Goal: Task Accomplishment & Management: Complete application form

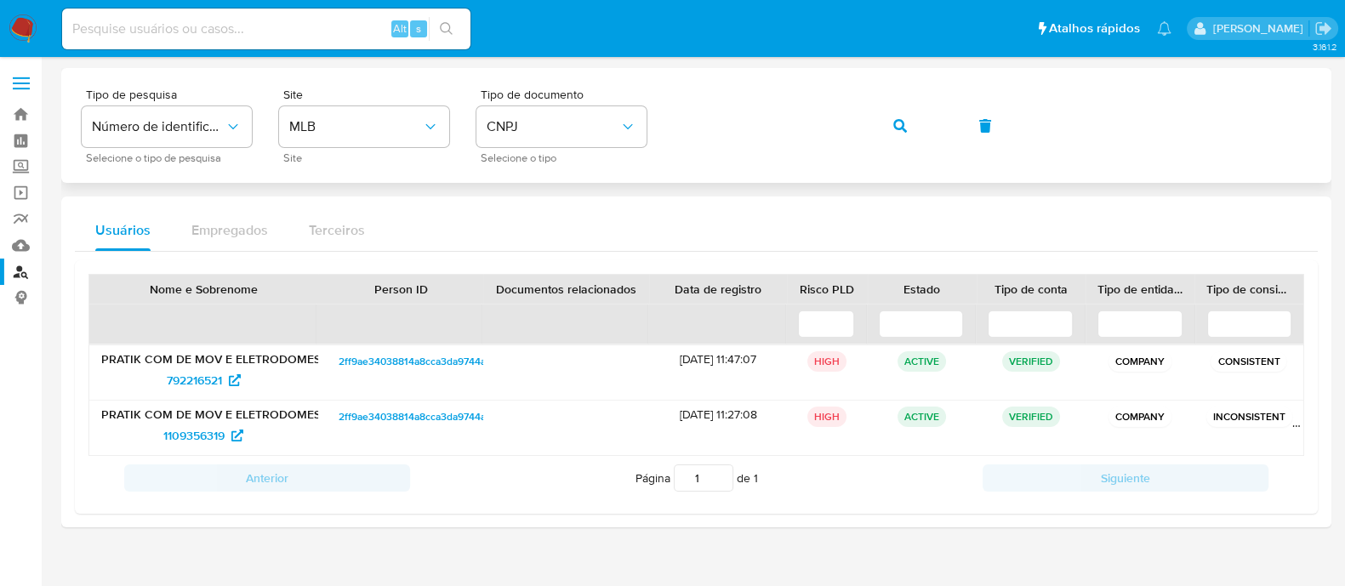
click at [867, 125] on div "Tipo de pesquisa Número de identificação Selecione o tipo de pesquisa Site MLB …" at bounding box center [696, 125] width 1229 height 74
click at [880, 127] on button "button" at bounding box center [900, 125] width 58 height 41
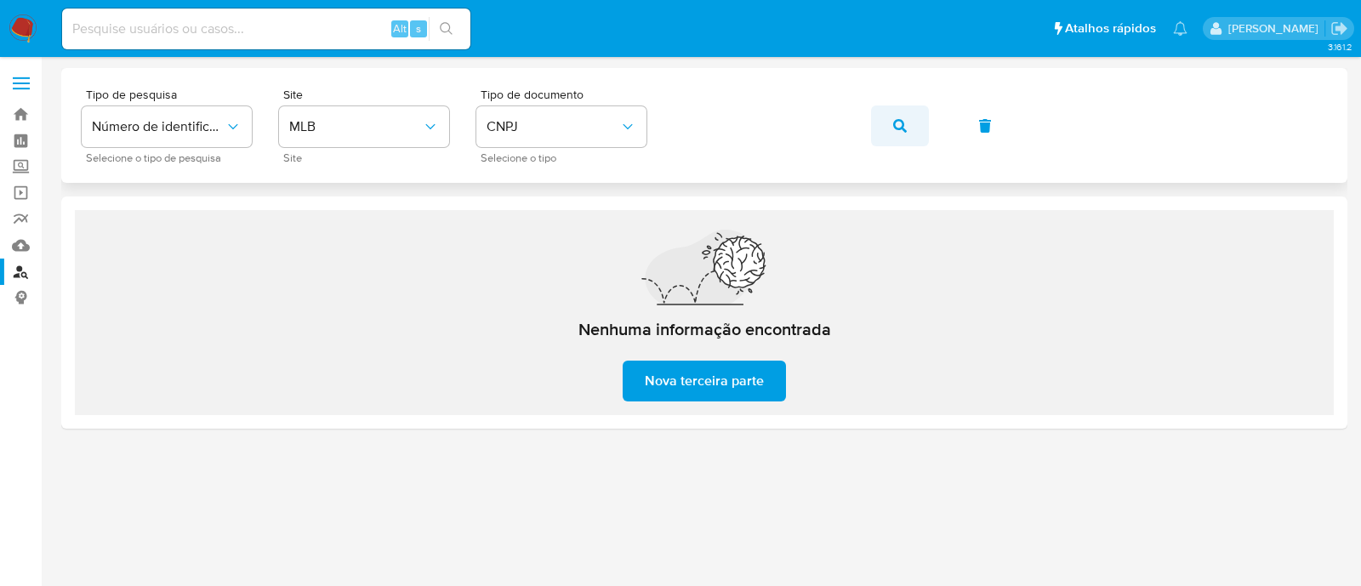
click at [879, 134] on button "button" at bounding box center [900, 125] width 58 height 41
click at [896, 130] on icon "button" at bounding box center [900, 126] width 14 height 14
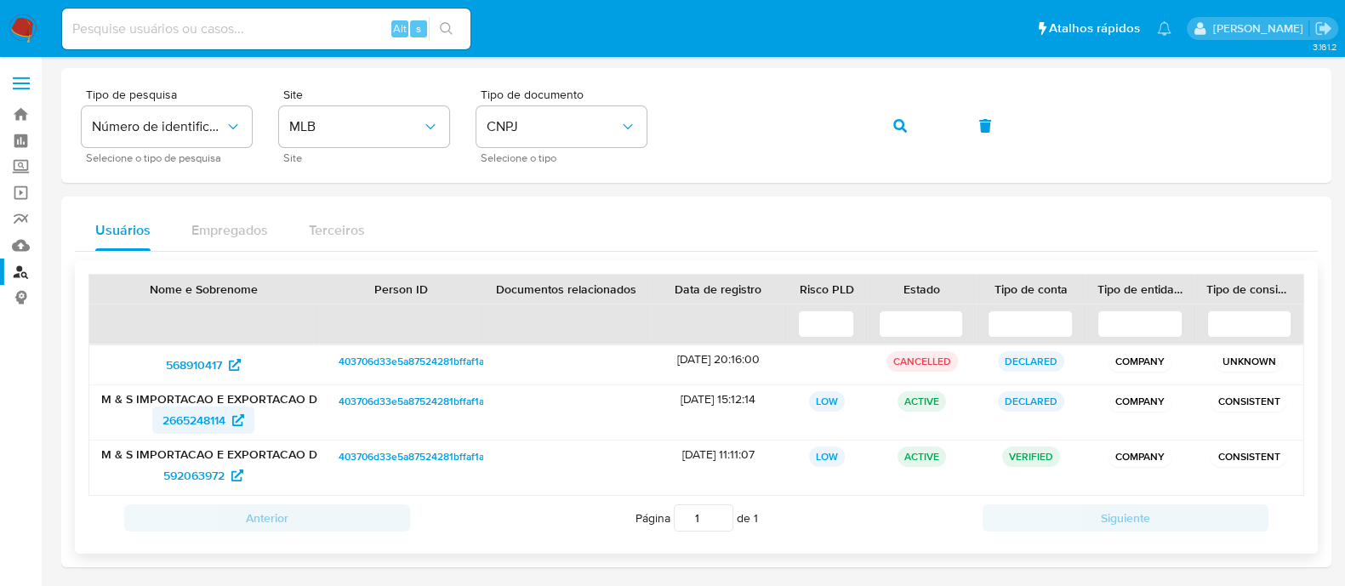
click at [174, 431] on span "2665248114" at bounding box center [193, 420] width 63 height 27
click at [893, 123] on icon "button" at bounding box center [900, 126] width 14 height 14
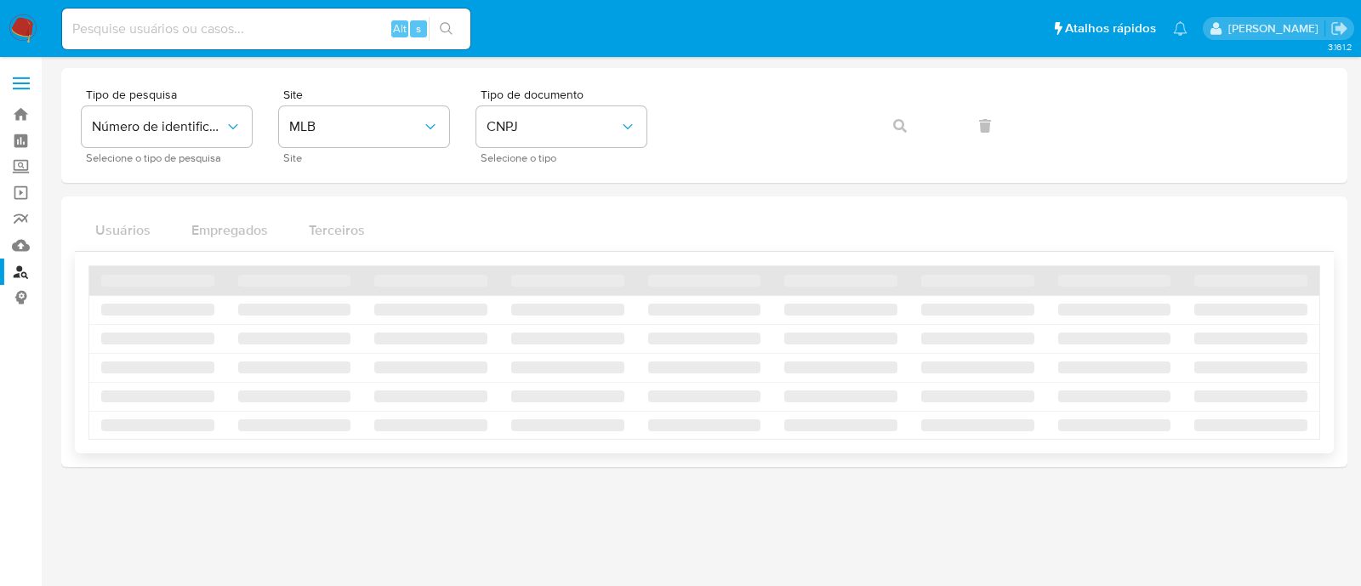
click at [755, 440] on div "Tipo de pesquisa Número de identificação Selecione o tipo de pesquisa Site MLB …" at bounding box center [704, 267] width 1286 height 399
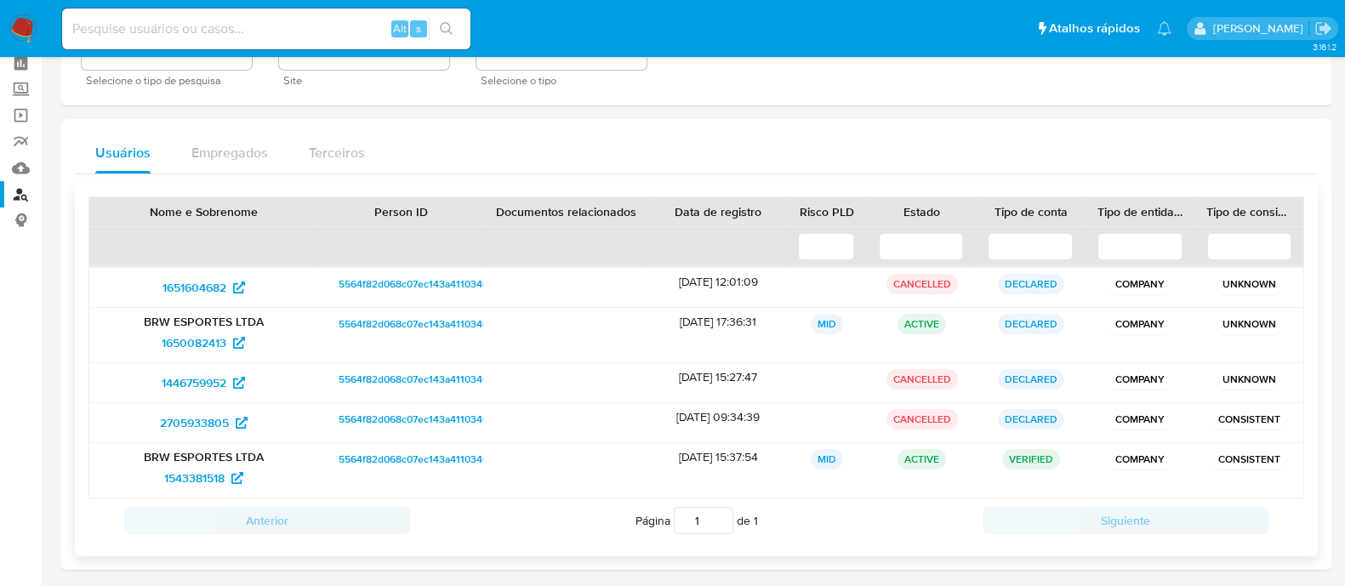
scroll to position [105, 0]
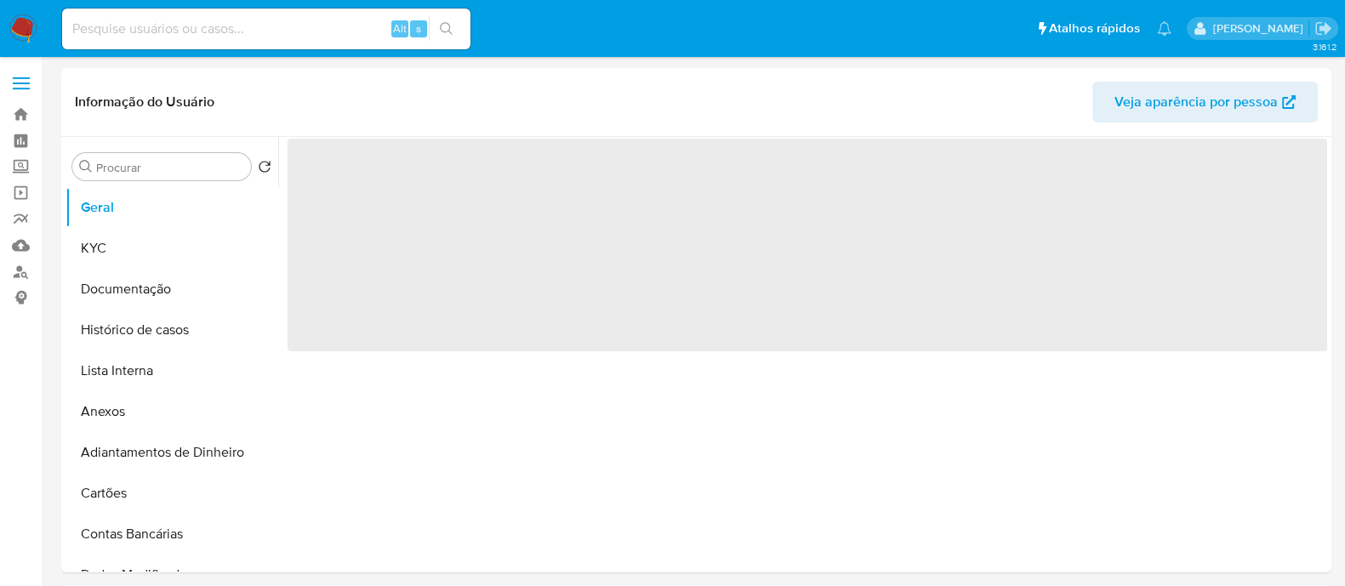
select select "10"
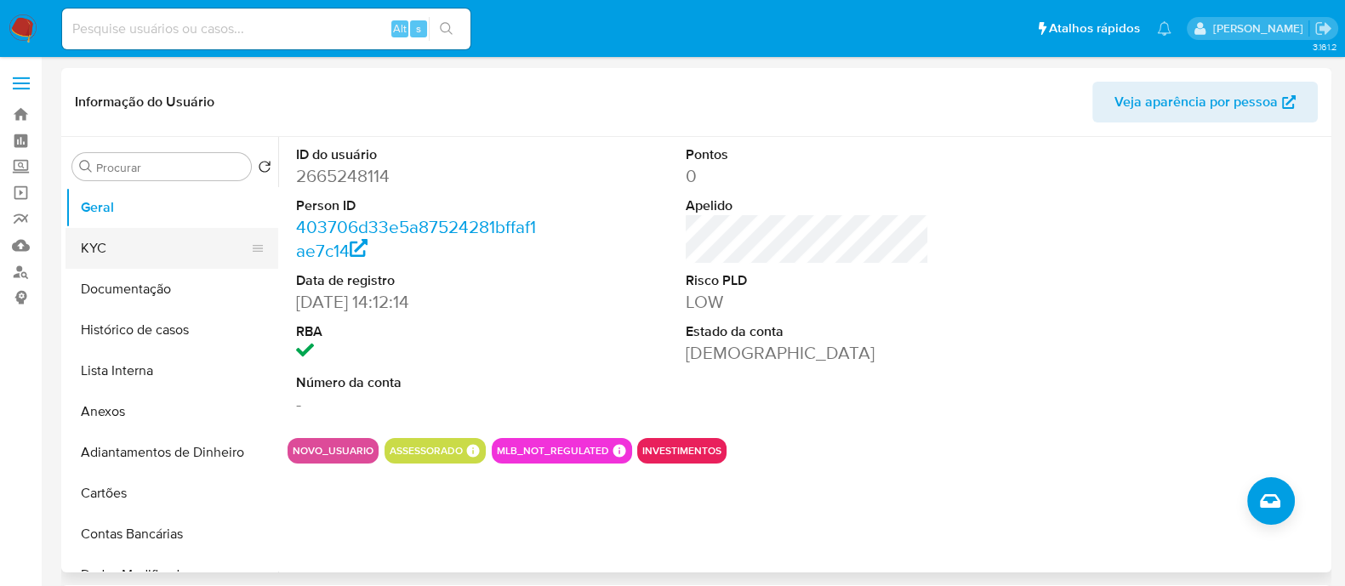
click at [155, 248] on button "KYC" at bounding box center [164, 248] width 199 height 41
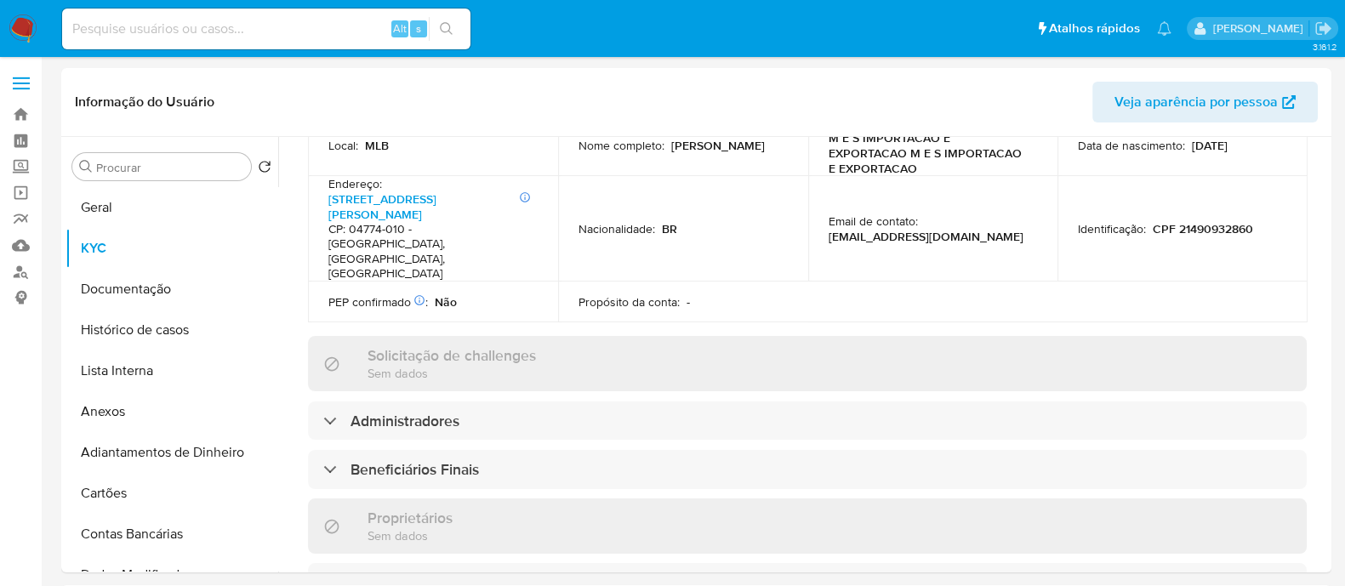
scroll to position [743, 0]
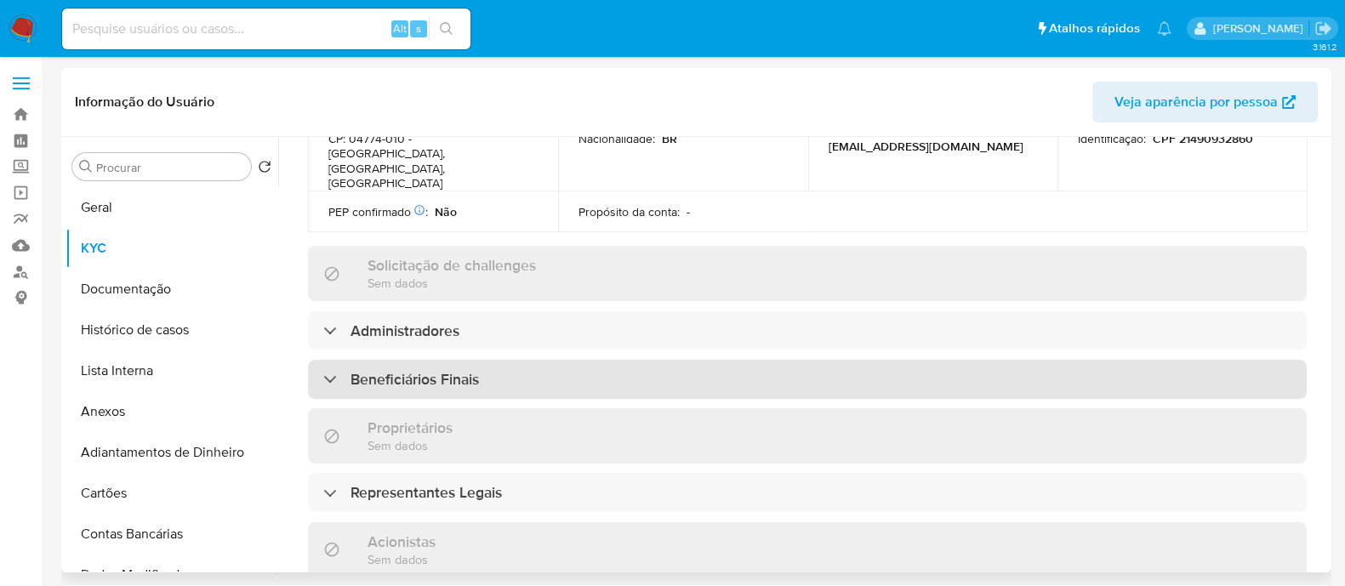
click at [620, 360] on div "Beneficiários Finais" at bounding box center [807, 379] width 998 height 39
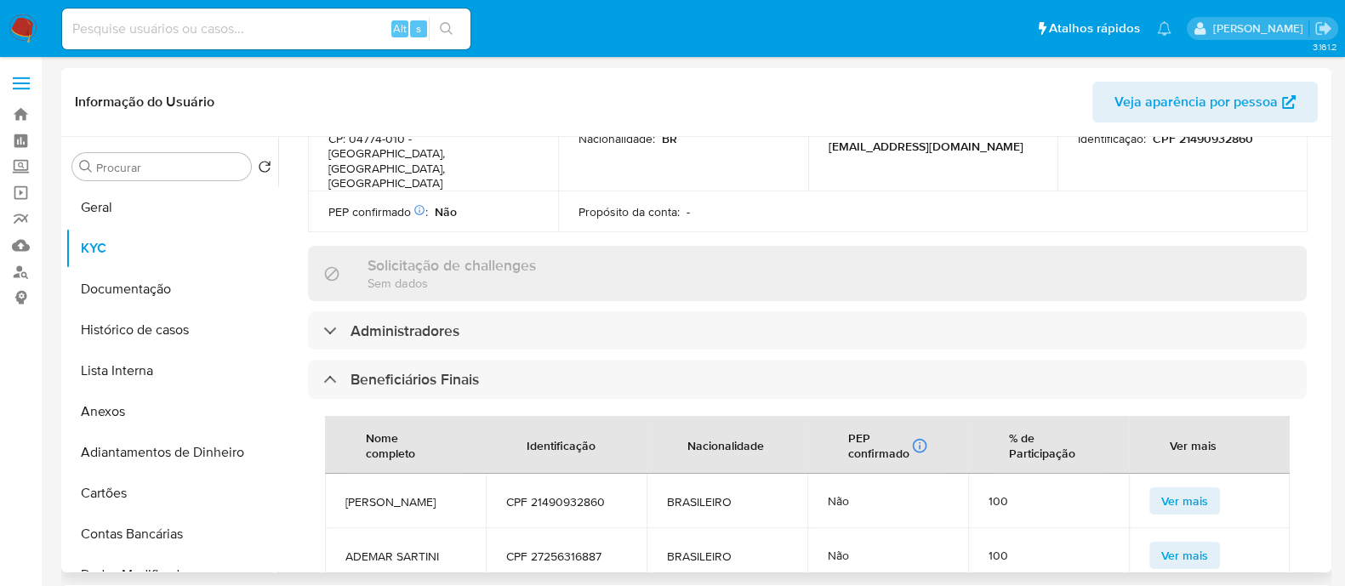
scroll to position [850, 0]
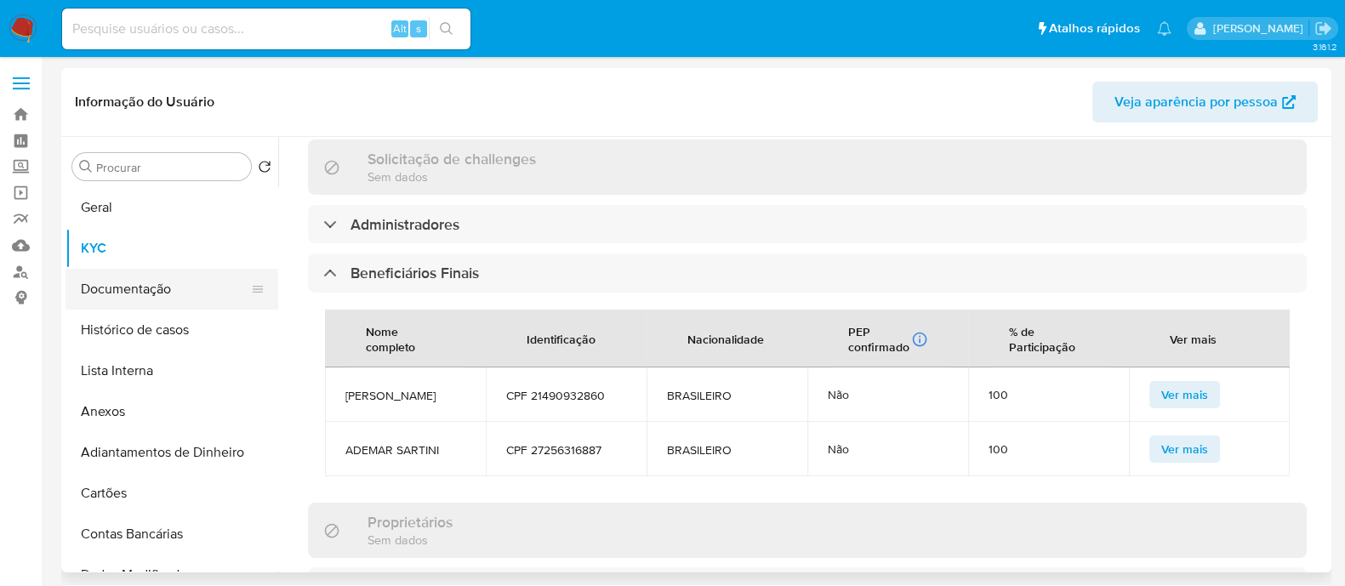
click at [134, 282] on button "Documentação" at bounding box center [164, 289] width 199 height 41
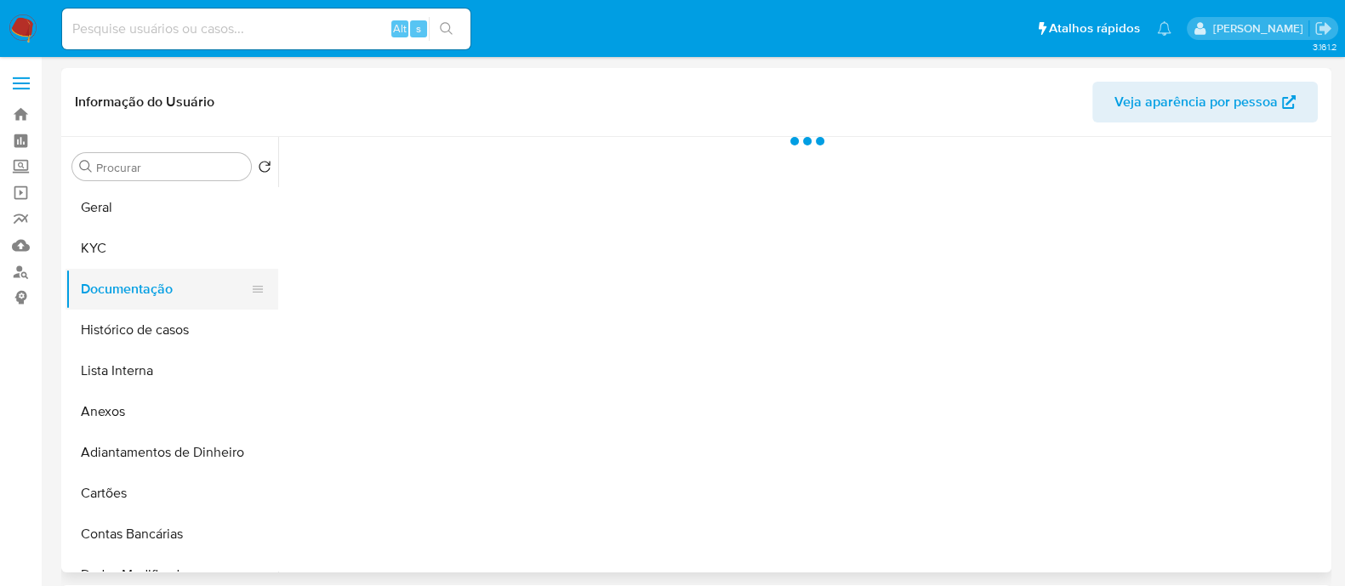
scroll to position [0, 0]
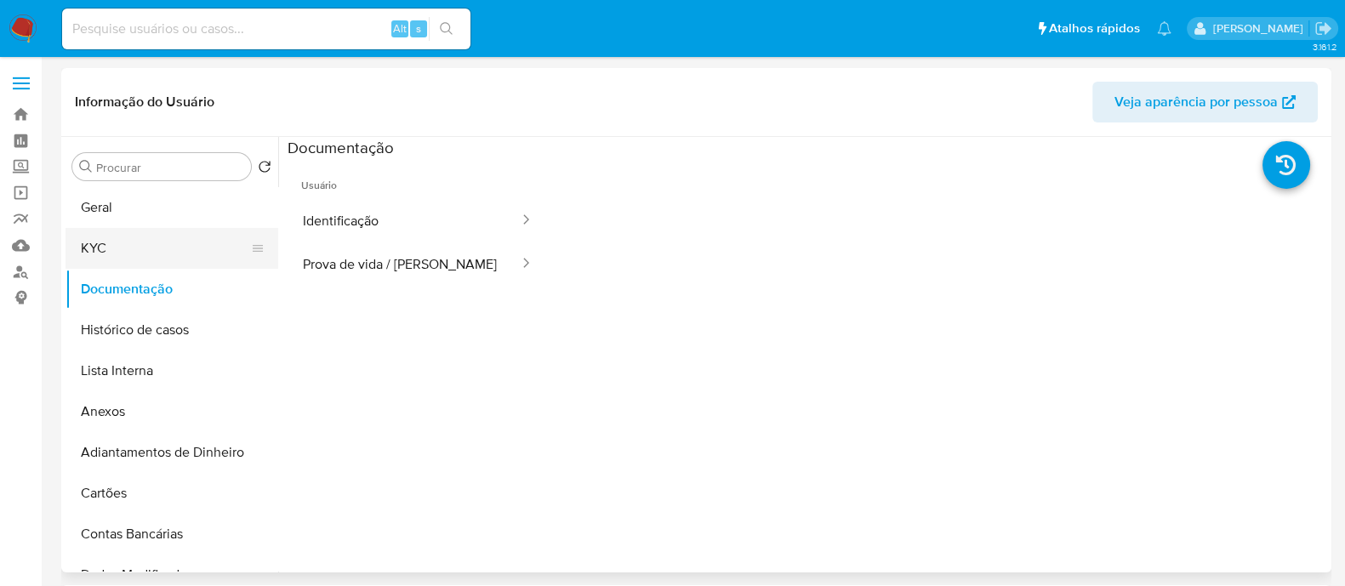
click at [150, 247] on button "KYC" at bounding box center [164, 248] width 199 height 41
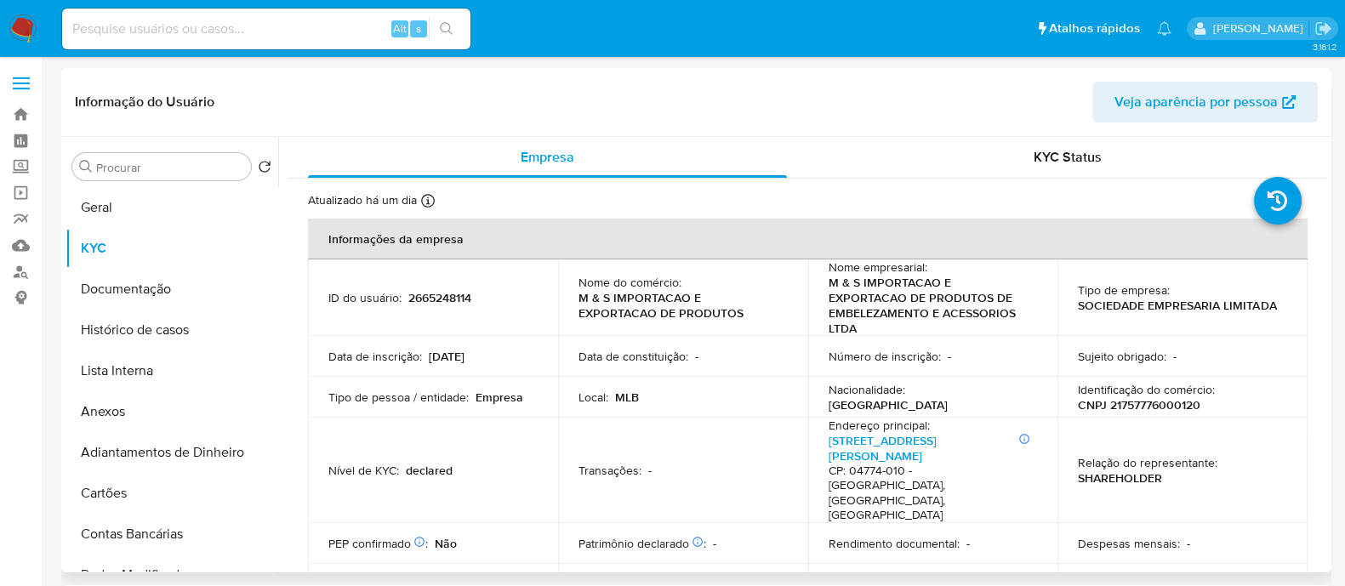
click at [1173, 400] on p "CNPJ 21757776000120" at bounding box center [1139, 404] width 122 height 15
copy p "21757776000120"
click at [895, 439] on link "Rua Arnoldo Felmanas 183, Veleiros" at bounding box center [882, 448] width 108 height 32
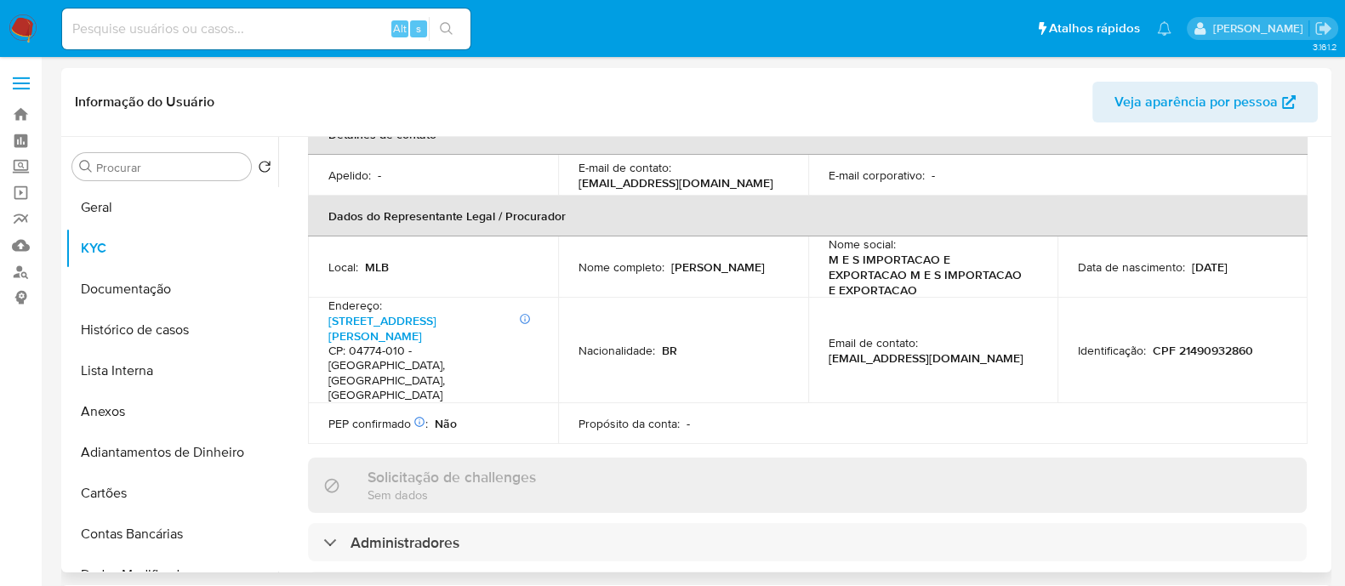
scroll to position [743, 0]
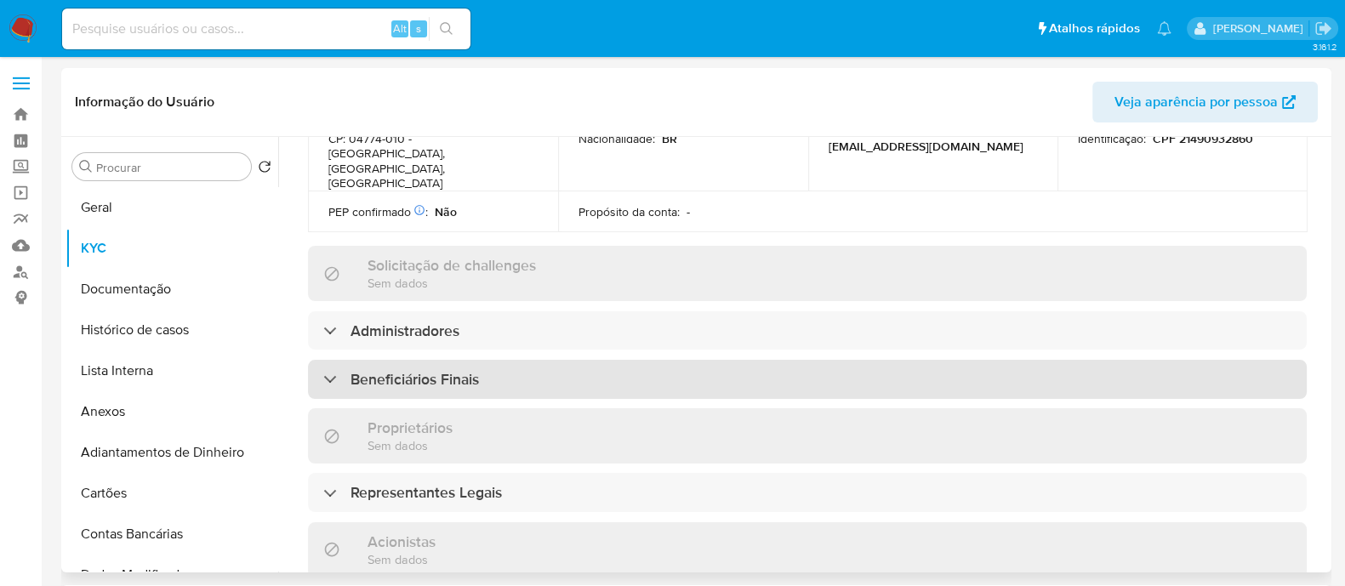
click at [459, 370] on h3 "Beneficiários Finais" at bounding box center [414, 379] width 128 height 19
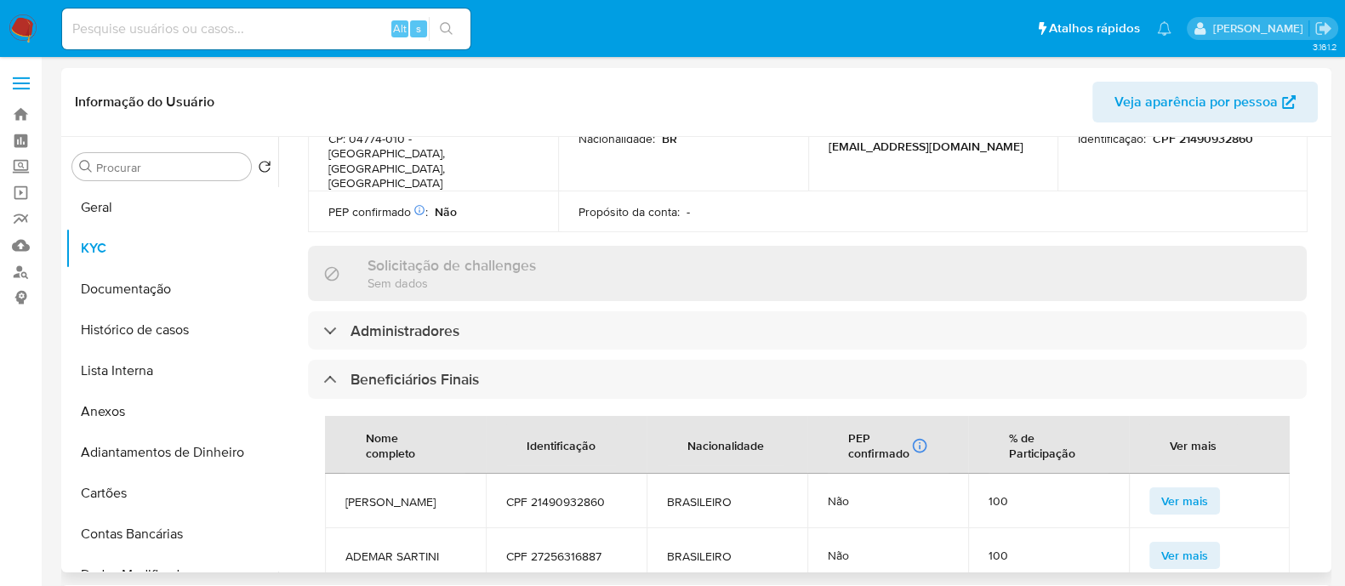
scroll to position [850, 0]
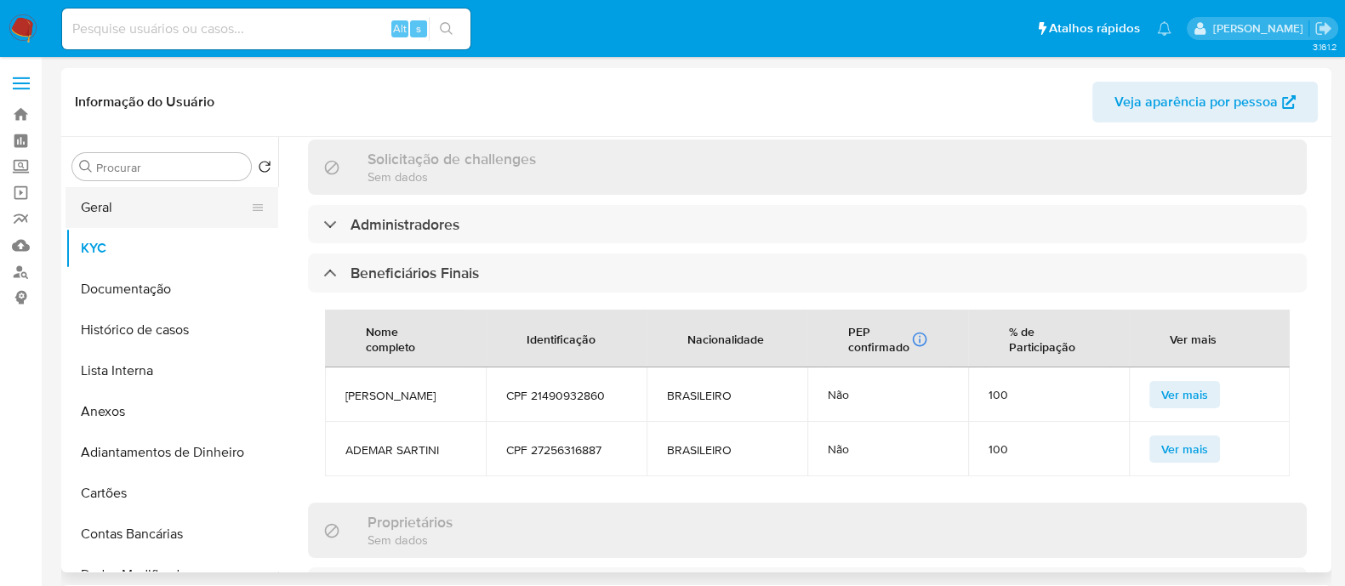
click at [132, 202] on button "Geral" at bounding box center [164, 207] width 199 height 41
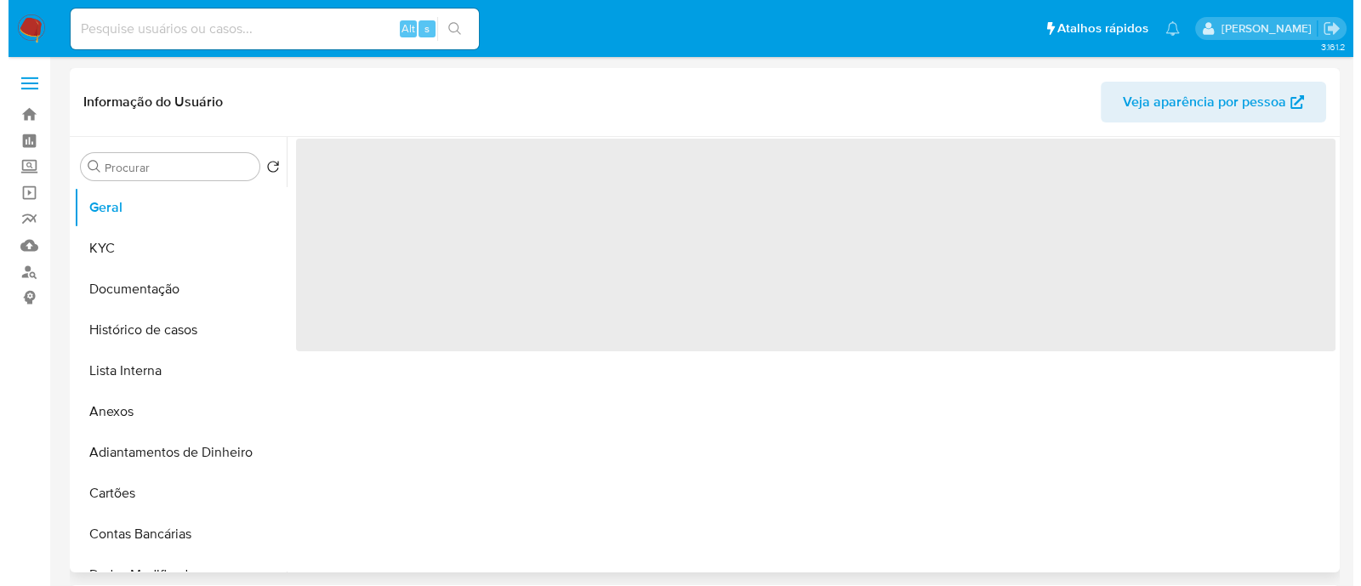
scroll to position [0, 0]
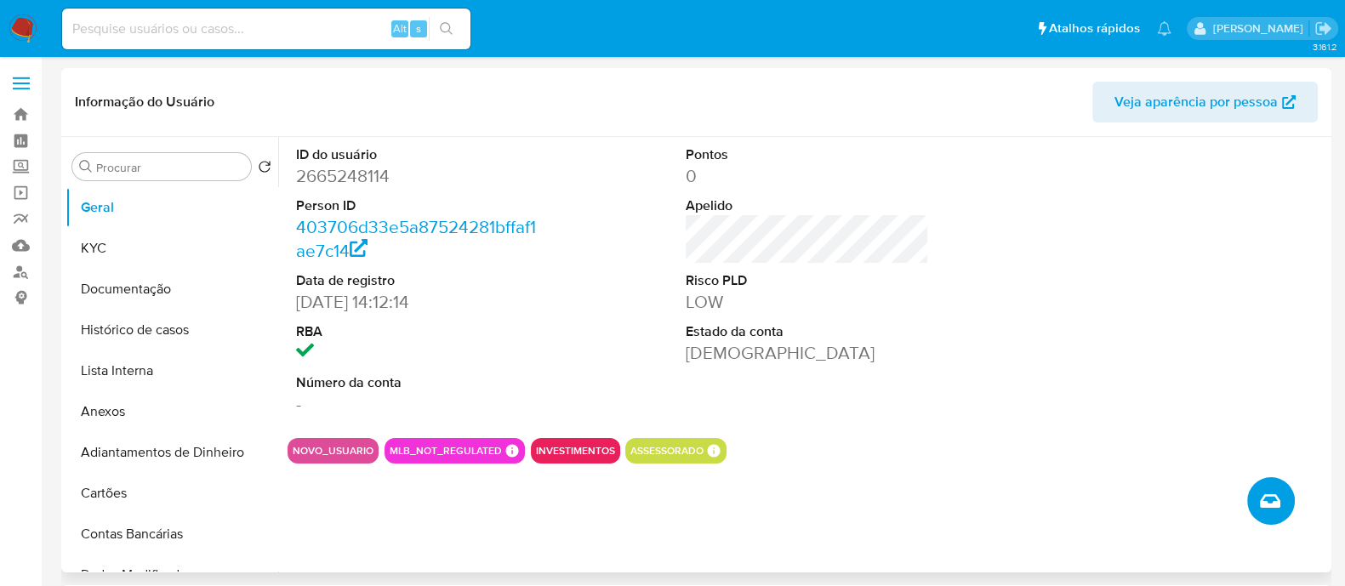
click at [1275, 498] on icon "Criar caso manual" at bounding box center [1270, 501] width 20 height 20
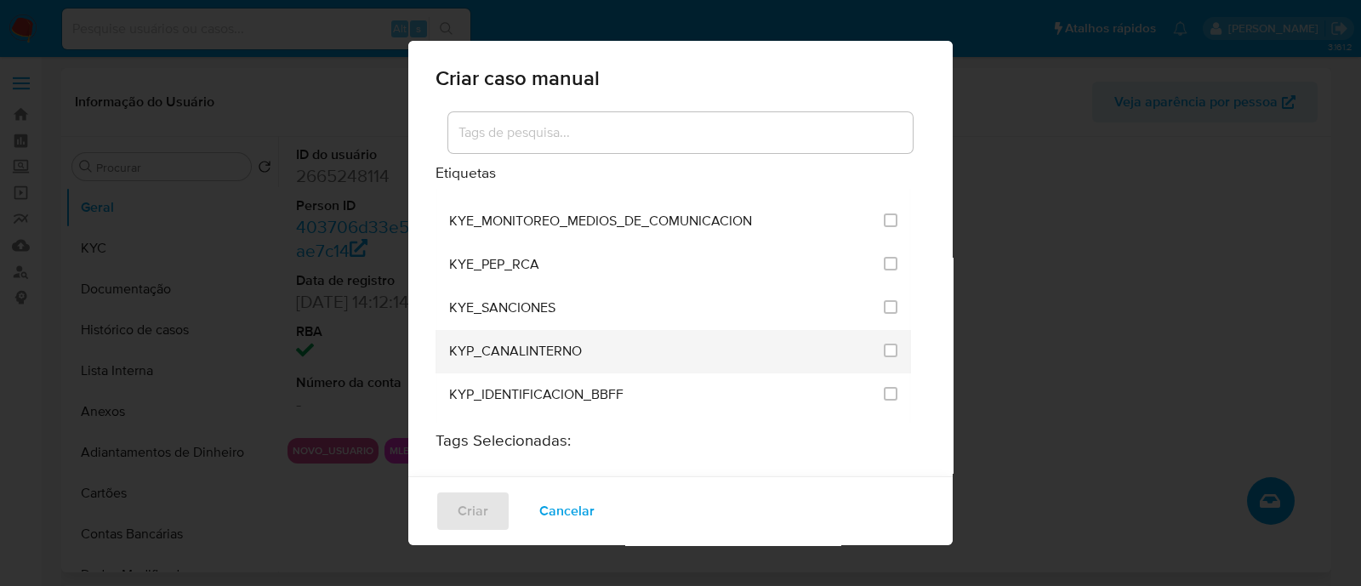
scroll to position [1488, 0]
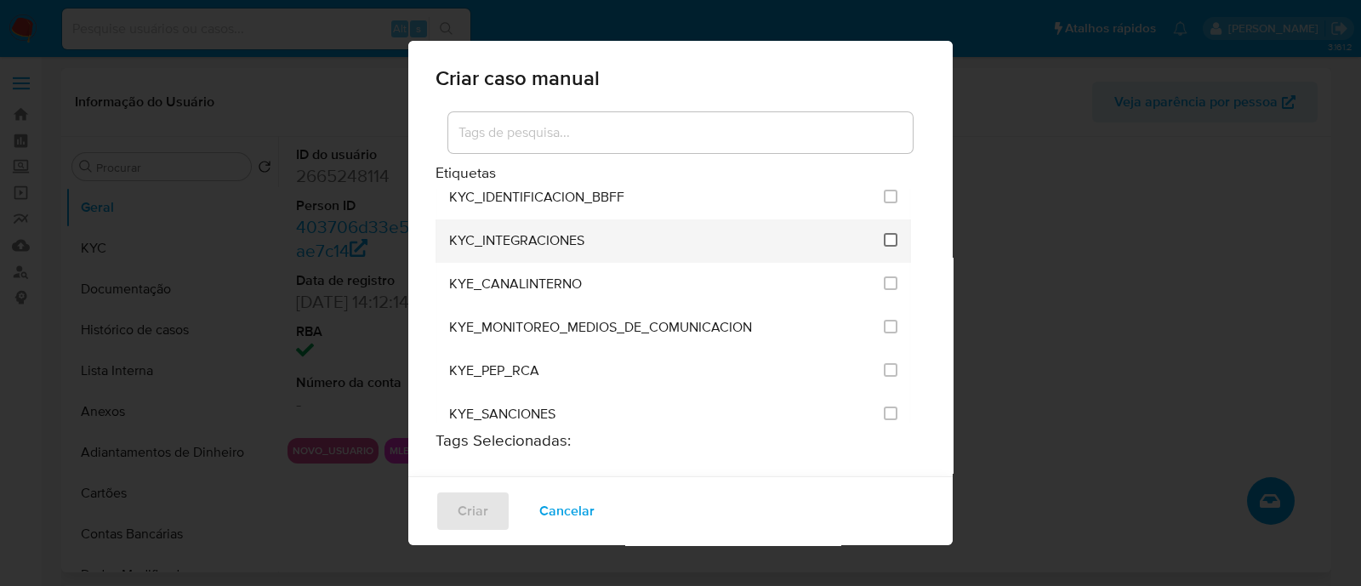
click at [884, 233] on input "2093" at bounding box center [891, 240] width 14 height 14
checkbox input "true"
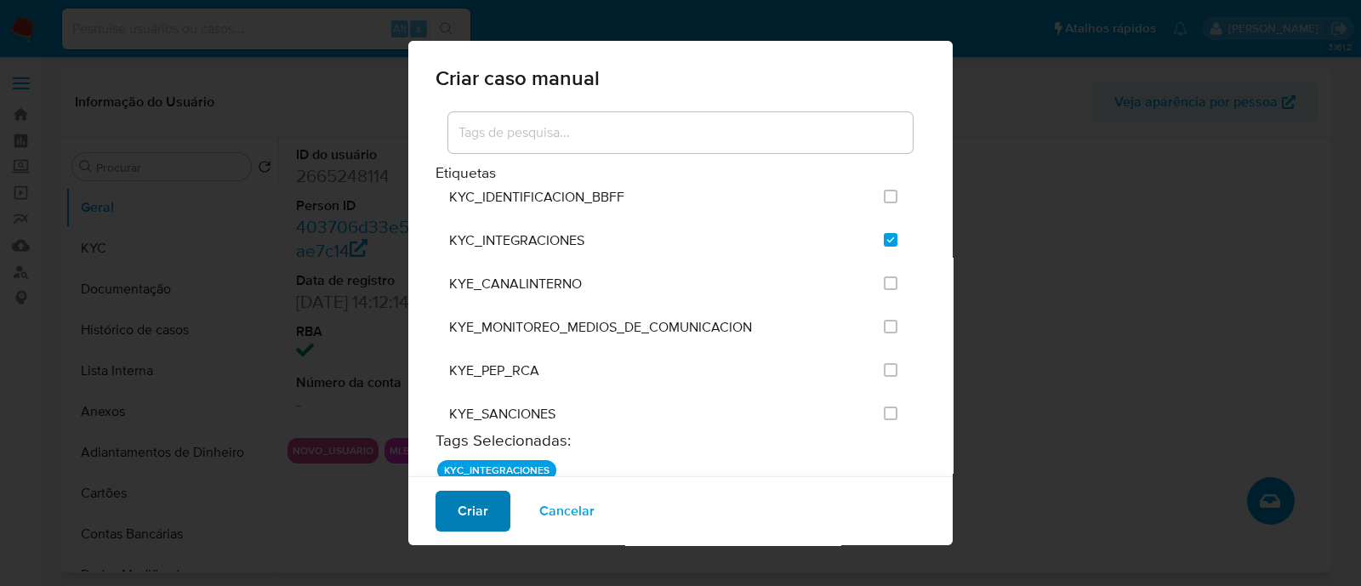
click at [464, 502] on span "Criar" at bounding box center [473, 510] width 31 height 37
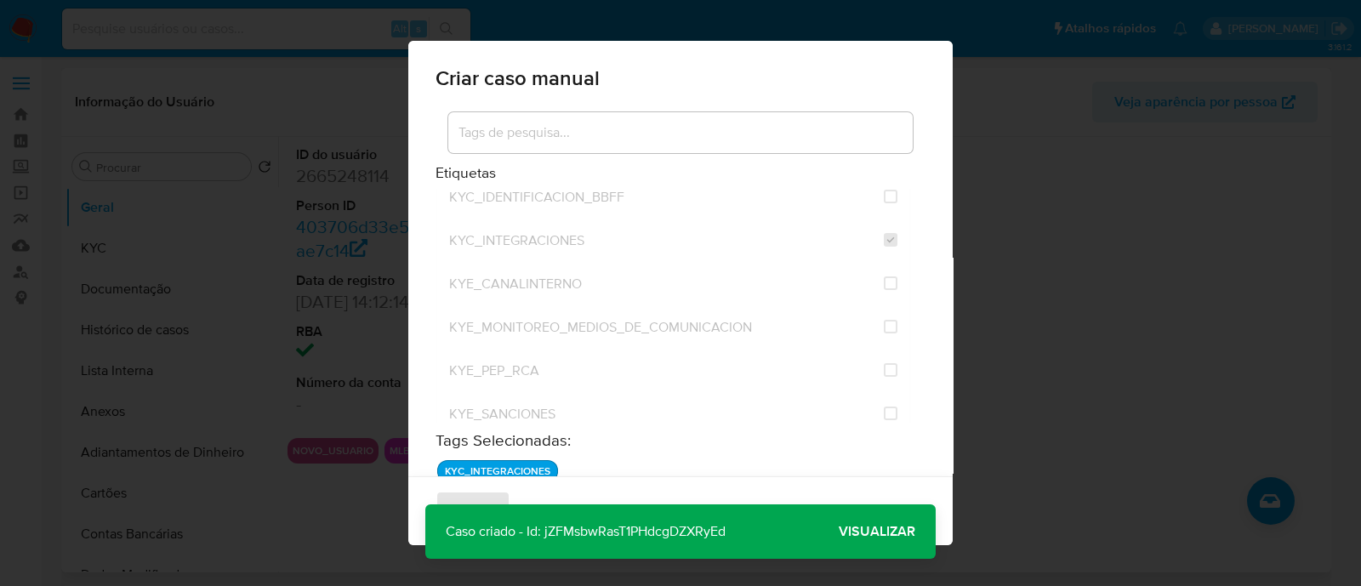
click at [884, 532] on span "Visualizar" at bounding box center [877, 532] width 77 height 0
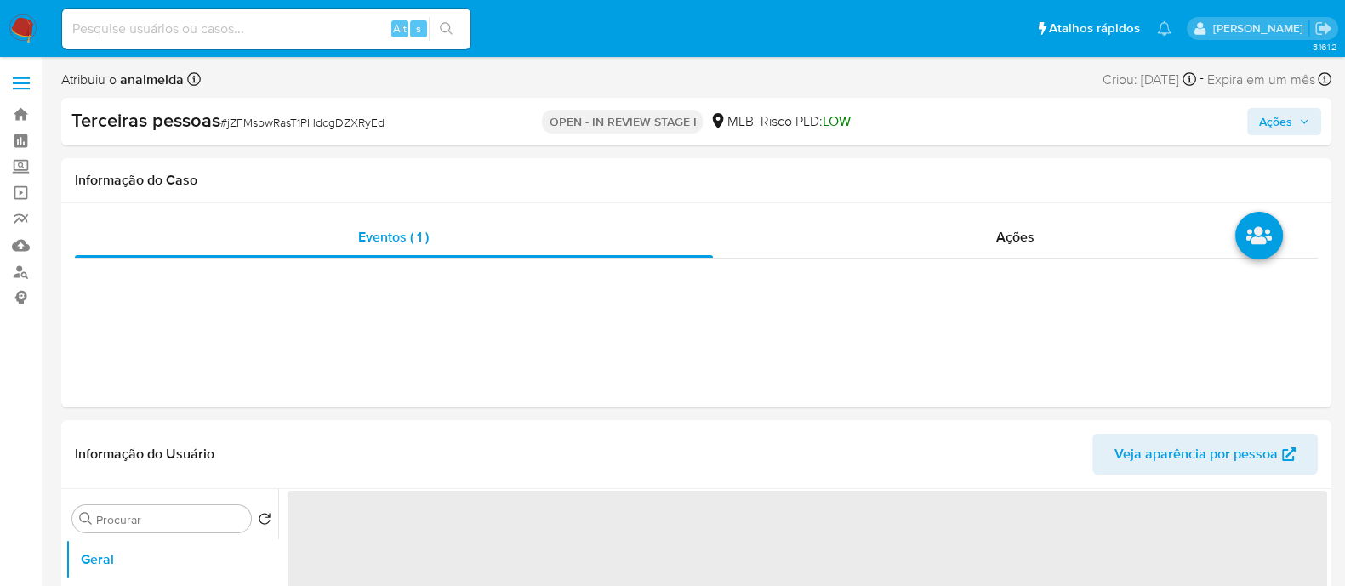
select select "10"
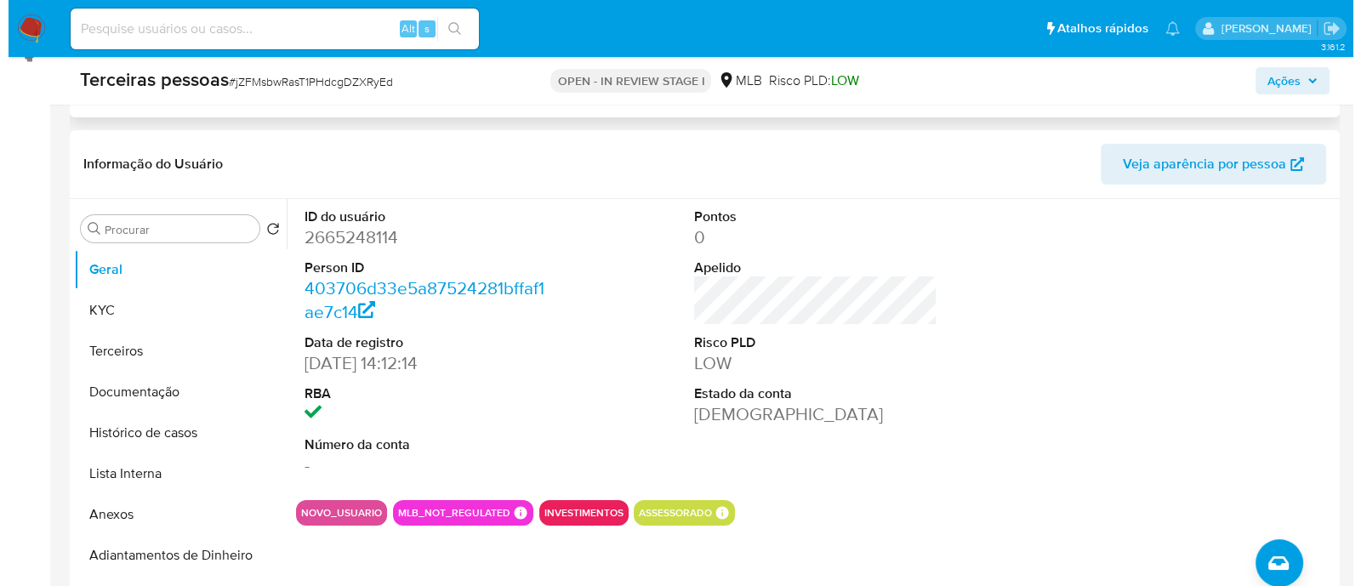
scroll to position [424, 0]
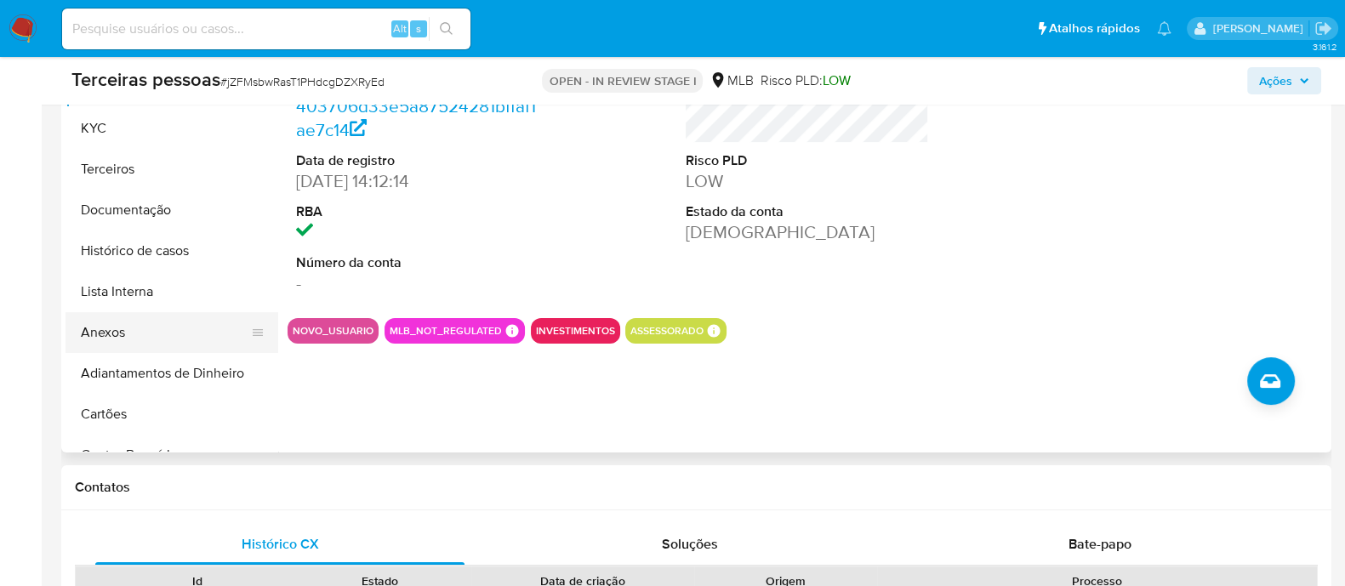
click at [140, 326] on button "Anexos" at bounding box center [164, 332] width 199 height 41
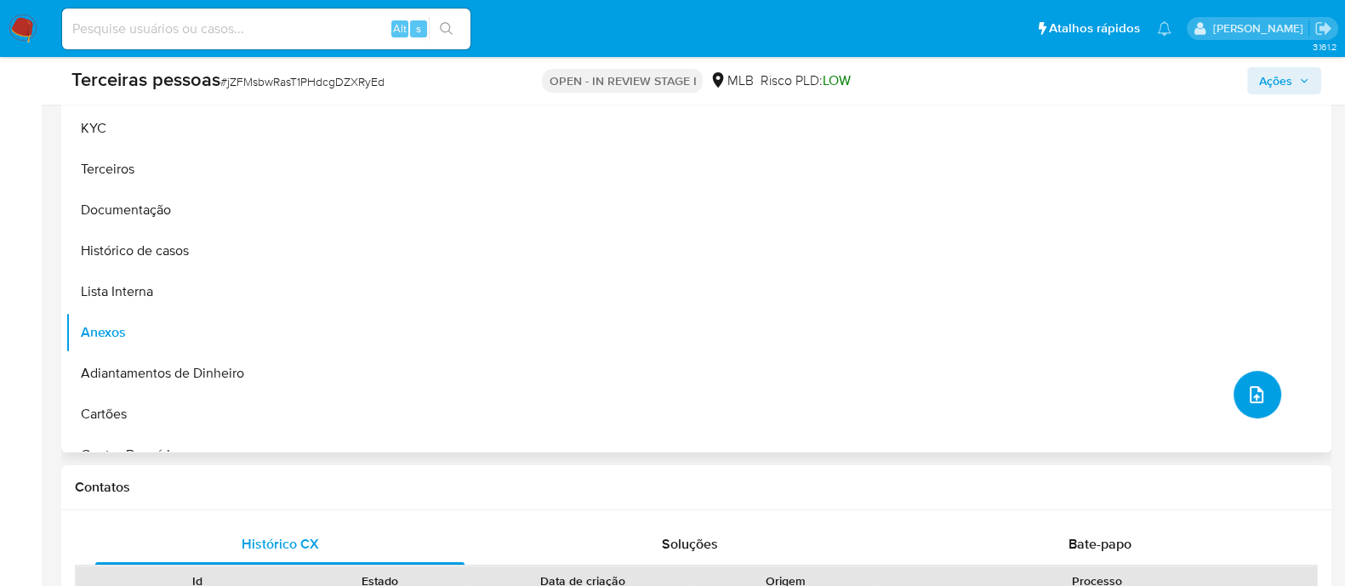
click at [1271, 403] on button "upload-file" at bounding box center [1257, 395] width 48 height 48
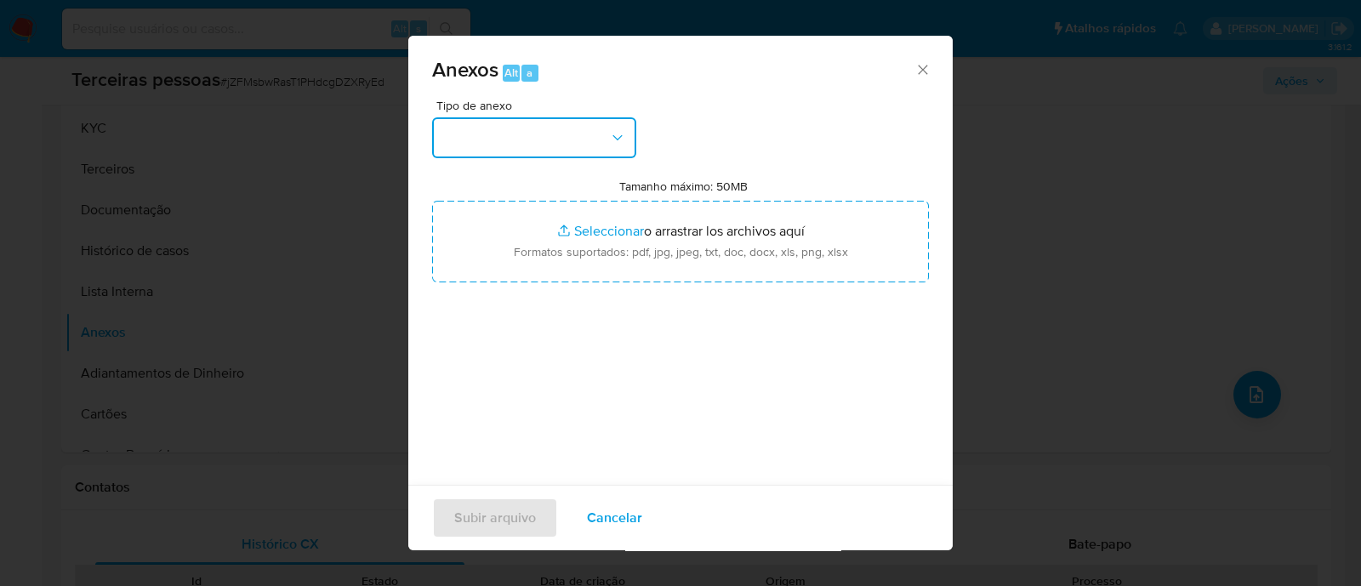
click at [604, 154] on button "button" at bounding box center [534, 137] width 204 height 41
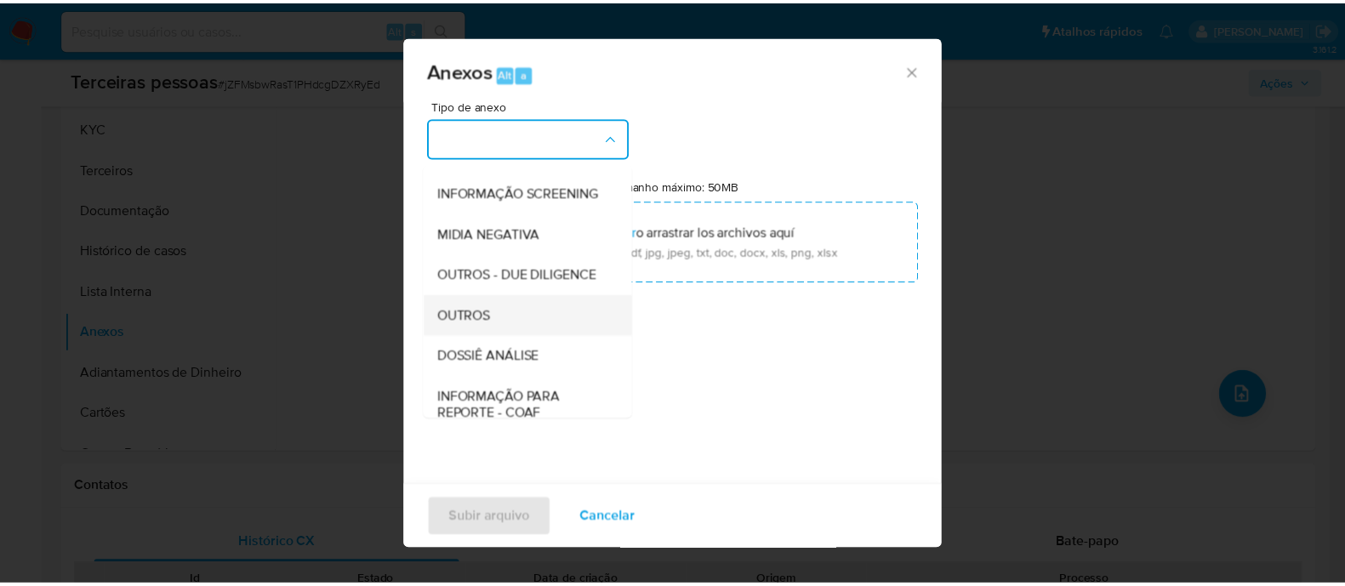
scroll to position [262, 0]
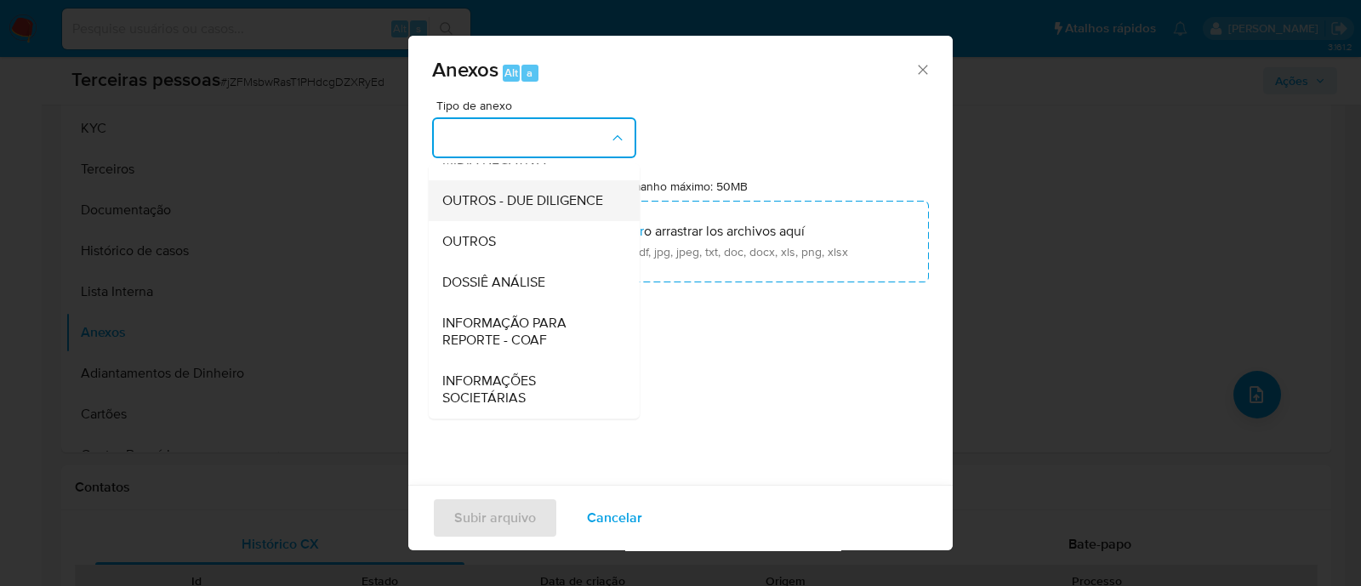
click at [522, 203] on span "OUTROS - DUE DILIGENCE" at bounding box center [522, 200] width 161 height 17
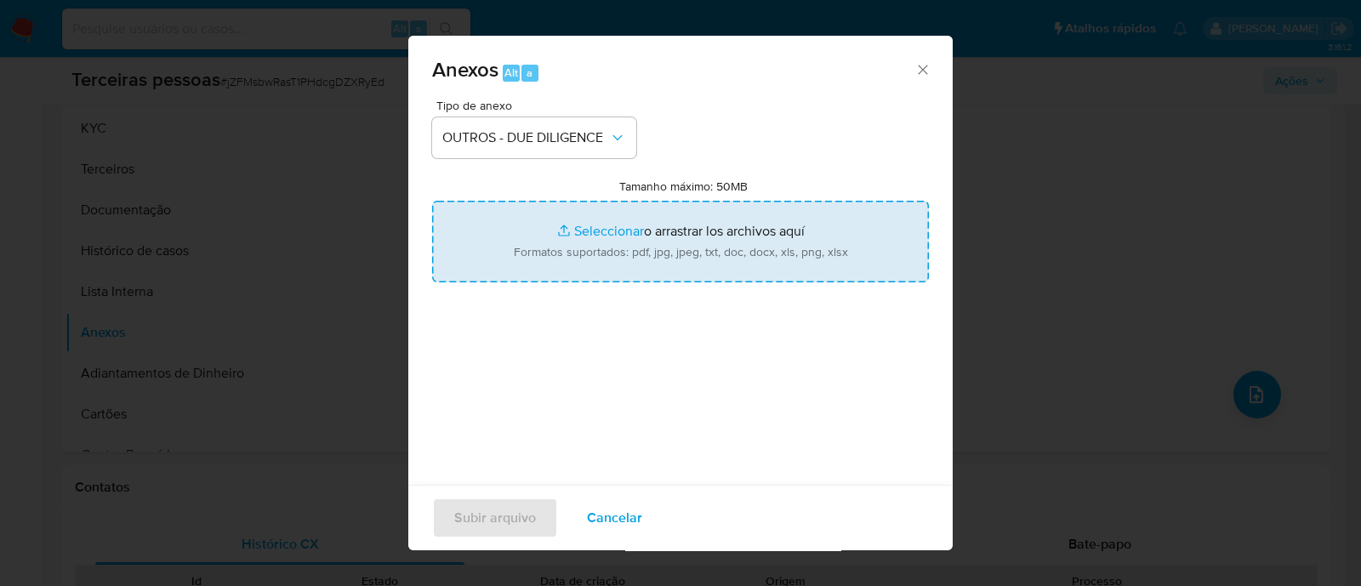
click at [638, 235] on input "Tamanho máximo: 50MB Seleccionar archivos" at bounding box center [680, 242] width 497 height 82
type input "C:\fakepath\RAQUEL SARTINI softon.pdf"
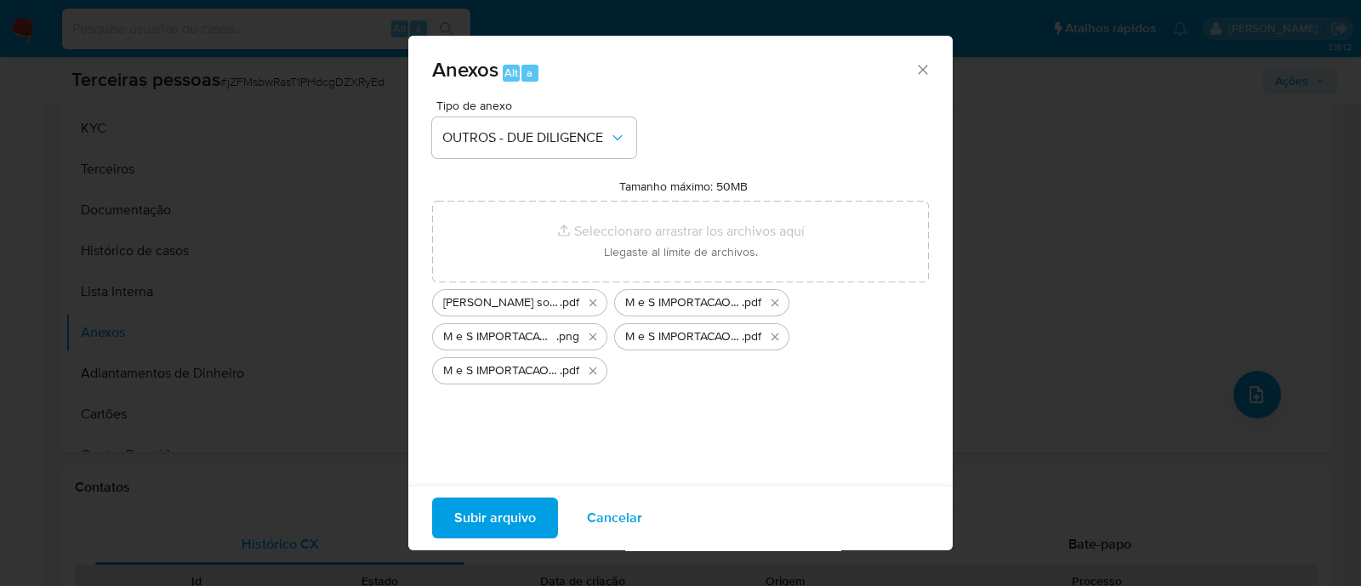
click at [523, 526] on span "Subir arquivo" at bounding box center [495, 517] width 82 height 37
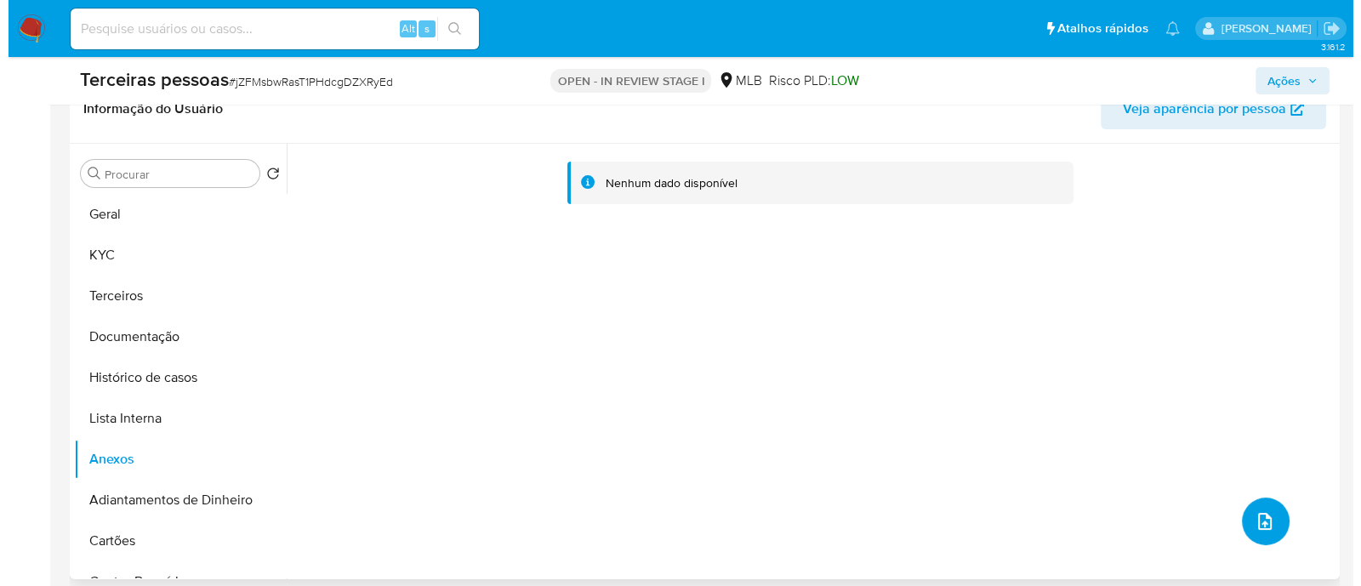
scroll to position [319, 0]
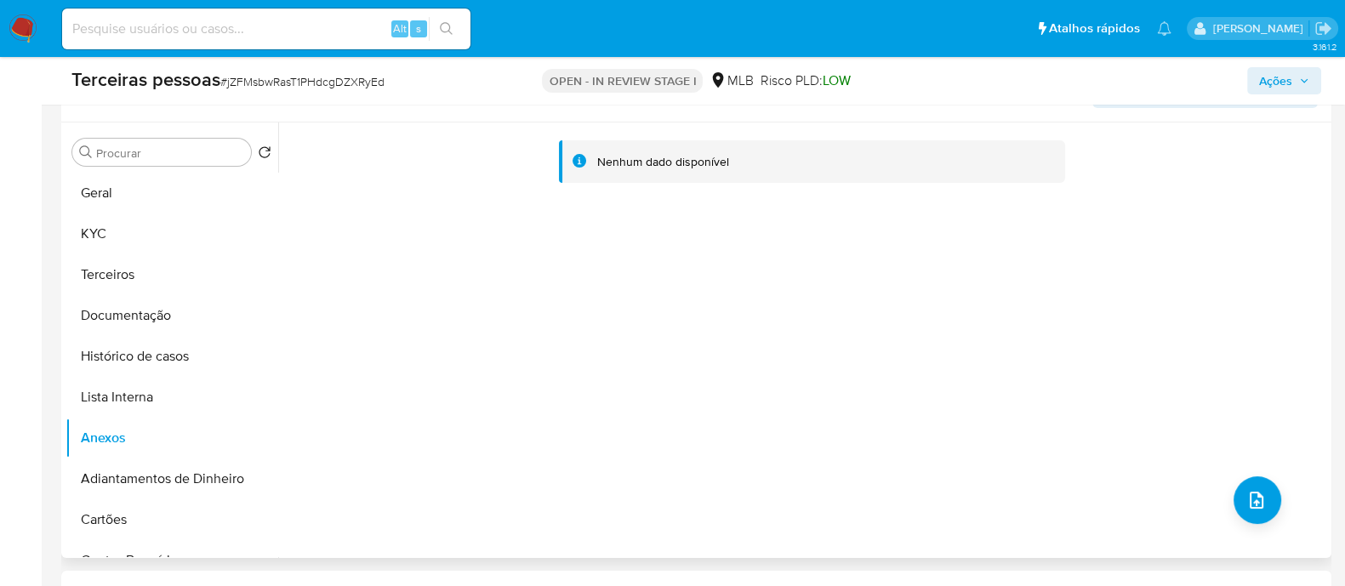
click at [1271, 251] on div "Nenhum dado disponível" at bounding box center [802, 339] width 1049 height 435
click at [1236, 491] on button "upload-file" at bounding box center [1257, 500] width 48 height 48
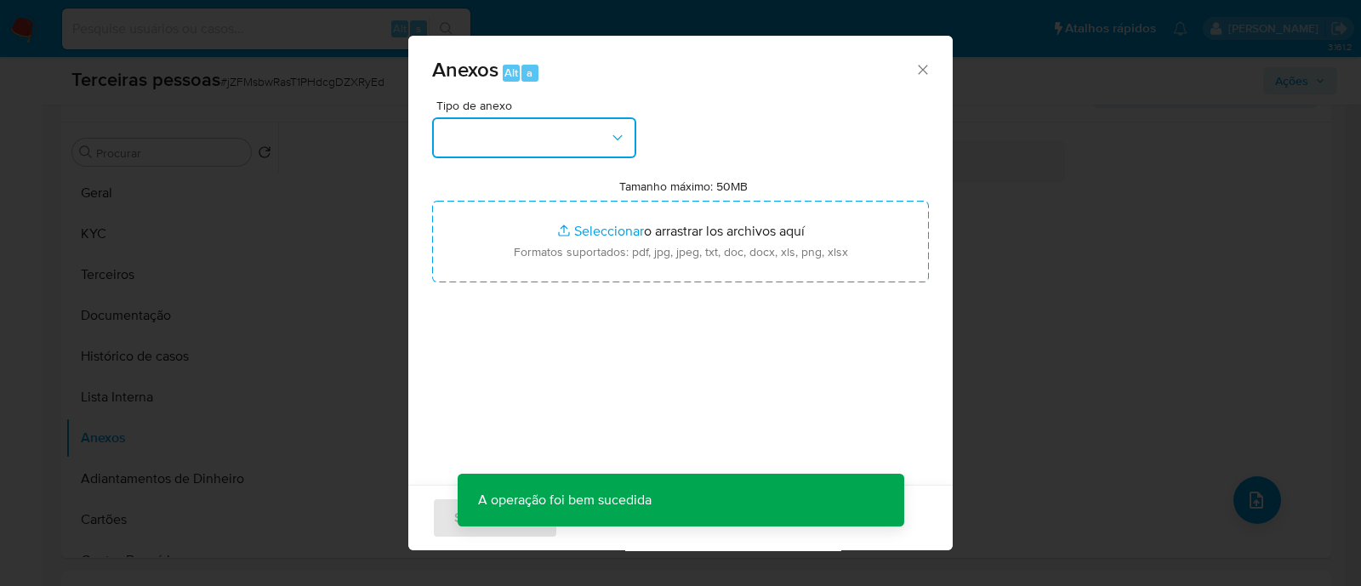
click at [560, 121] on button "button" at bounding box center [534, 137] width 204 height 41
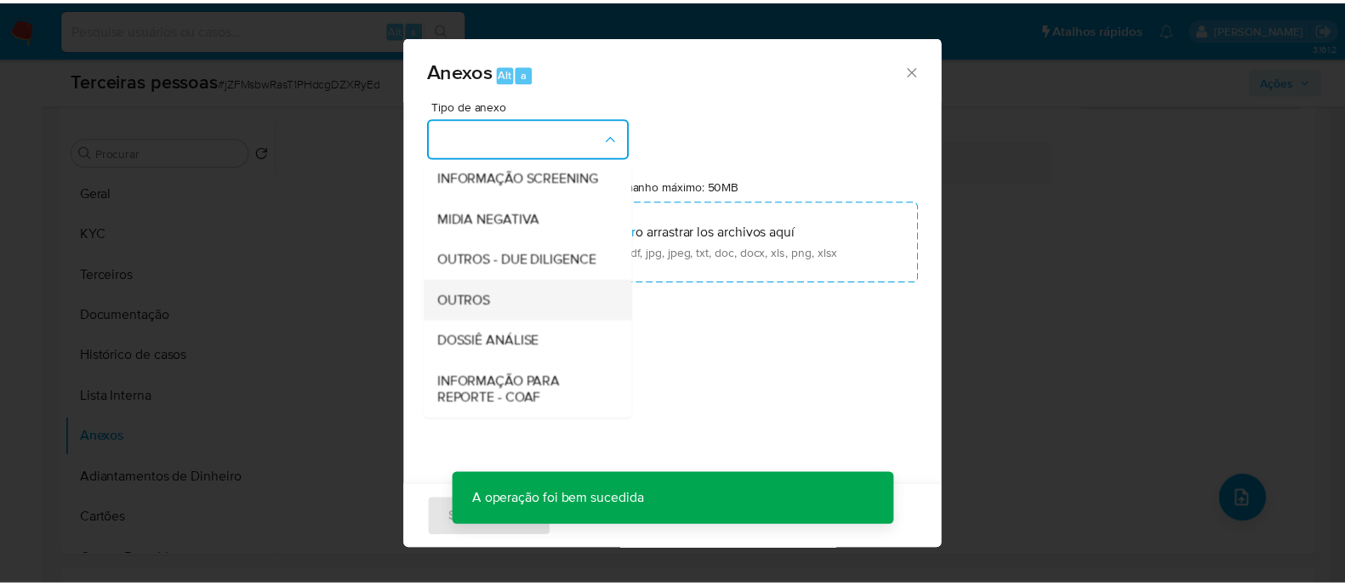
scroll to position [262, 0]
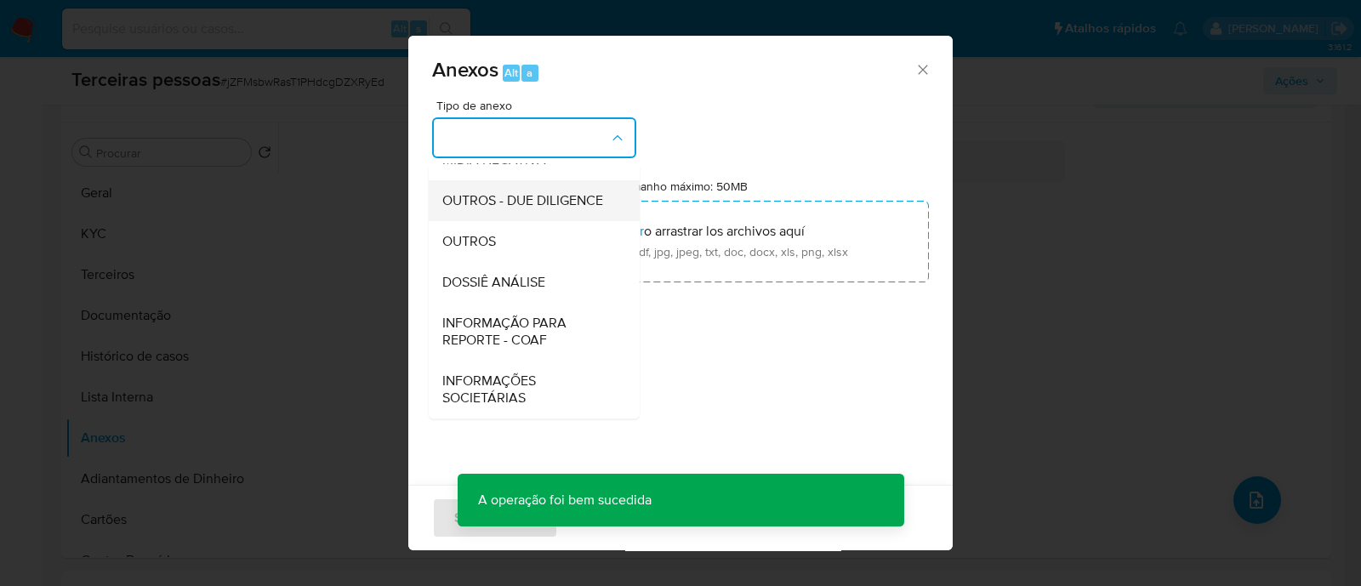
click at [492, 193] on span "OUTROS - DUE DILIGENCE" at bounding box center [522, 200] width 161 height 17
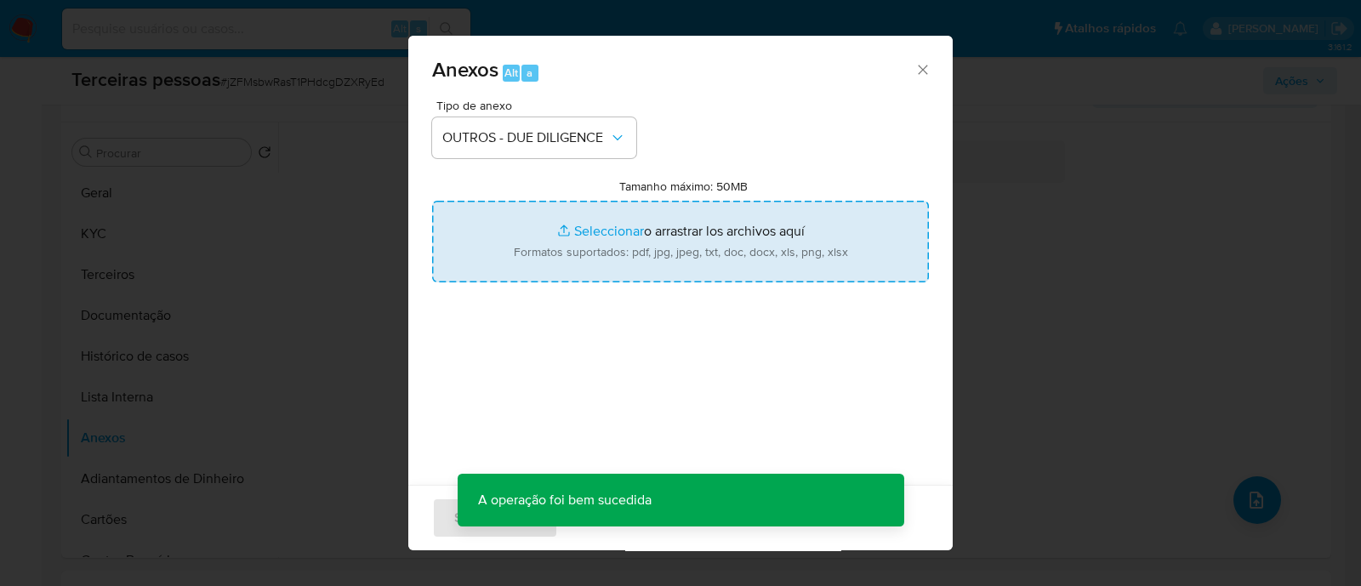
click at [604, 201] on input "Tamanho máximo: 50MB Seleccionar archivos" at bounding box center [680, 242] width 497 height 82
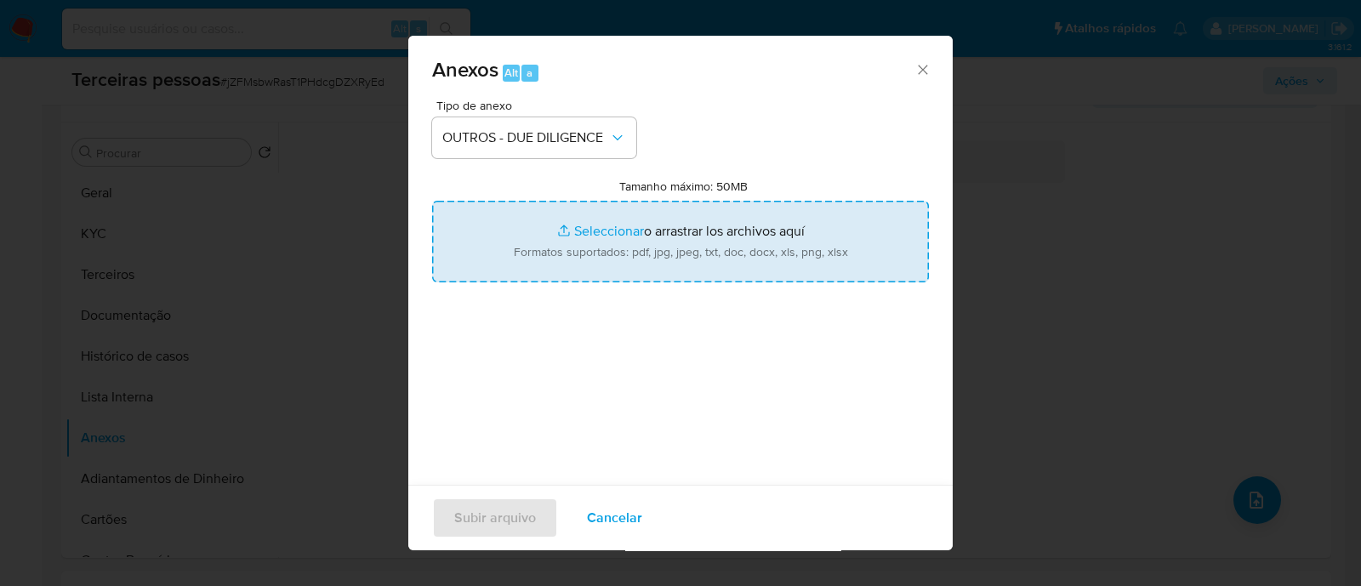
type input "C:\fakepath\Matriz de Risco - M e S IMPORTACAO E EXPORTACAO DE PRODUTOS DE EMBE…"
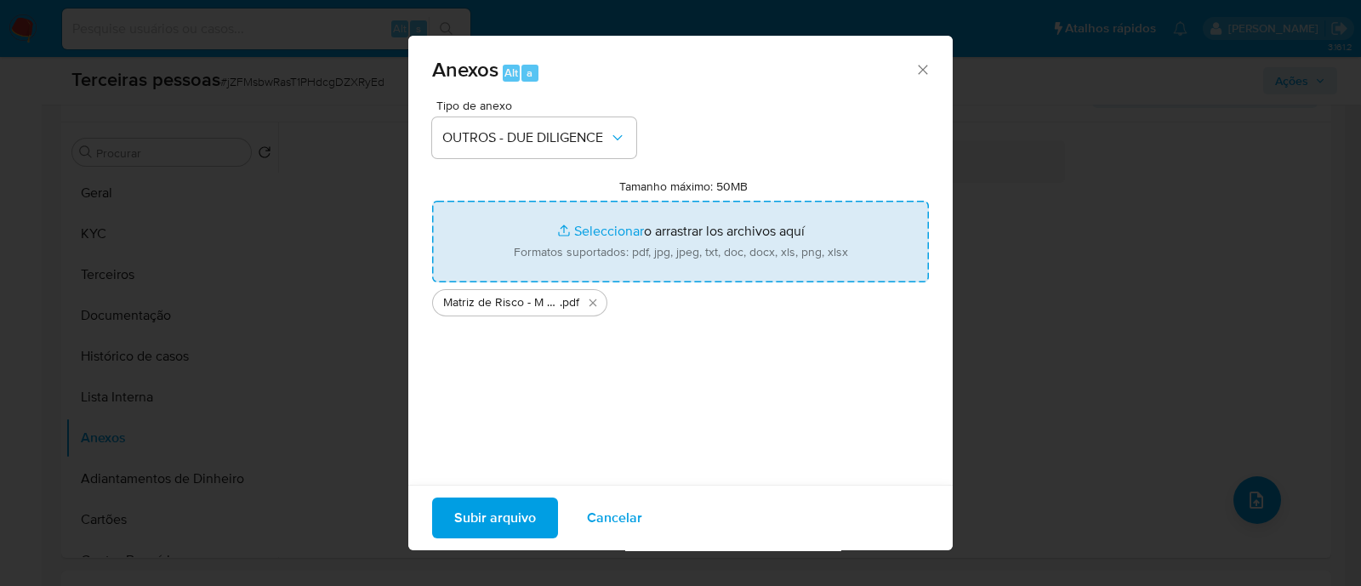
click at [522, 526] on span "Subir arquivo" at bounding box center [495, 517] width 82 height 37
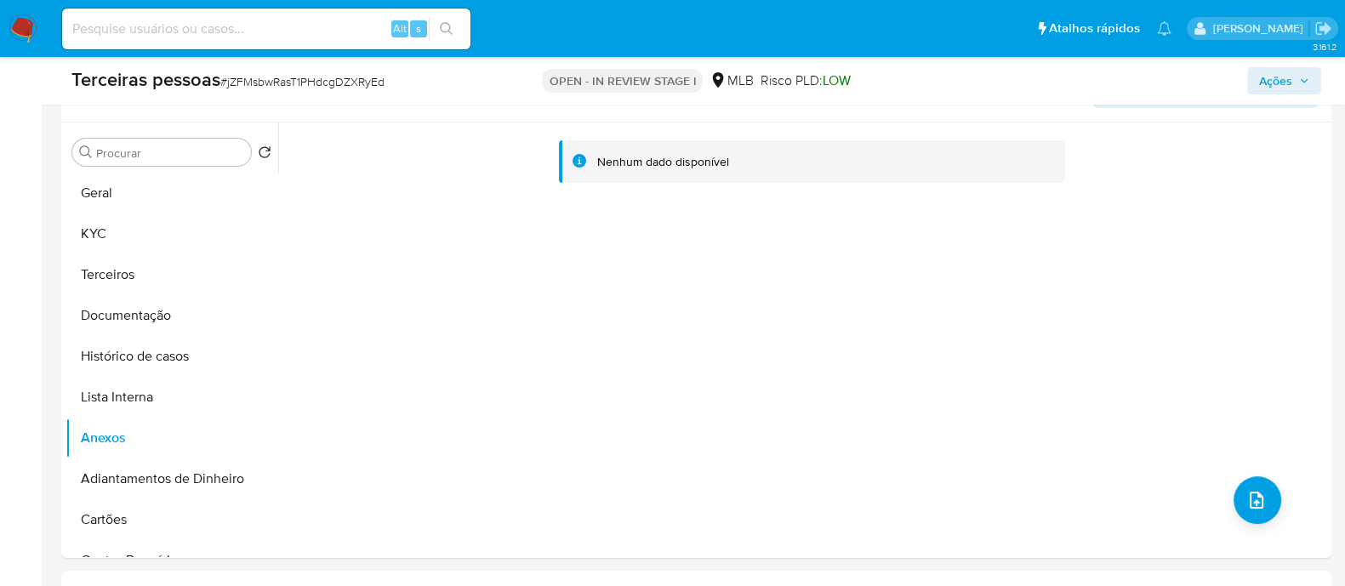
click at [1276, 80] on span "Ações" at bounding box center [1275, 80] width 33 height 27
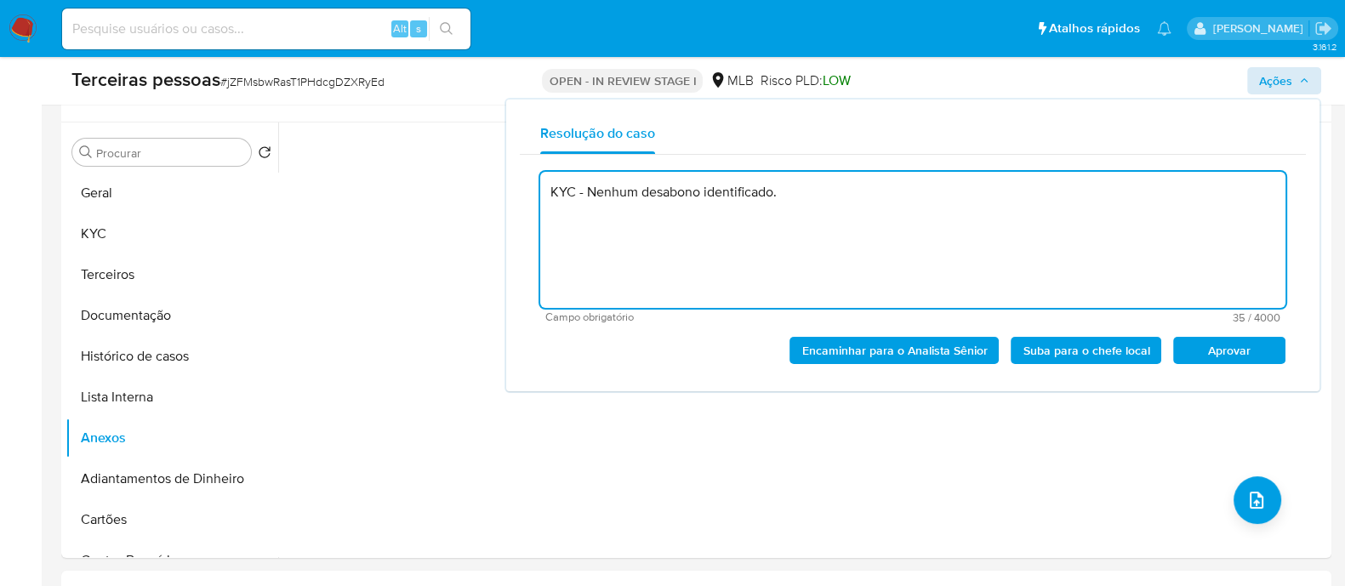
type textarea "KYC - Nenhum desabono identificado."
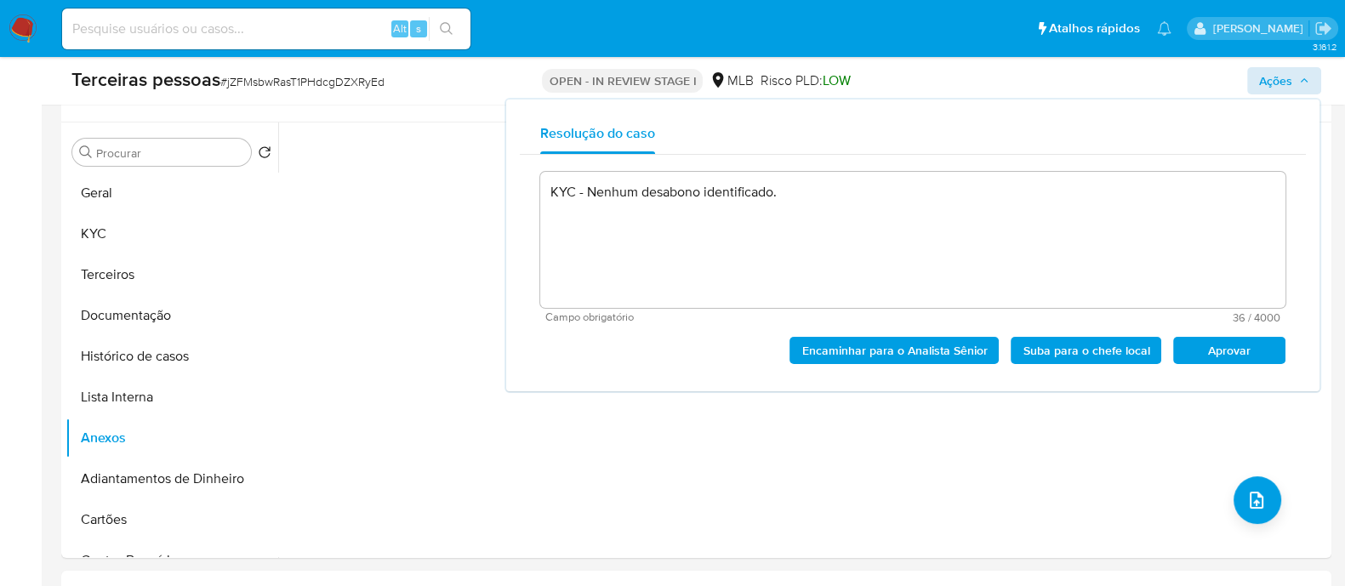
click at [1173, 337] on button "Aprovar" at bounding box center [1229, 350] width 112 height 27
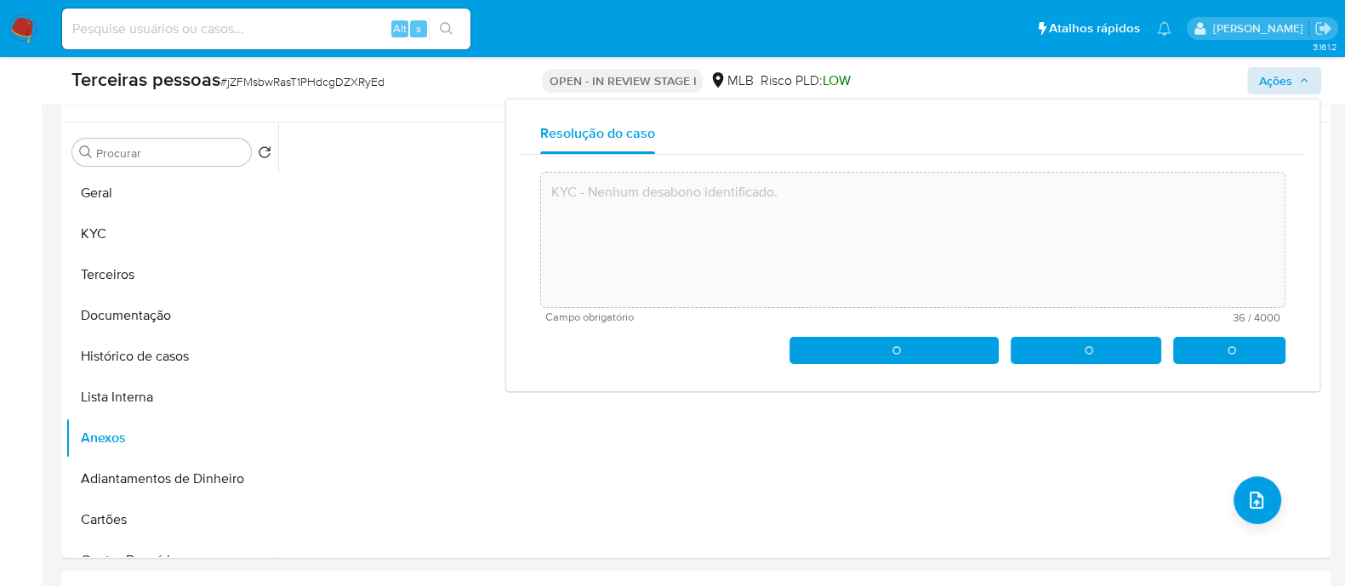
type textarea "KYC - Nenhum desabono identificado."
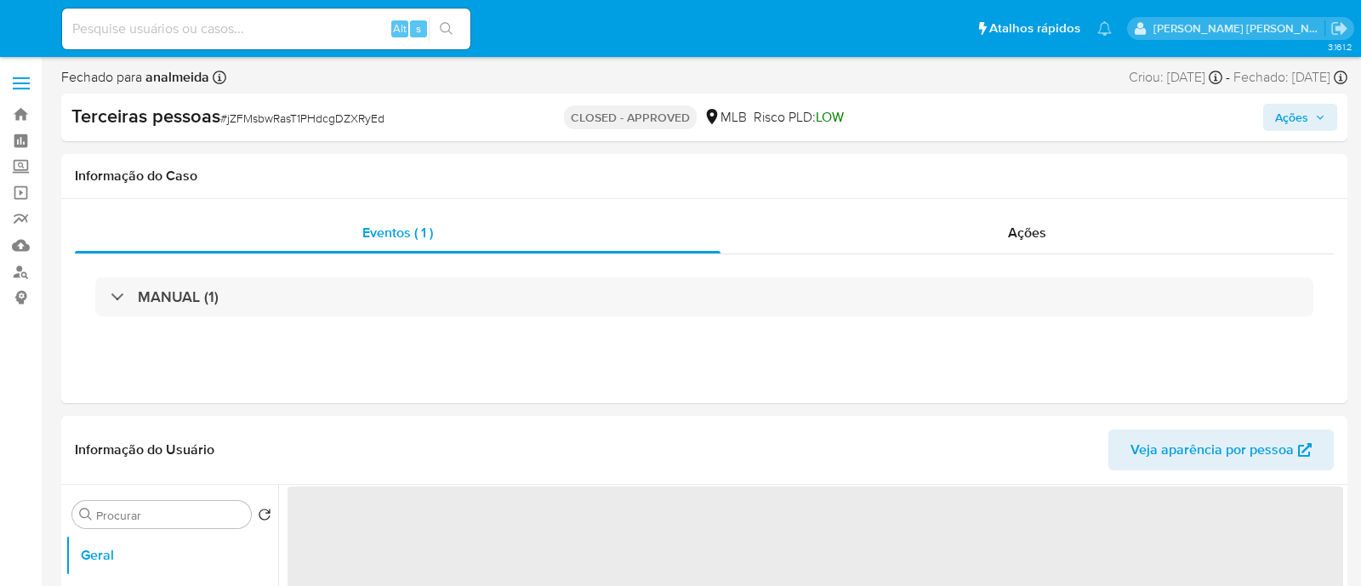
select select "10"
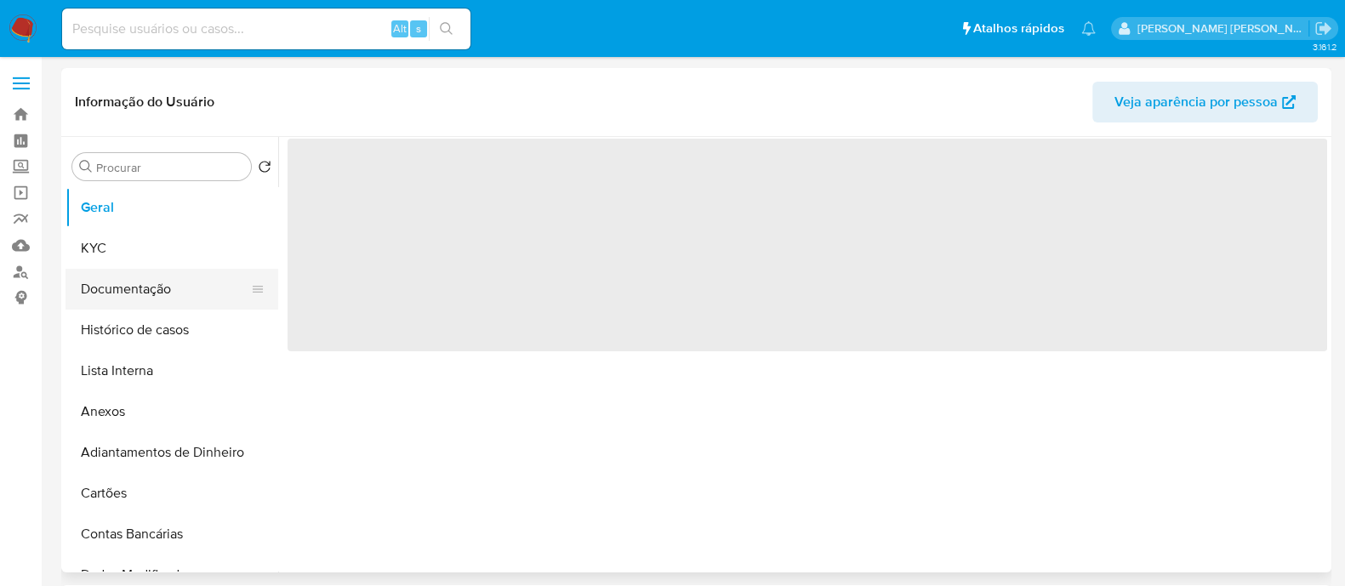
select select "10"
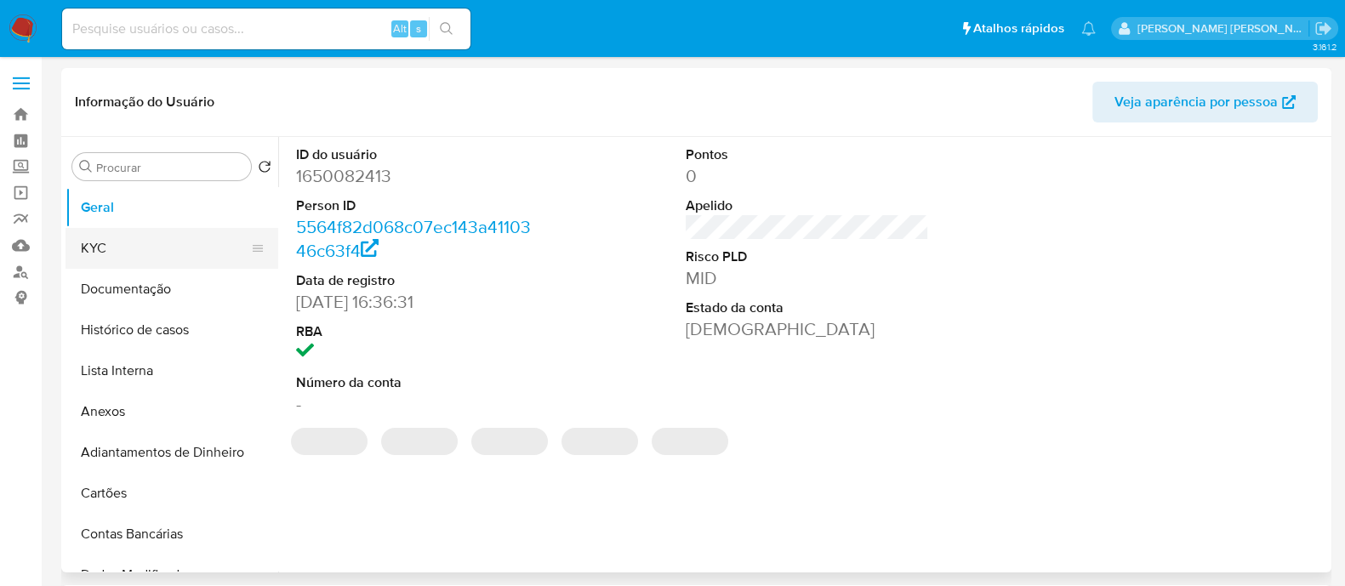
click at [163, 261] on button "KYC" at bounding box center [164, 248] width 199 height 41
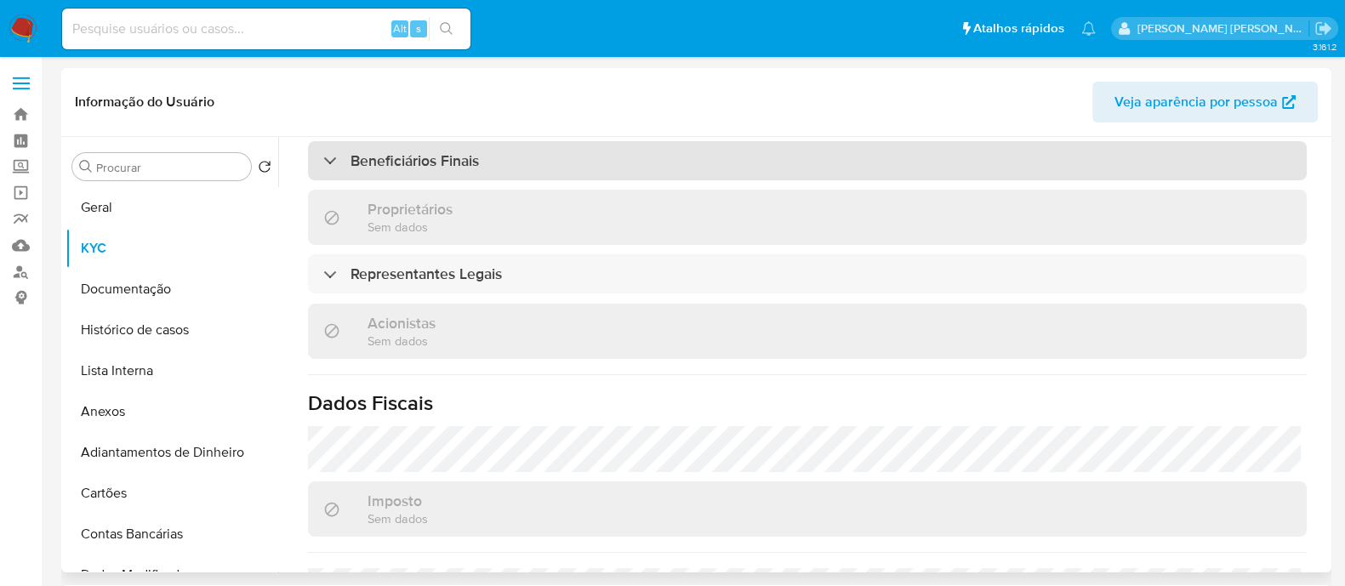
scroll to position [684, 0]
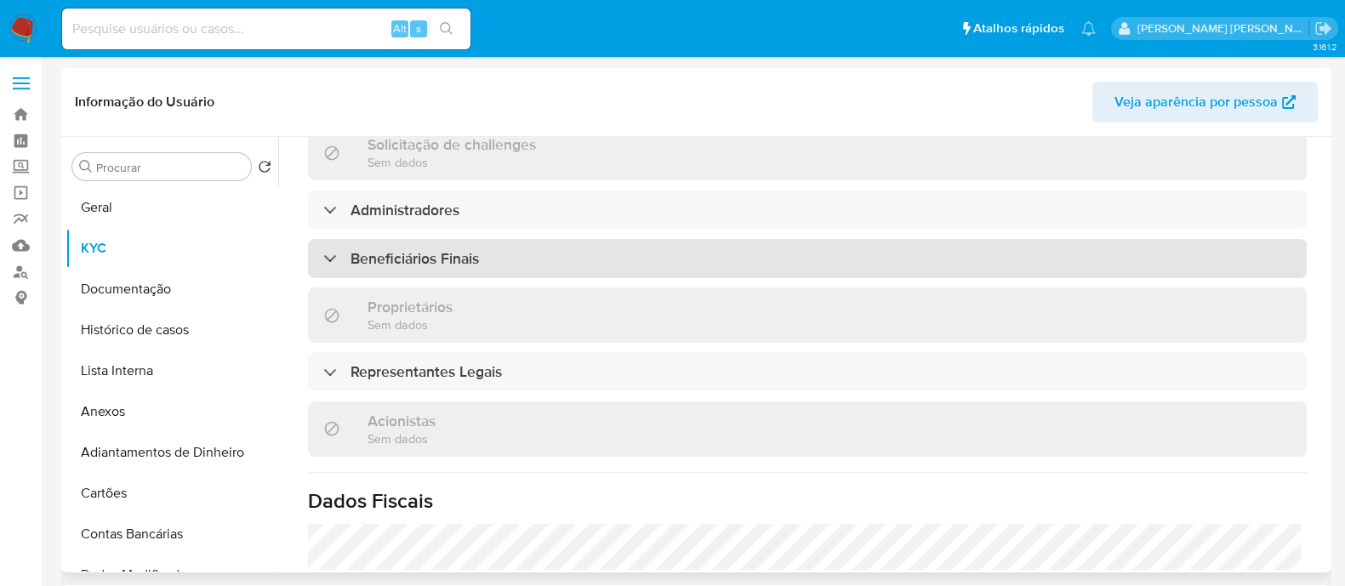
click at [492, 251] on div "Beneficiários Finais" at bounding box center [807, 258] width 998 height 39
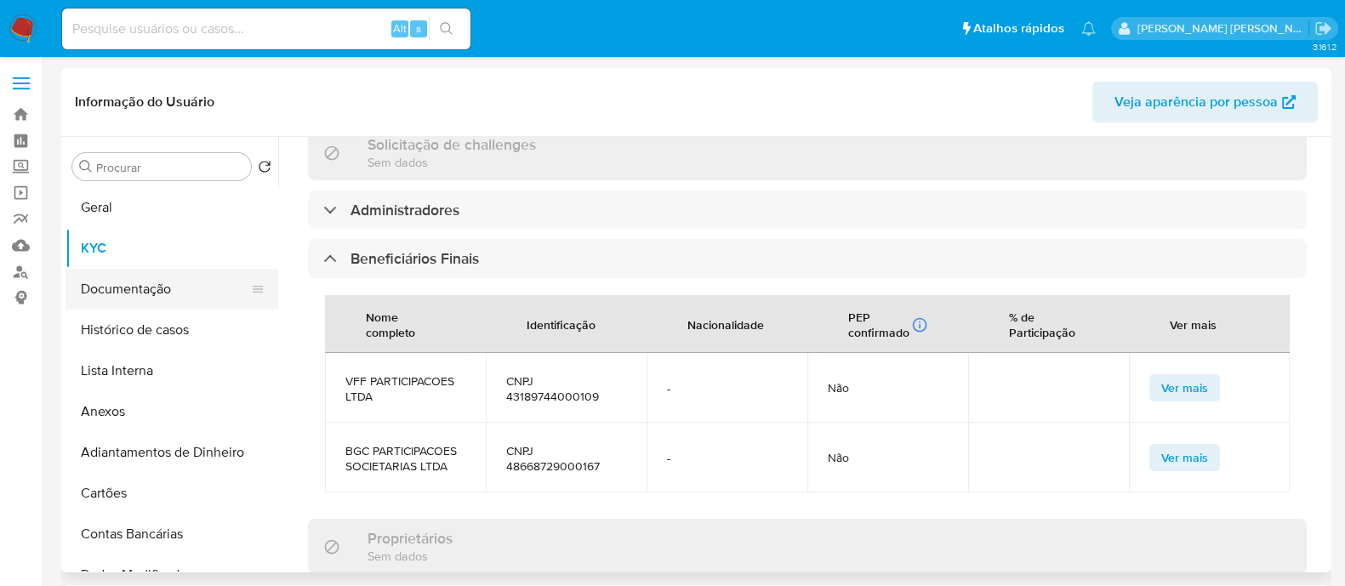
click at [149, 282] on button "Documentação" at bounding box center [164, 289] width 199 height 41
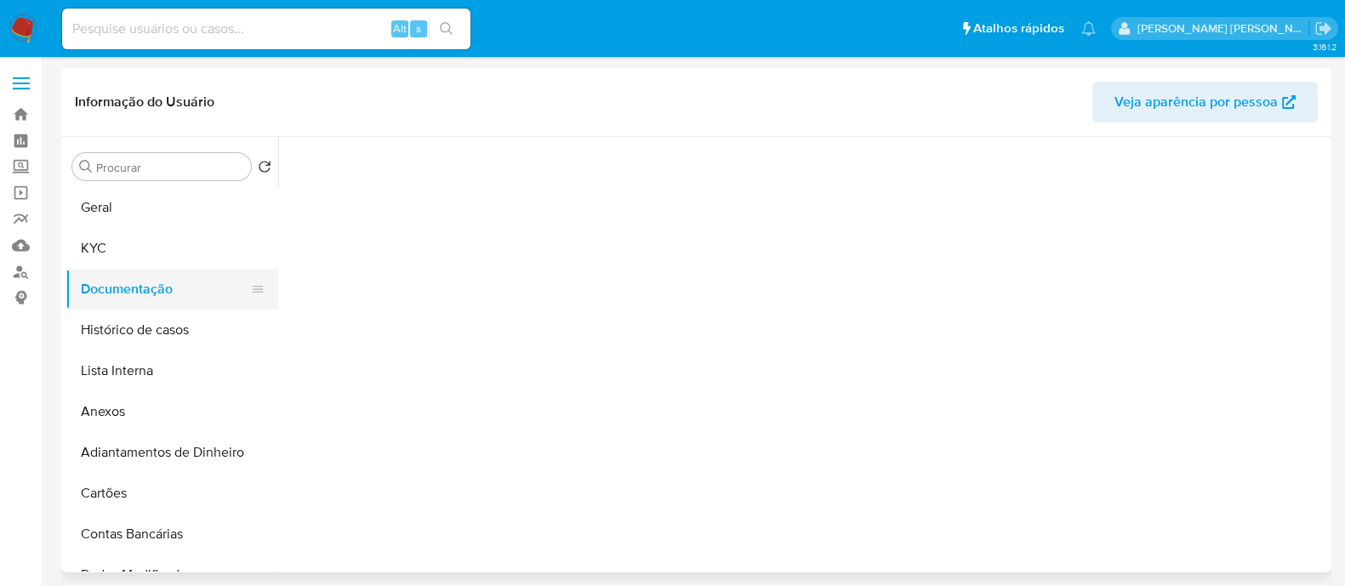
scroll to position [0, 0]
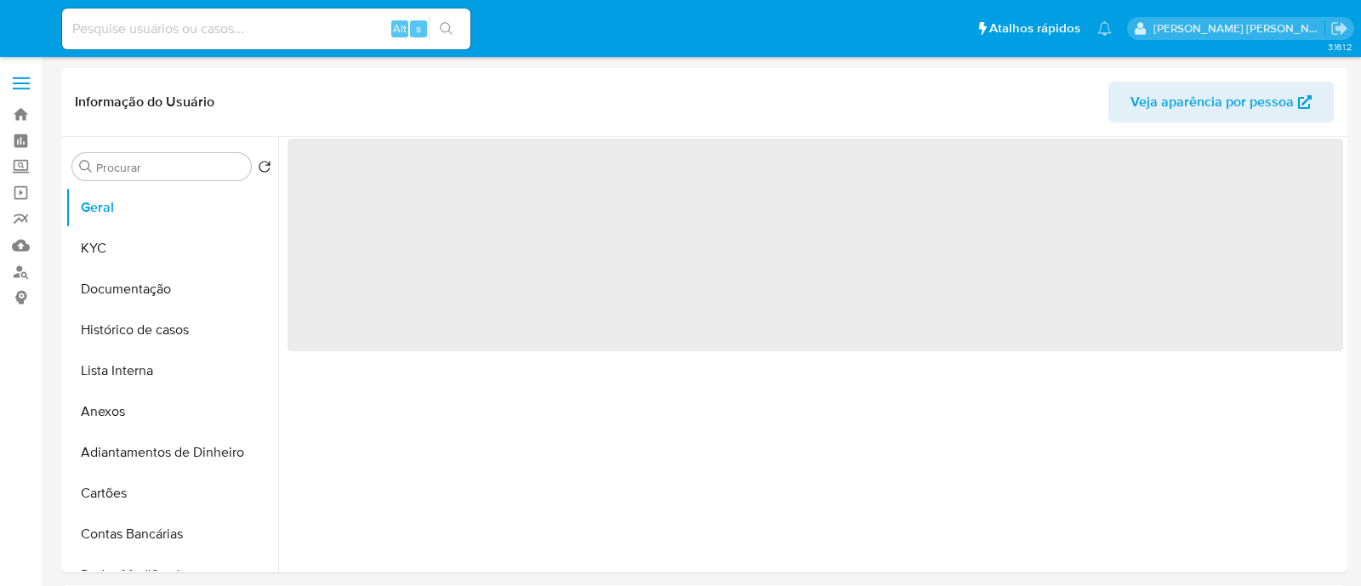
select select "10"
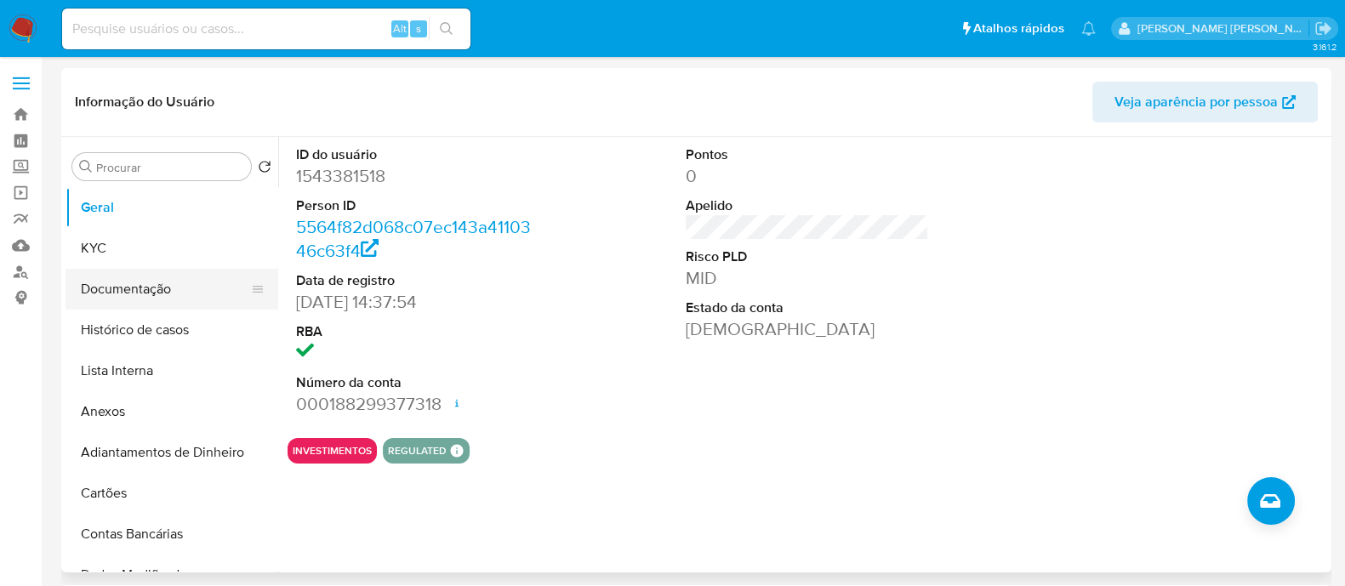
click at [128, 281] on button "Documentação" at bounding box center [164, 289] width 199 height 41
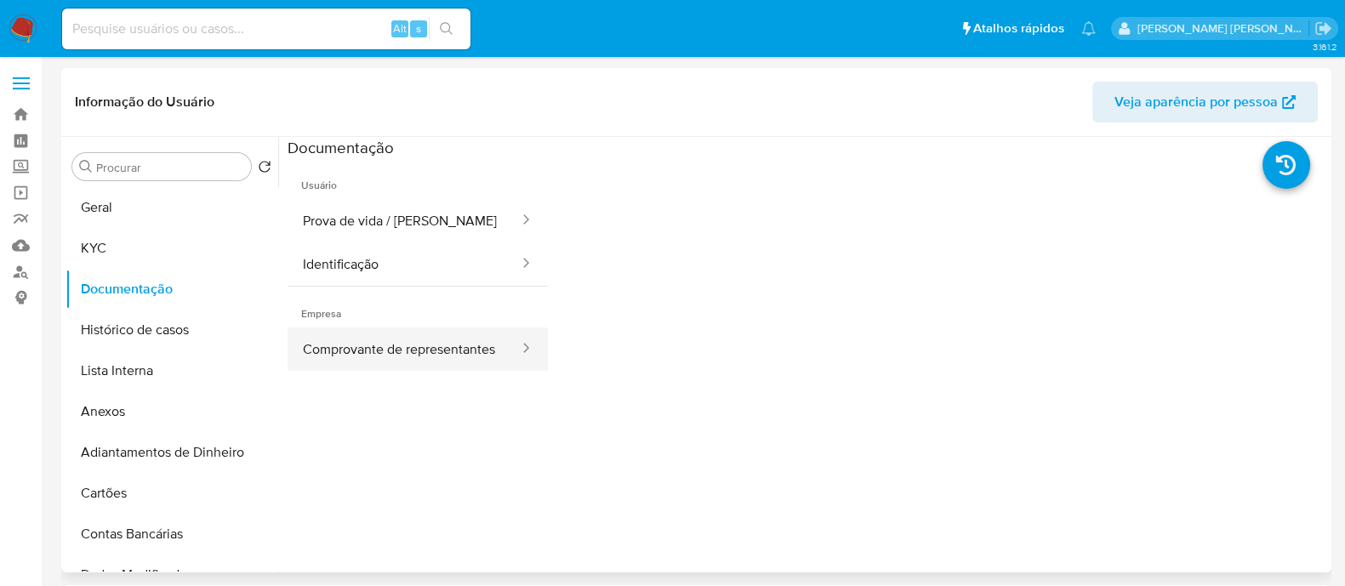
click at [451, 361] on button "Comprovante de representantes" at bounding box center [403, 348] width 233 height 43
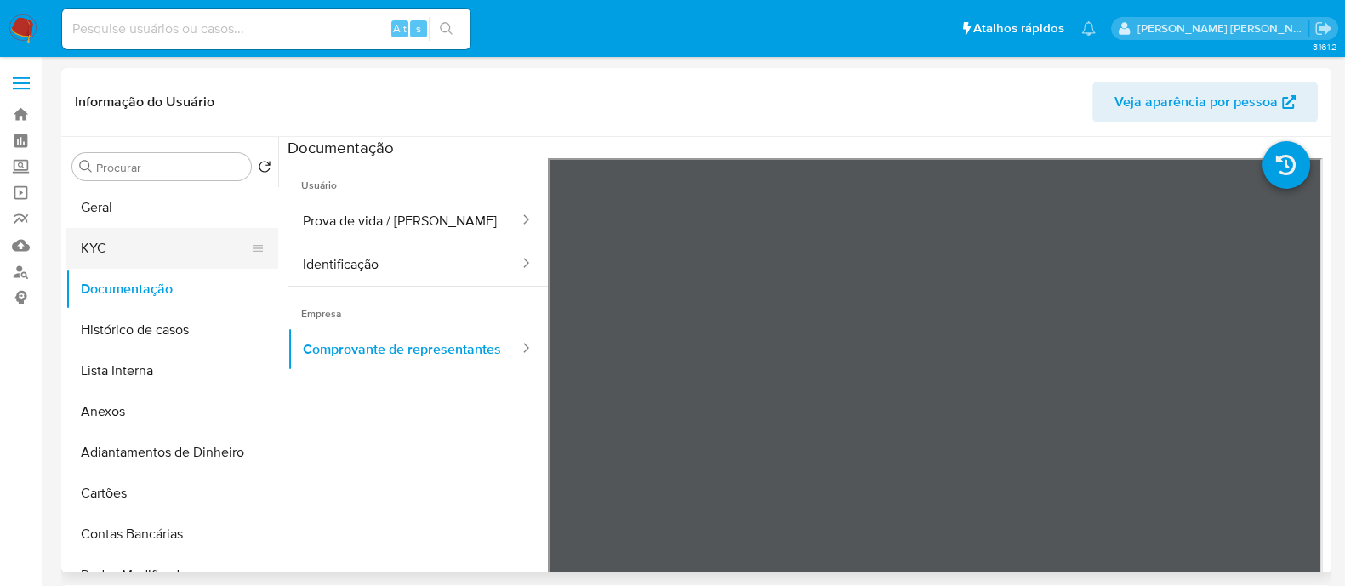
click at [87, 266] on button "KYC" at bounding box center [164, 248] width 199 height 41
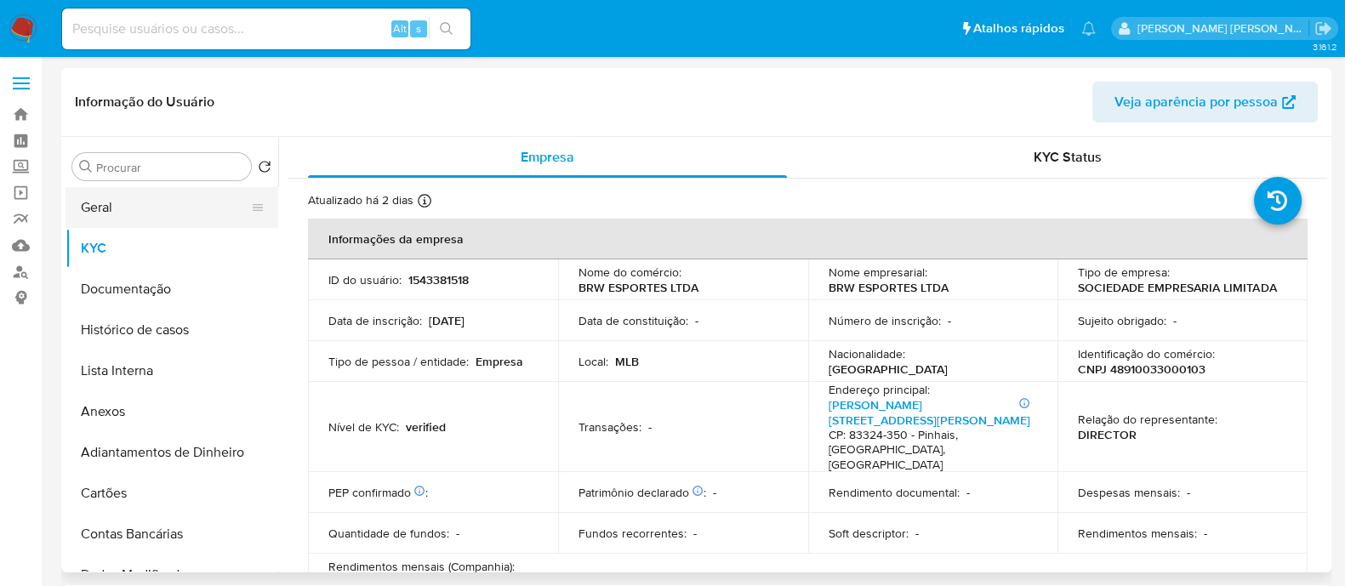
click at [190, 211] on button "Geral" at bounding box center [164, 207] width 199 height 41
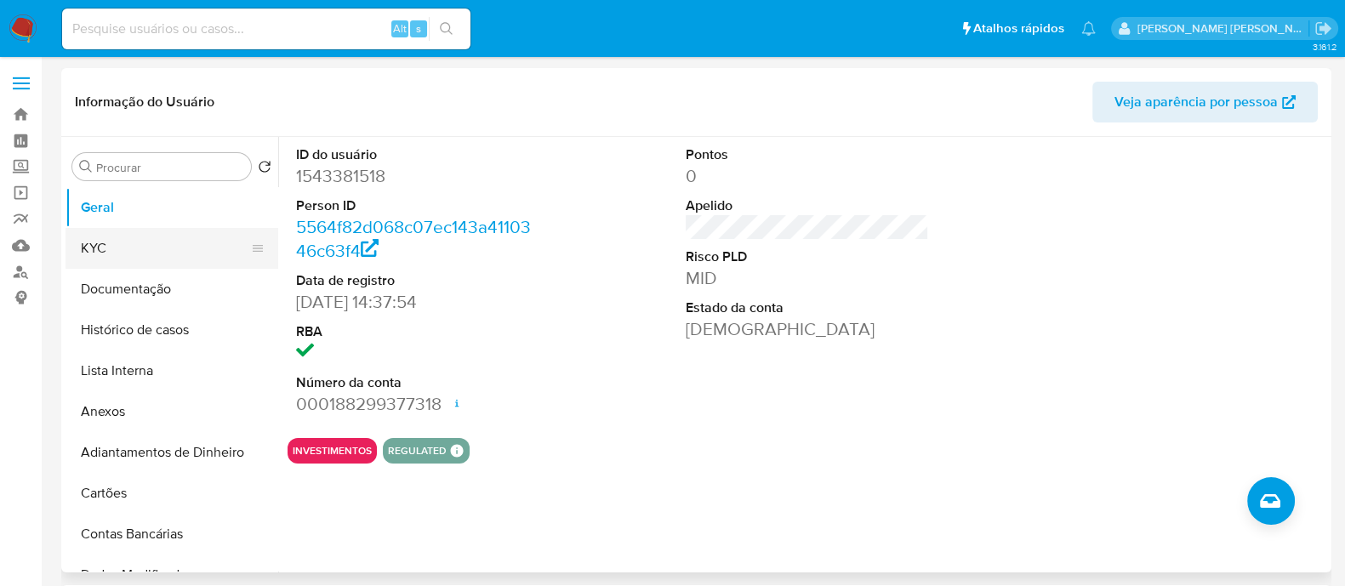
click at [152, 253] on button "KYC" at bounding box center [164, 248] width 199 height 41
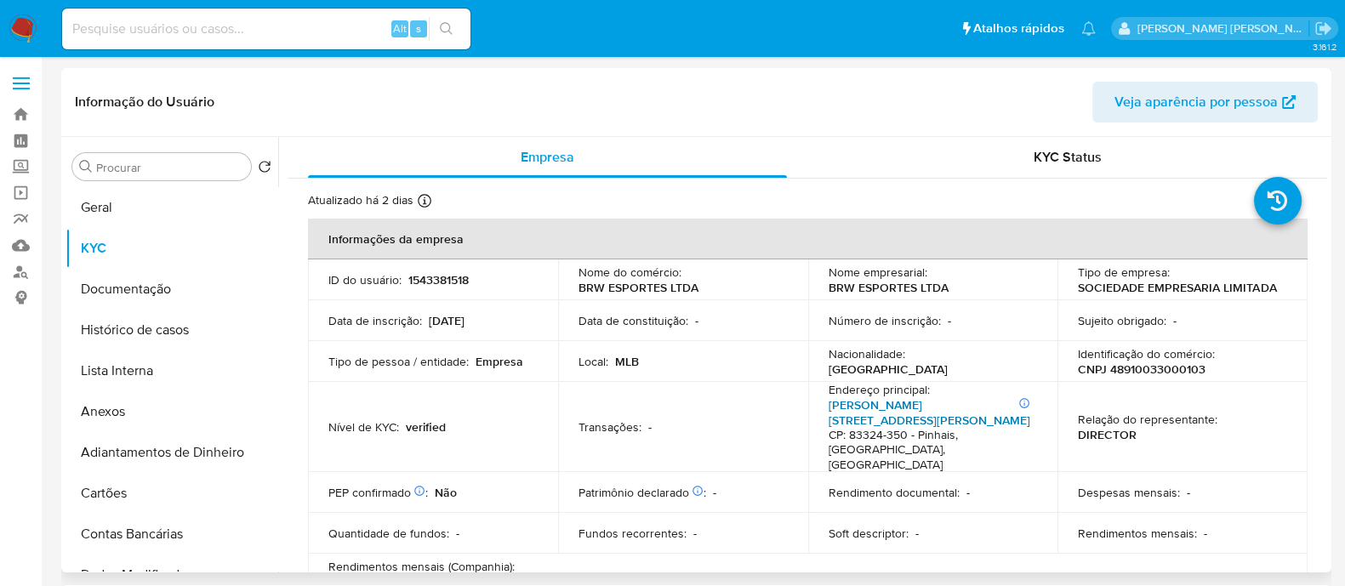
click at [953, 405] on link "Rua Altônia 212, Emiliano Perneta" at bounding box center [929, 412] width 202 height 32
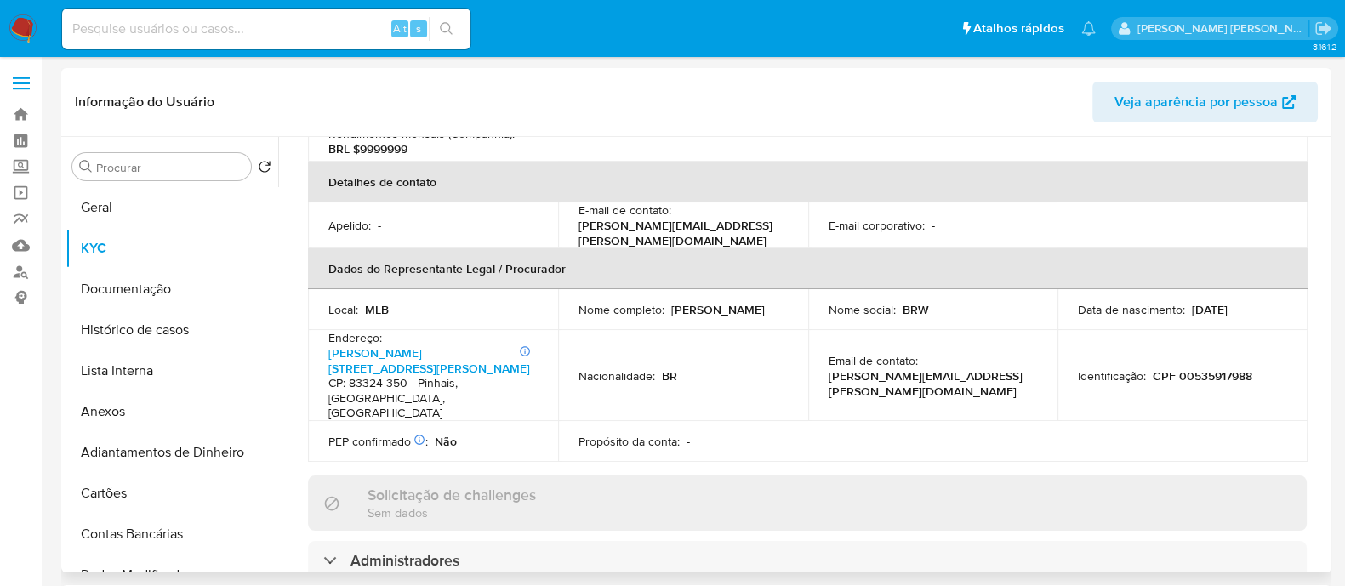
scroll to position [532, 0]
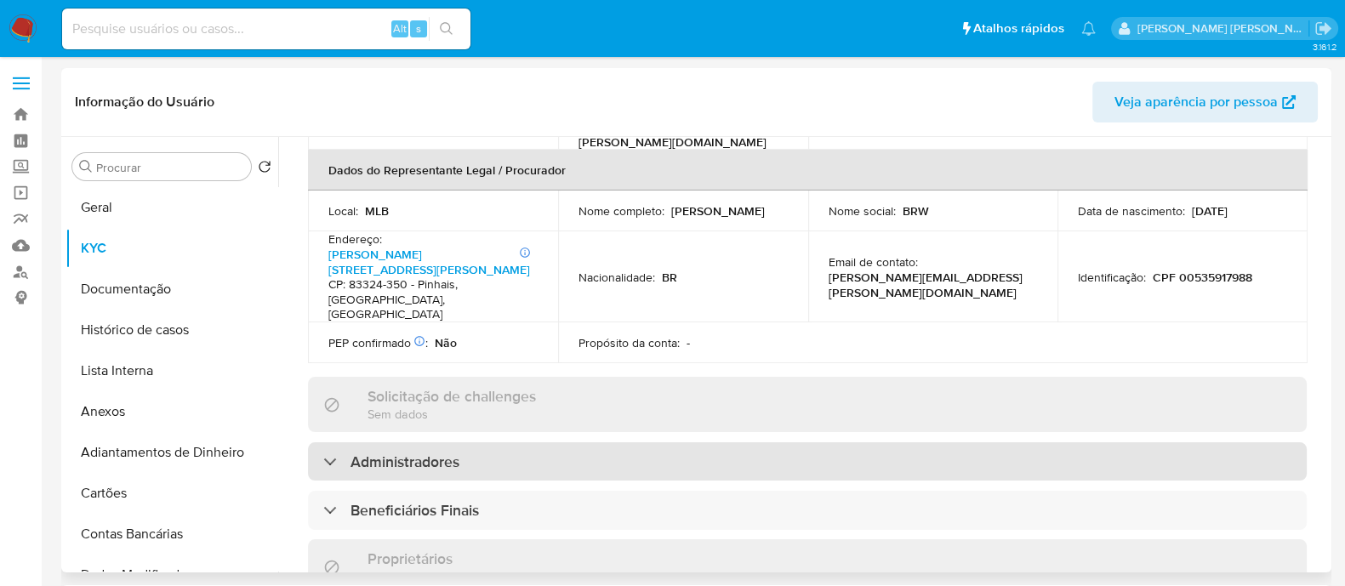
click at [430, 452] on h3 "Administradores" at bounding box center [404, 461] width 109 height 19
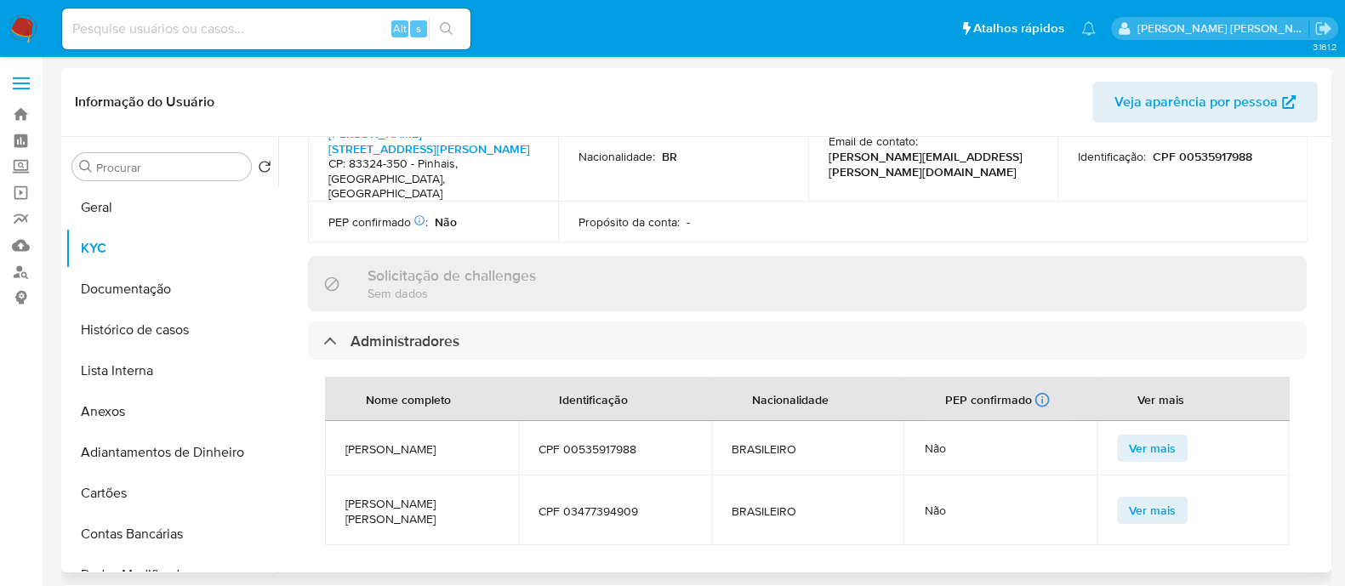
scroll to position [638, 0]
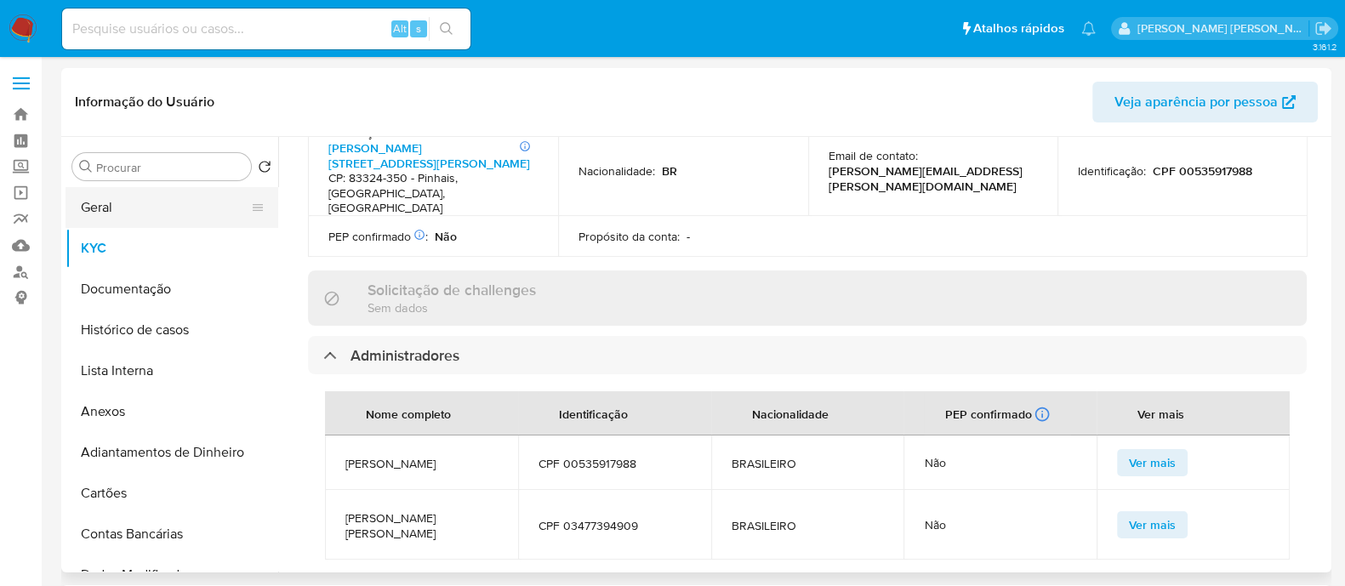
click at [137, 210] on button "Geral" at bounding box center [164, 207] width 199 height 41
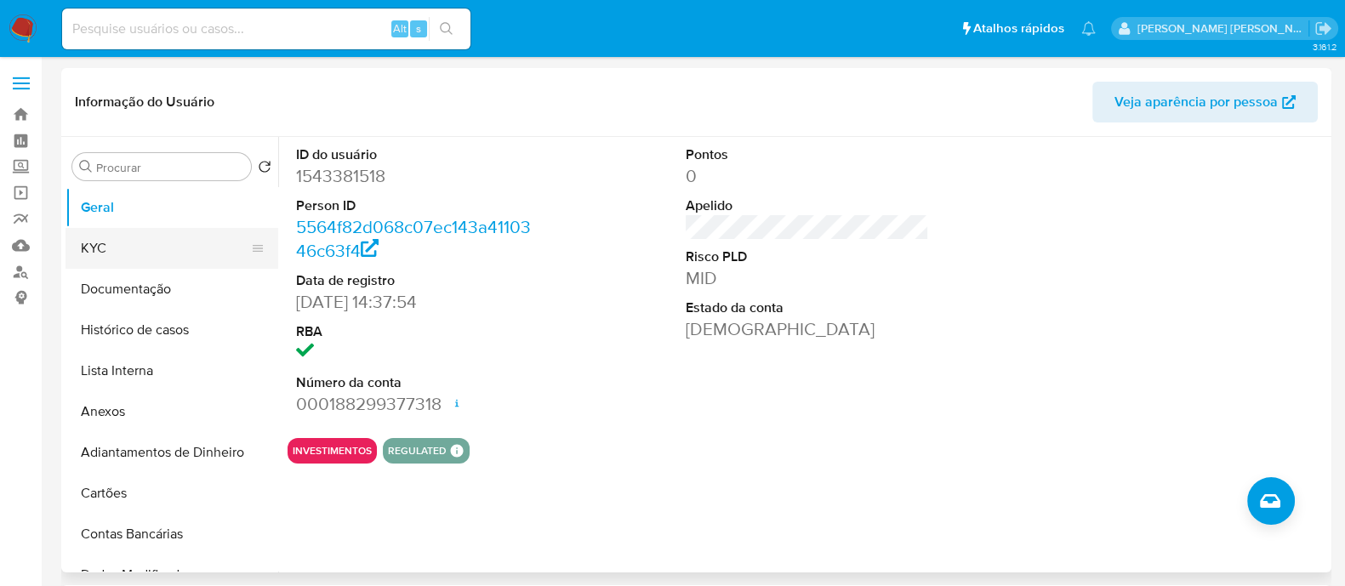
click at [108, 245] on button "KYC" at bounding box center [164, 248] width 199 height 41
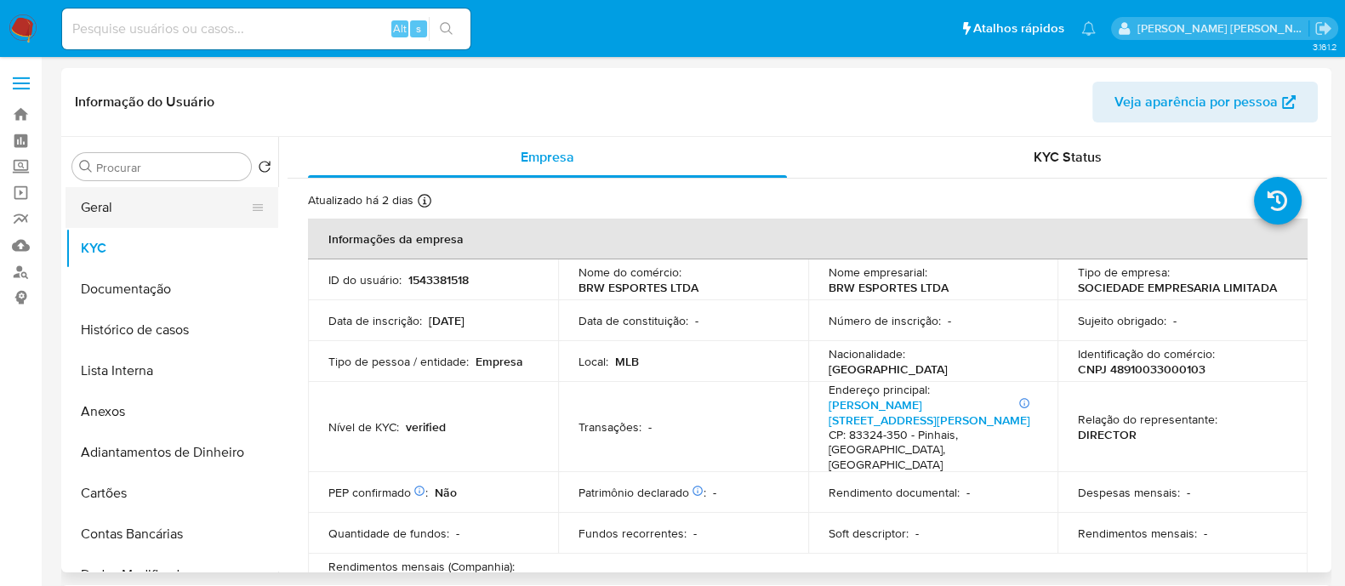
click at [124, 208] on button "Geral" at bounding box center [164, 207] width 199 height 41
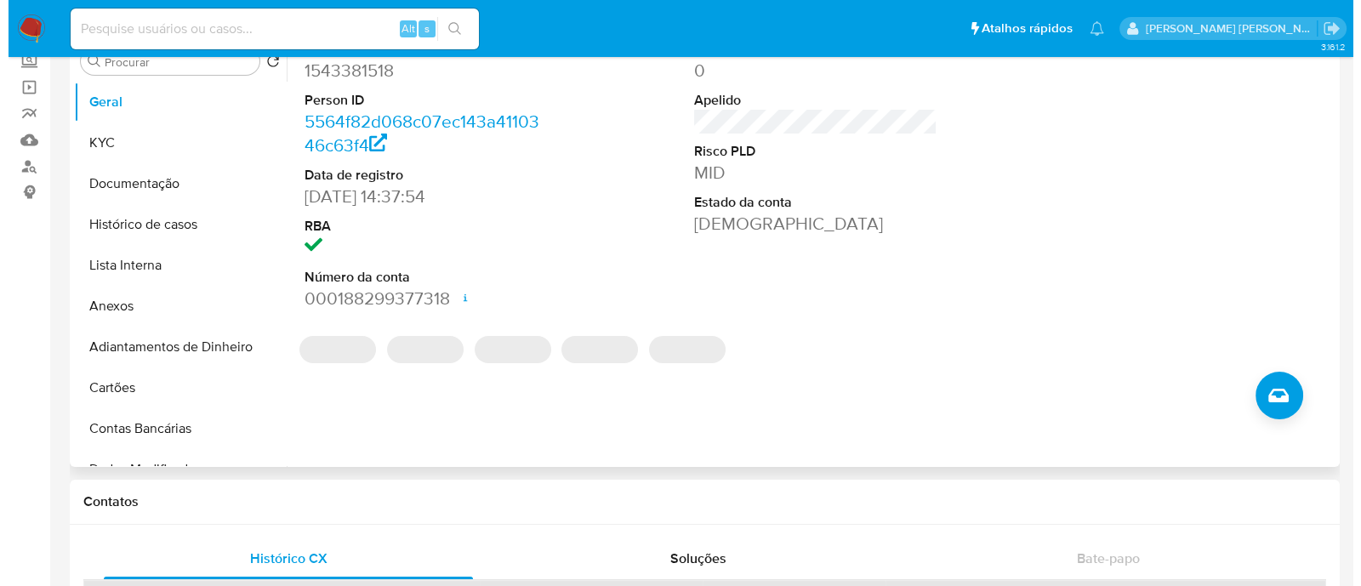
scroll to position [212, 0]
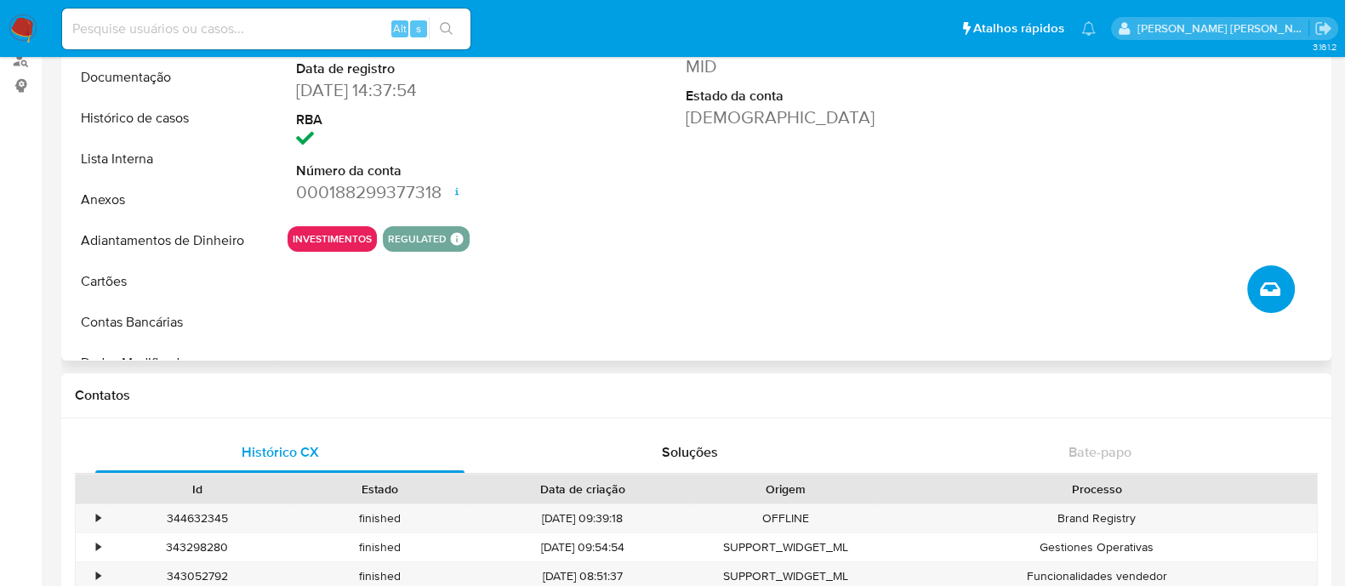
click at [1270, 287] on icon "Criar caso manual" at bounding box center [1270, 289] width 20 height 20
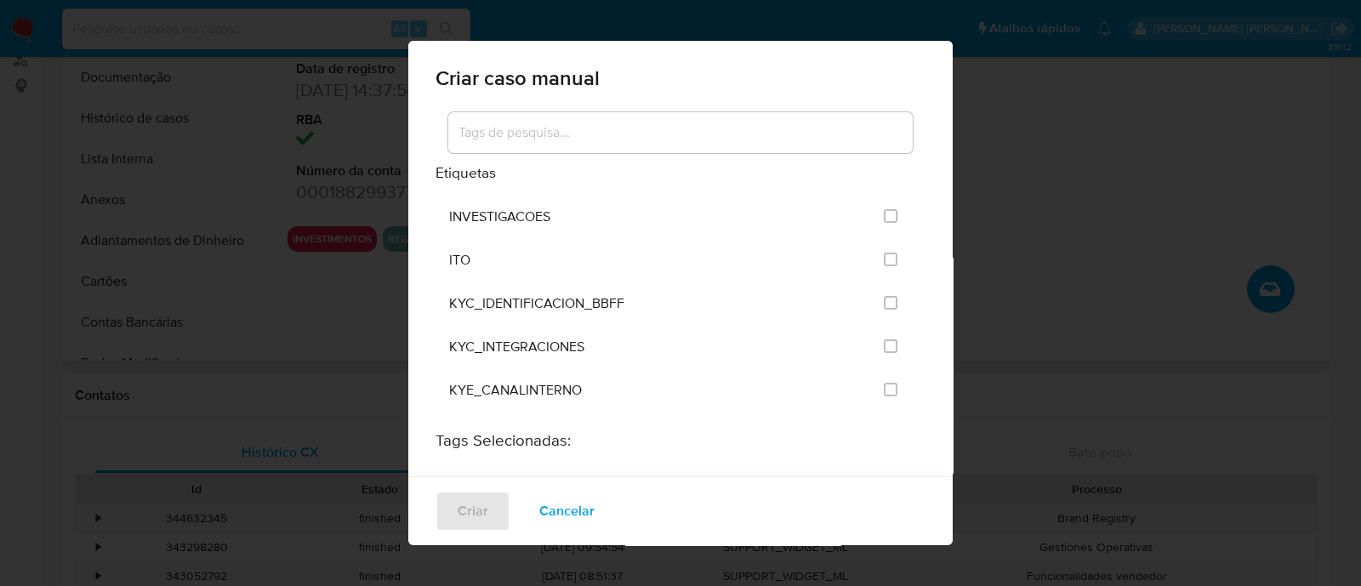
scroll to position [1488, 0]
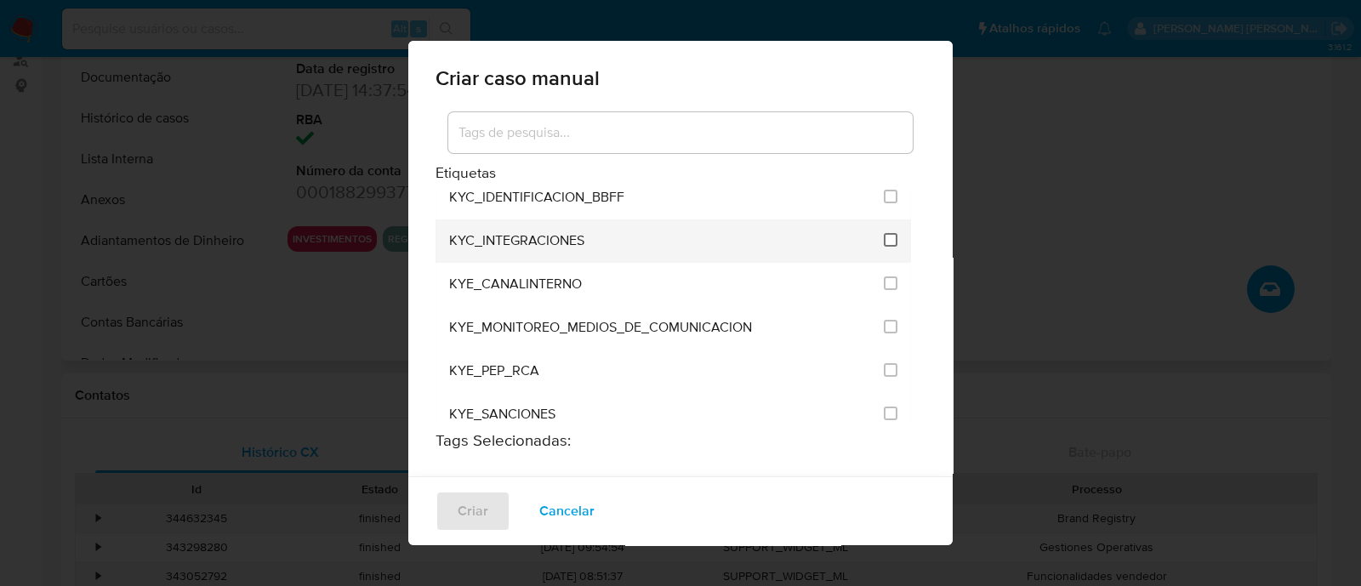
click at [884, 233] on input "2093" at bounding box center [891, 240] width 14 height 14
checkbox input "true"
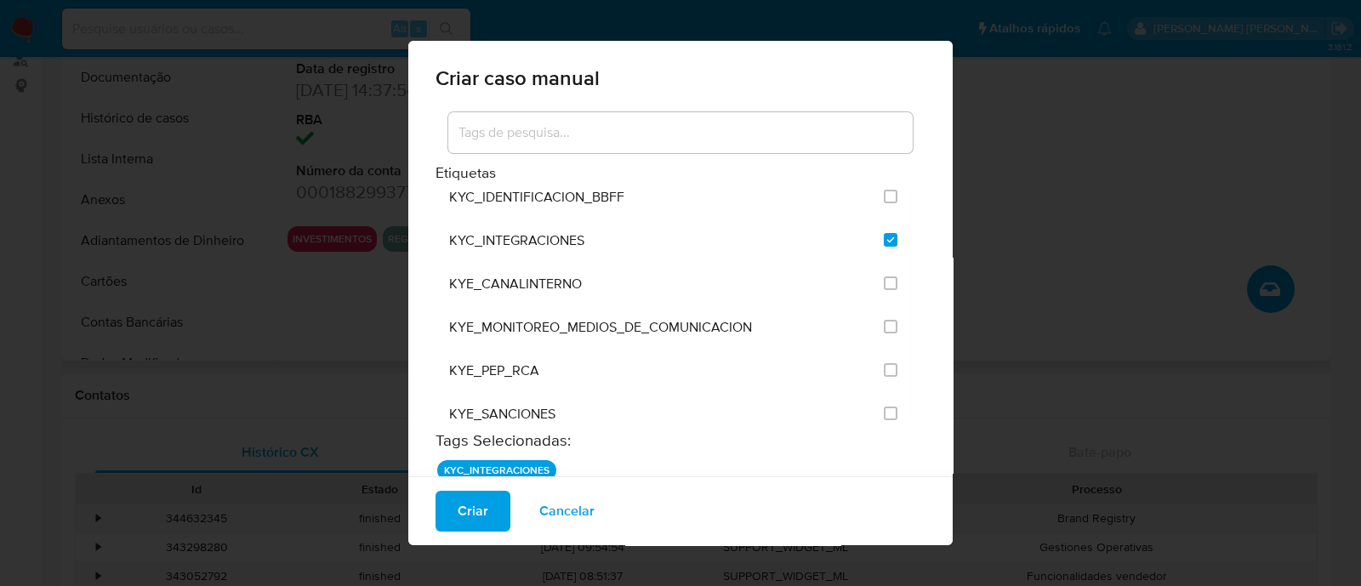
click at [492, 537] on div "Criar Cancelar" at bounding box center [680, 510] width 544 height 69
click at [478, 513] on span "Criar" at bounding box center [473, 510] width 31 height 37
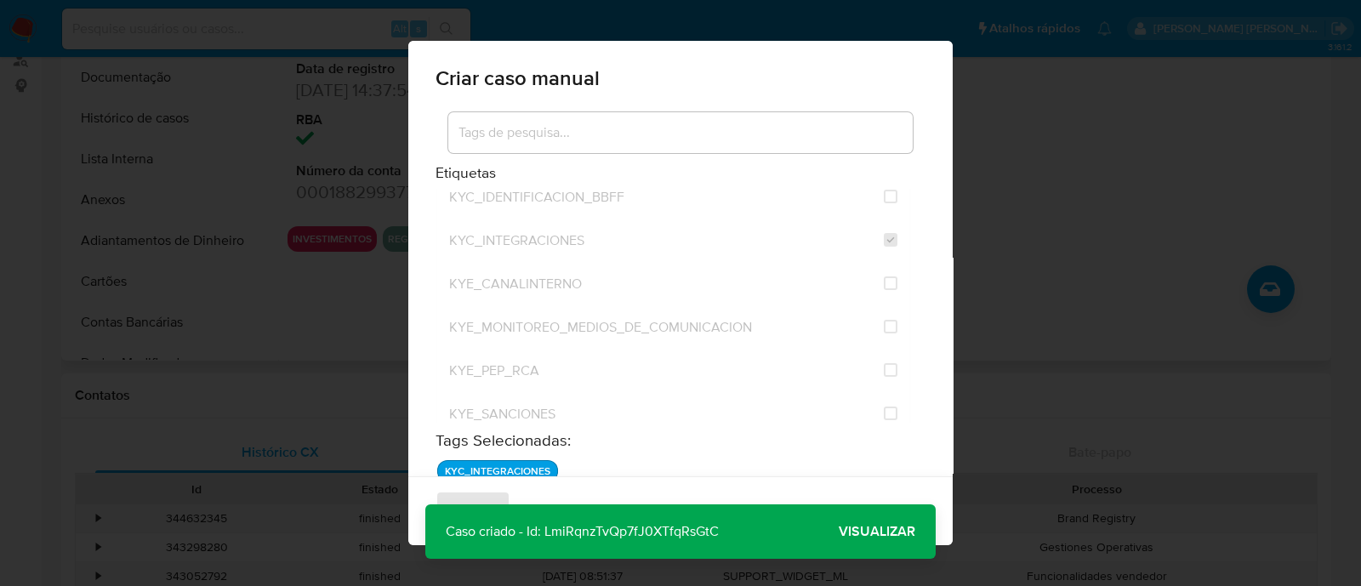
click at [881, 532] on span "Visualizar" at bounding box center [877, 532] width 77 height 0
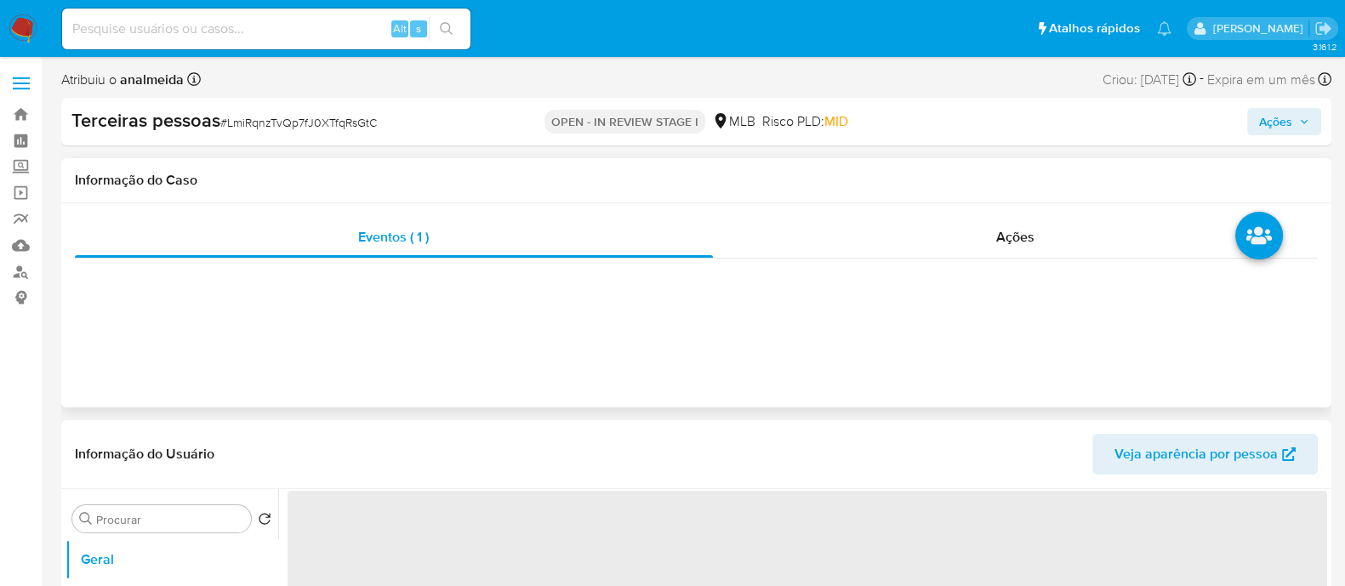
select select "10"
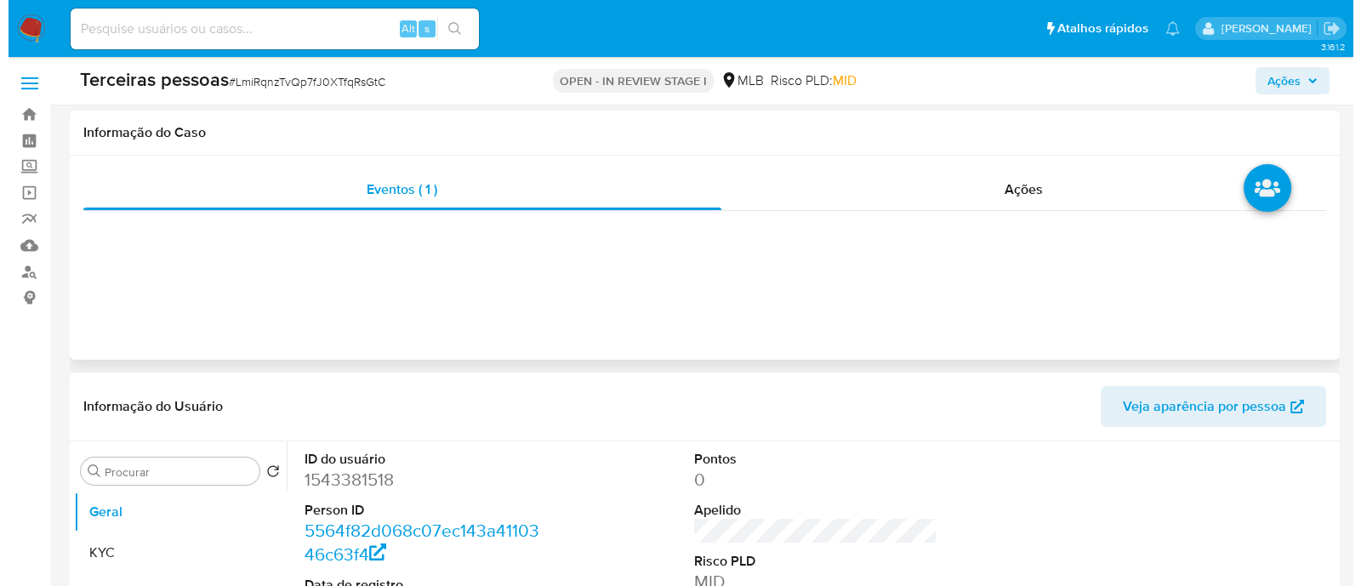
scroll to position [319, 0]
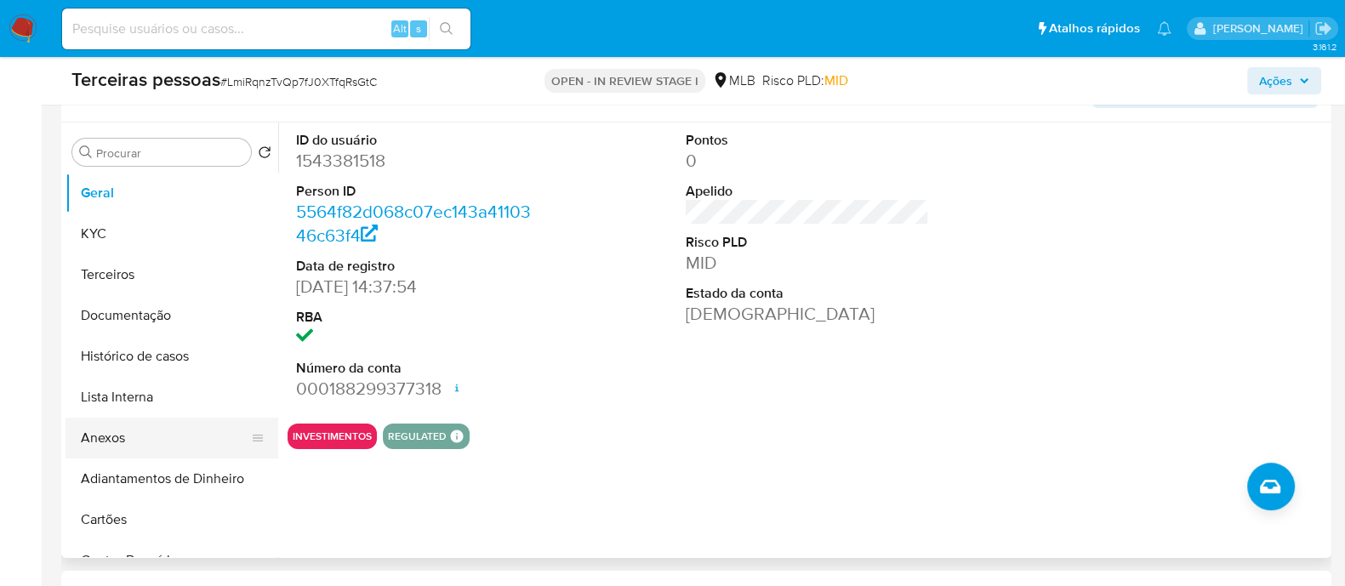
click at [94, 443] on button "Anexos" at bounding box center [164, 438] width 199 height 41
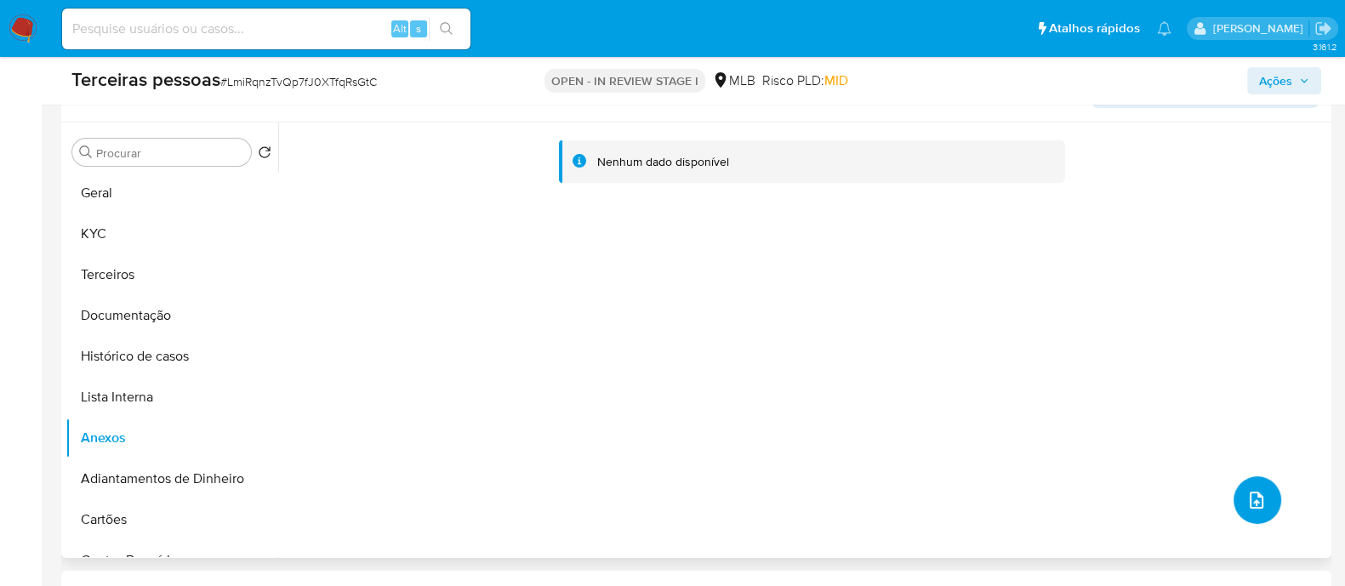
click at [1254, 492] on icon "upload-file" at bounding box center [1256, 500] width 14 height 17
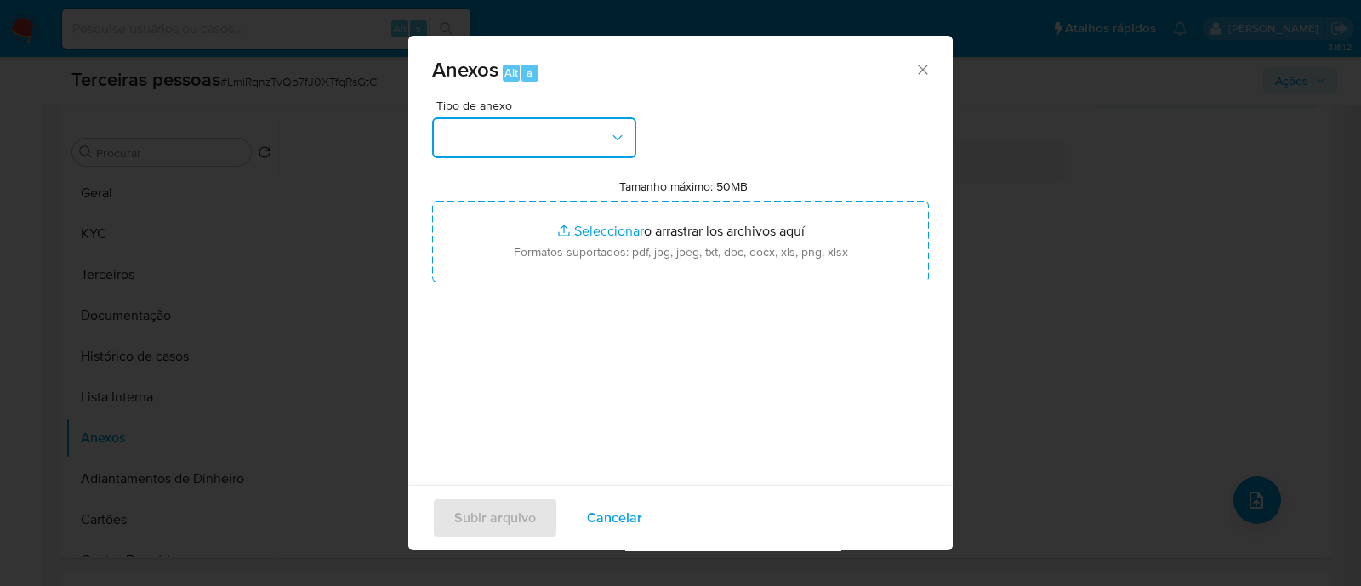
click at [595, 151] on button "button" at bounding box center [534, 137] width 204 height 41
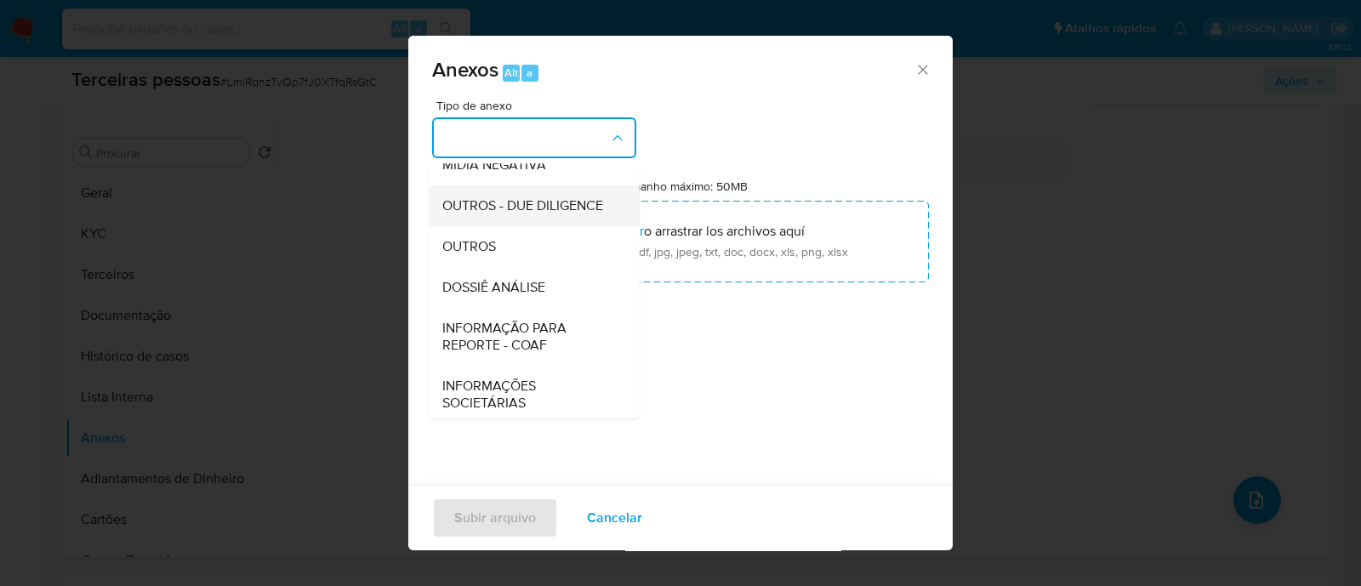
scroll to position [262, 0]
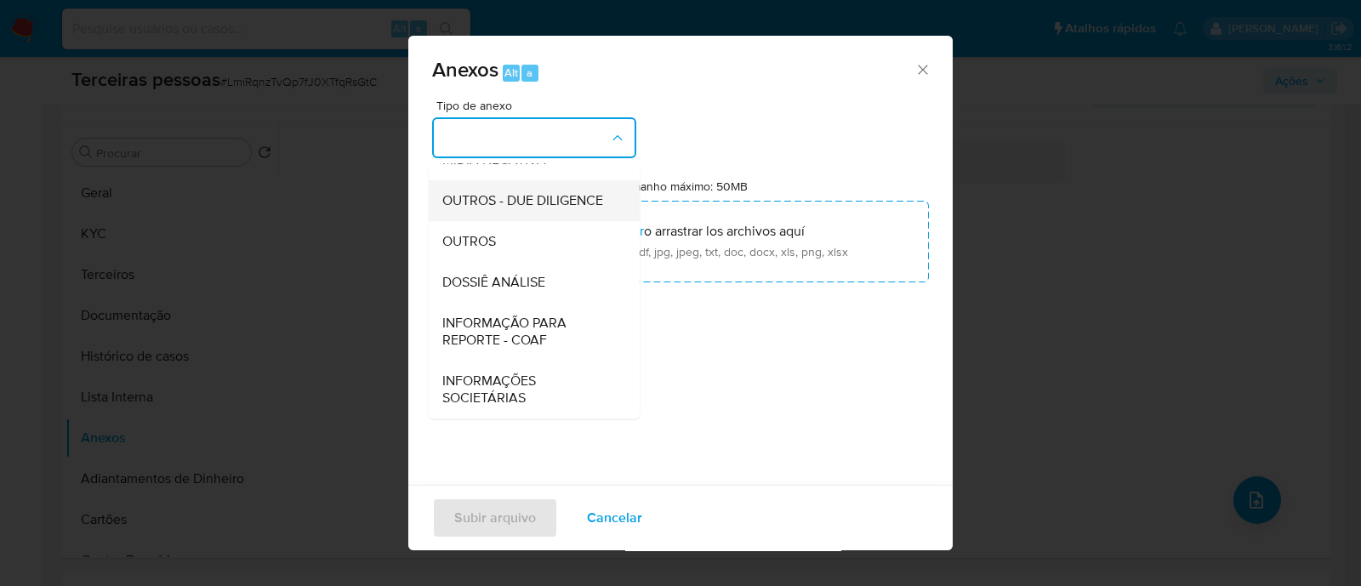
click at [549, 206] on span "OUTROS - DUE DILIGENCE" at bounding box center [522, 200] width 161 height 17
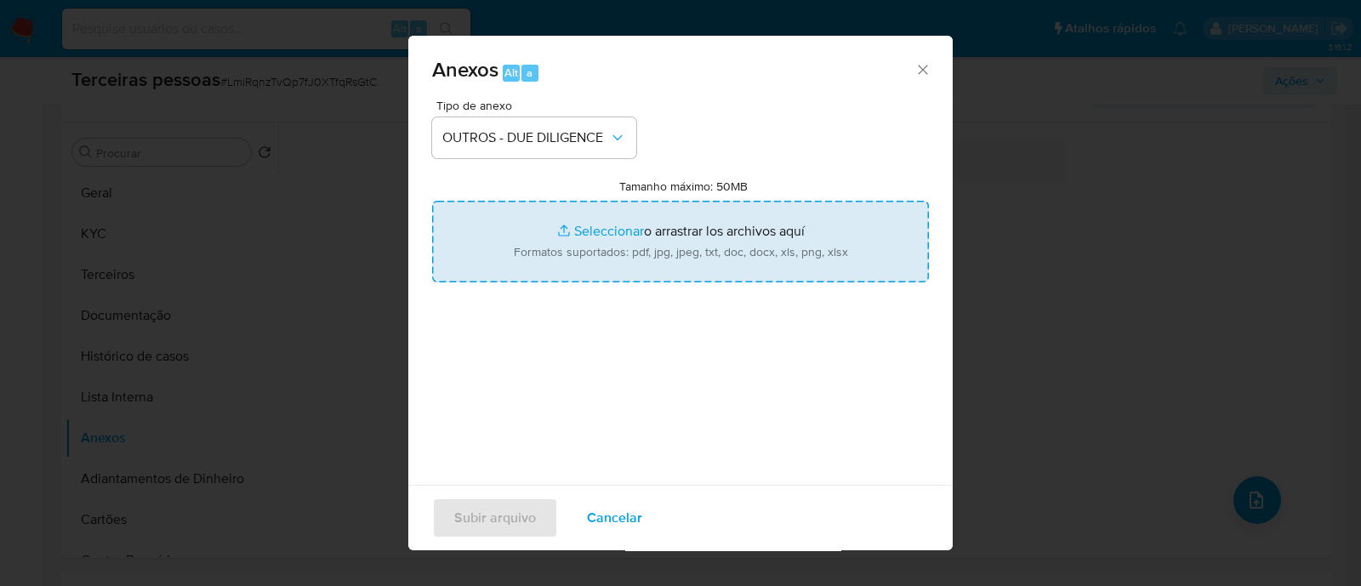
click at [817, 219] on input "Tamanho máximo: 50MB Seleccionar archivos" at bounding box center [680, 242] width 497 height 82
type input "C:\fakepath\BERNARDO GREIN CAVALCANTI softon.pdf"
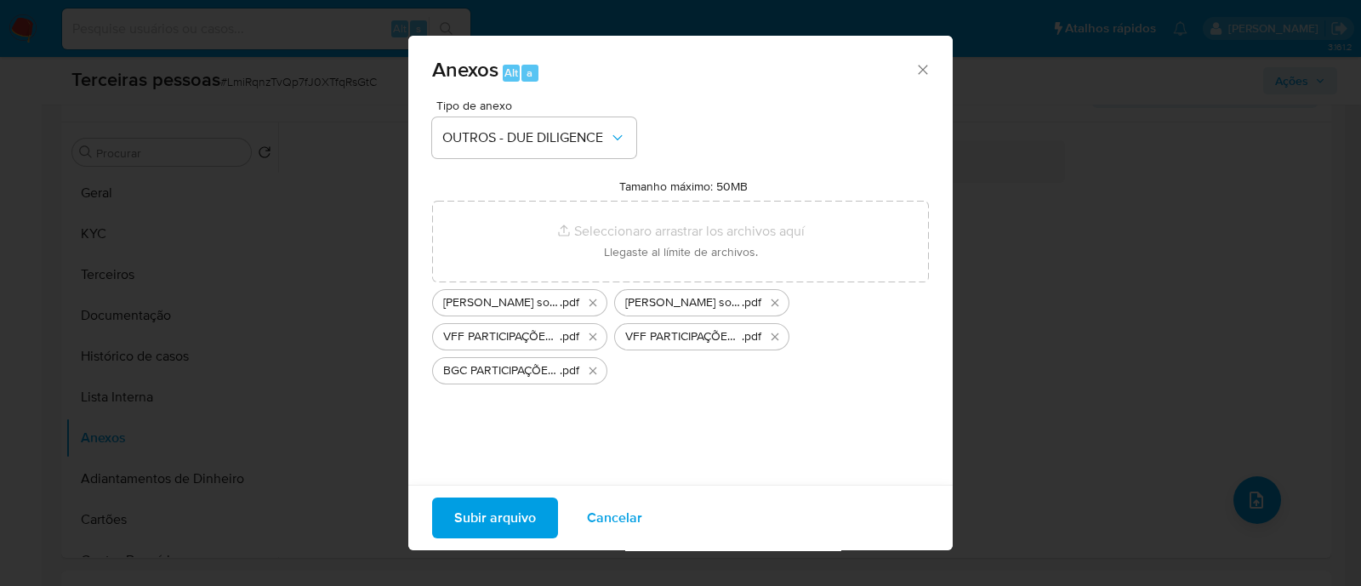
click at [481, 514] on span "Subir arquivo" at bounding box center [495, 517] width 82 height 37
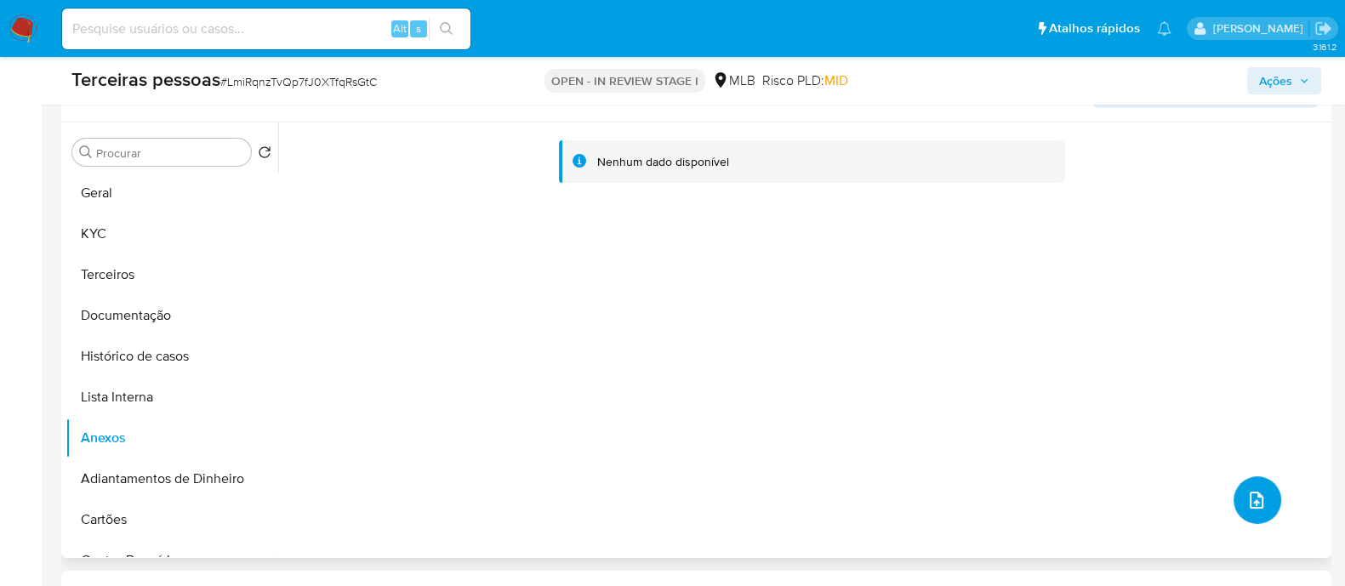
click at [1256, 502] on icon "upload-file" at bounding box center [1256, 500] width 20 height 20
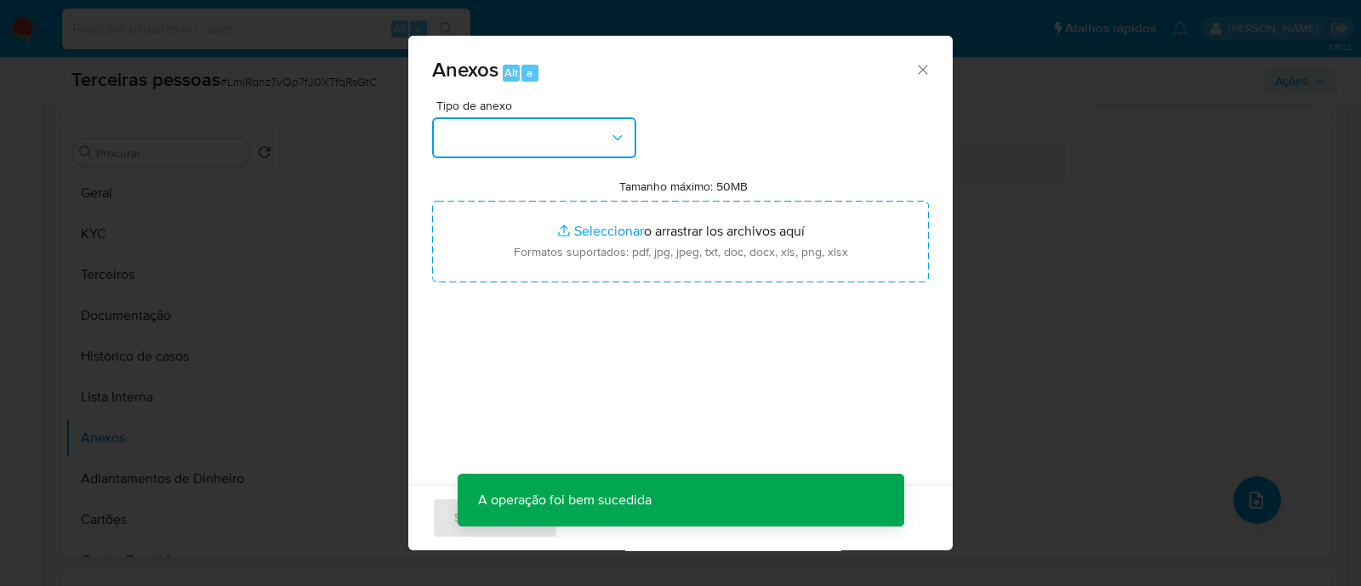
click at [484, 145] on button "button" at bounding box center [534, 137] width 204 height 41
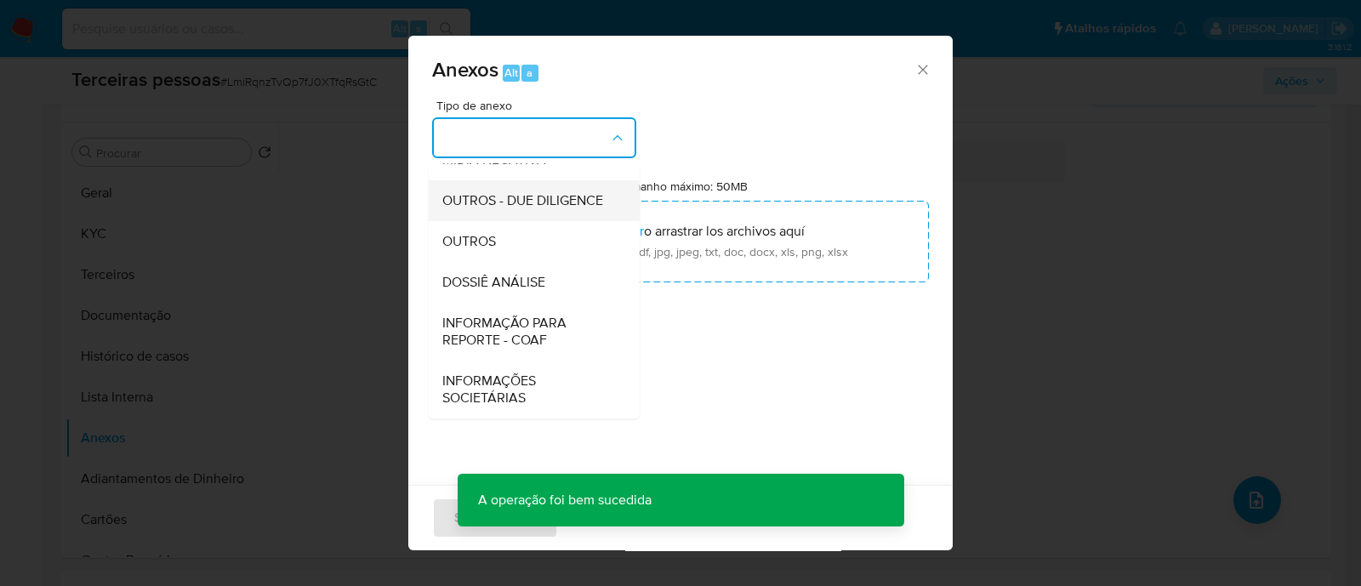
click at [517, 196] on span "OUTROS - DUE DILIGENCE" at bounding box center [522, 200] width 161 height 17
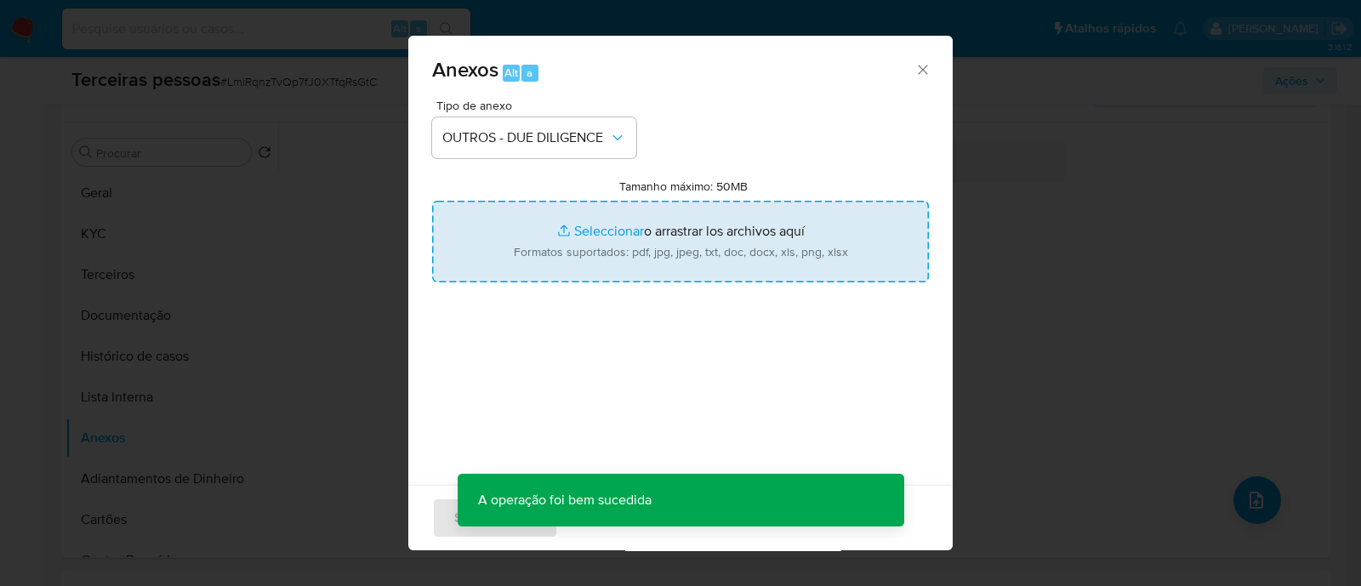
click at [606, 230] on input "Tamanho máximo: 50MB Seleccionar archivos" at bounding box center [680, 242] width 497 height 82
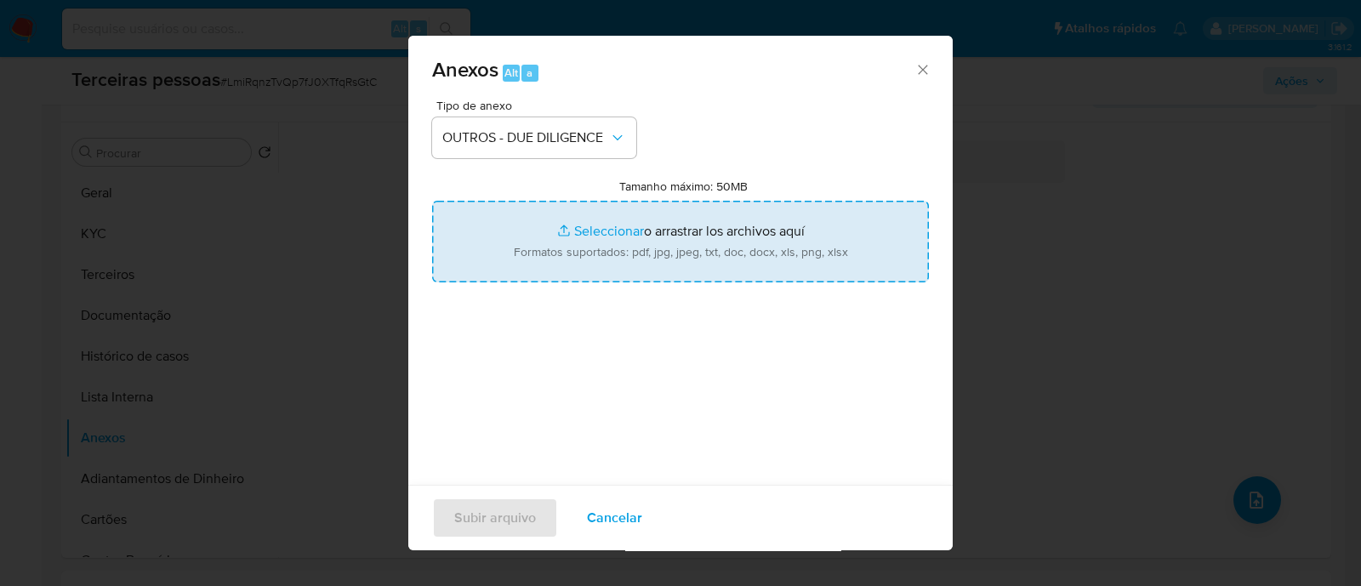
type input "C:\fakepath\BGC PARTICIPAÇÕES SOCIETÁRIAS LTDA softon.pdf"
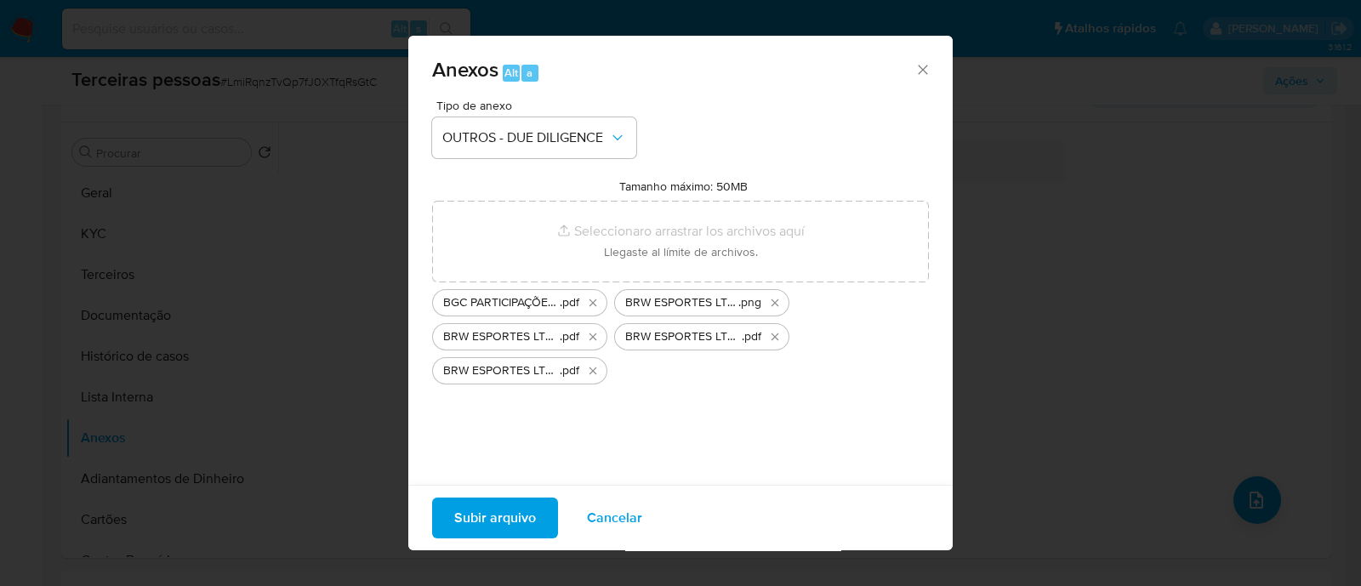
click at [508, 522] on span "Subir arquivo" at bounding box center [495, 517] width 82 height 37
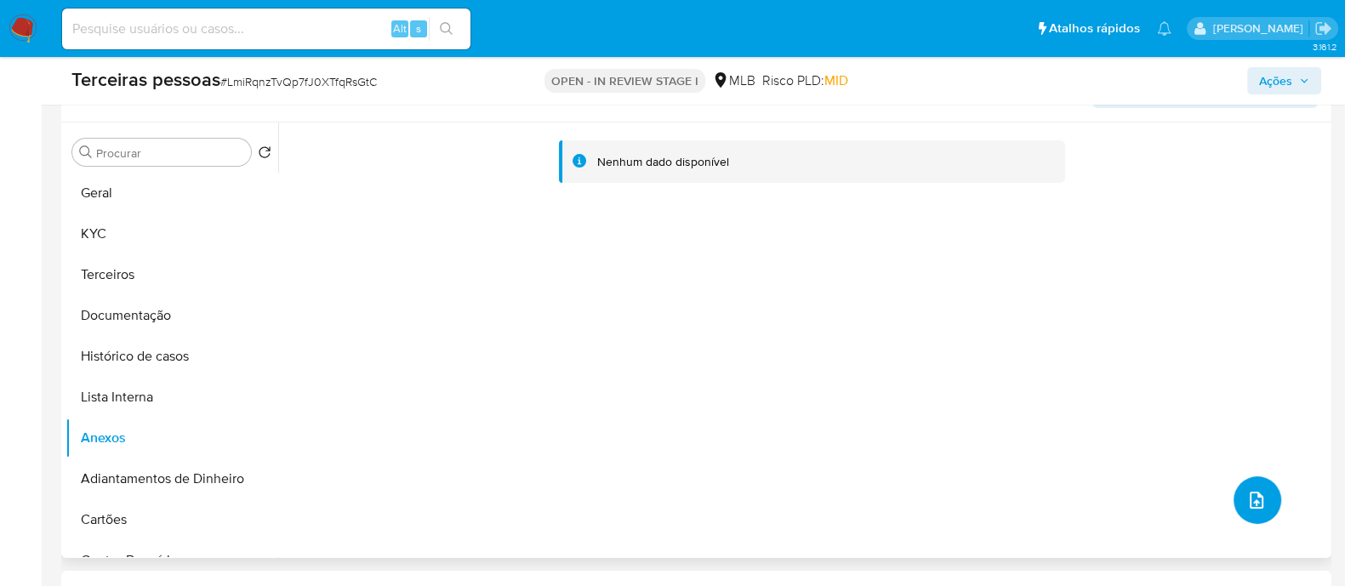
click at [1259, 482] on button "upload-file" at bounding box center [1257, 500] width 48 height 48
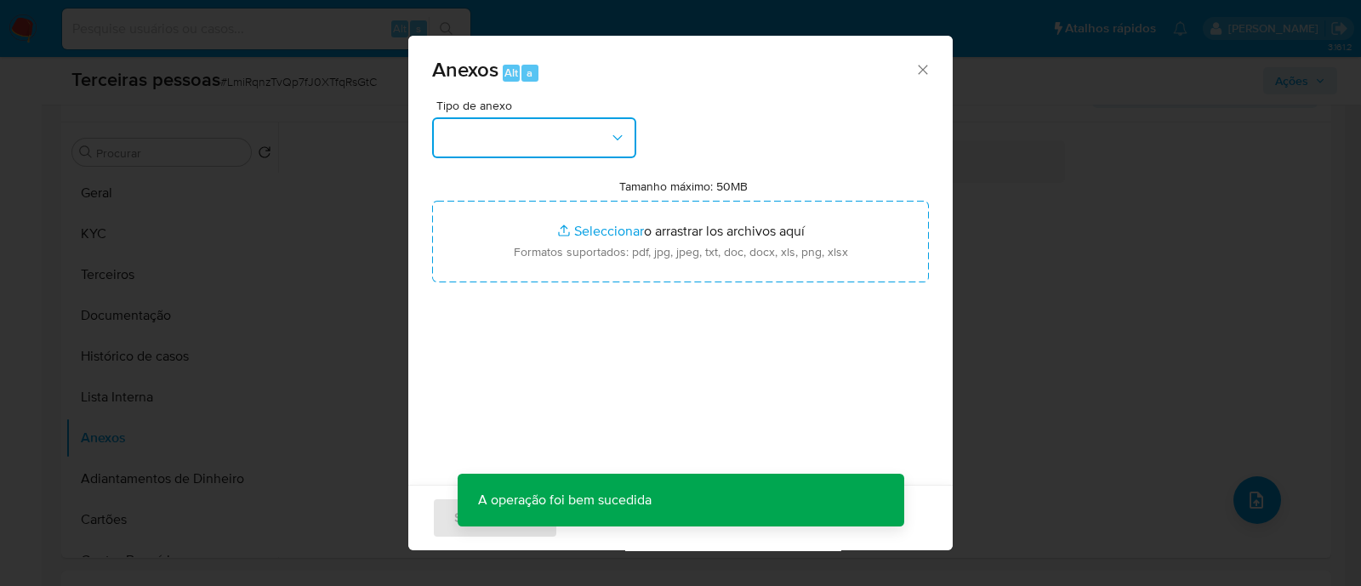
click at [538, 137] on button "button" at bounding box center [534, 137] width 204 height 41
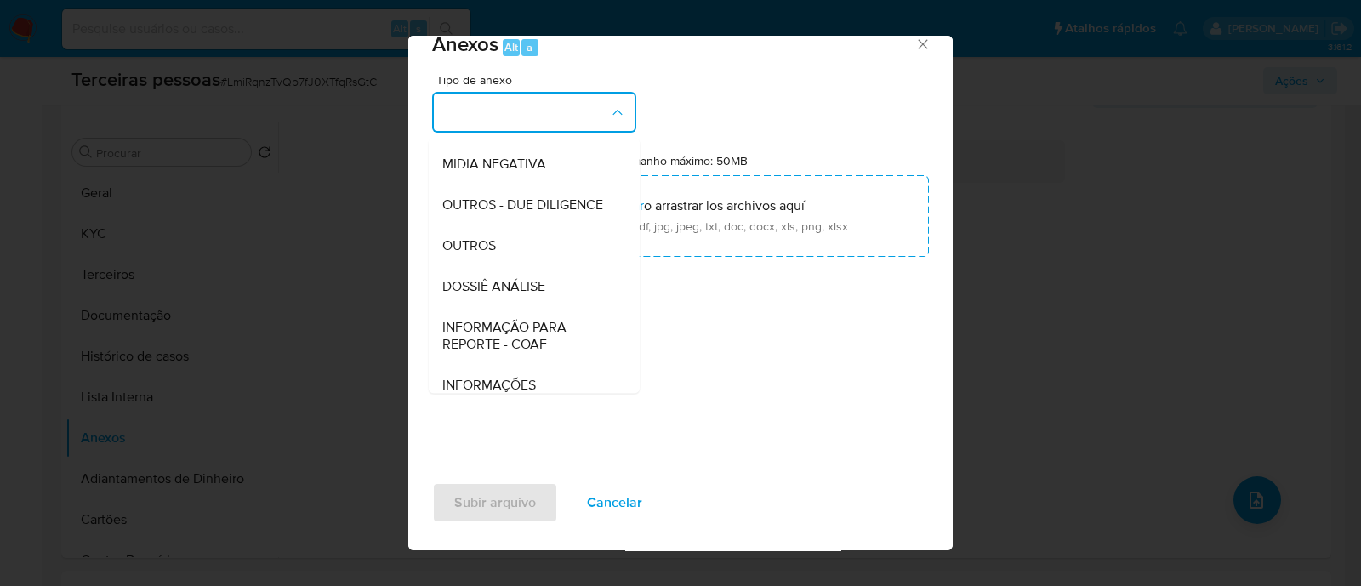
scroll to position [212, 0]
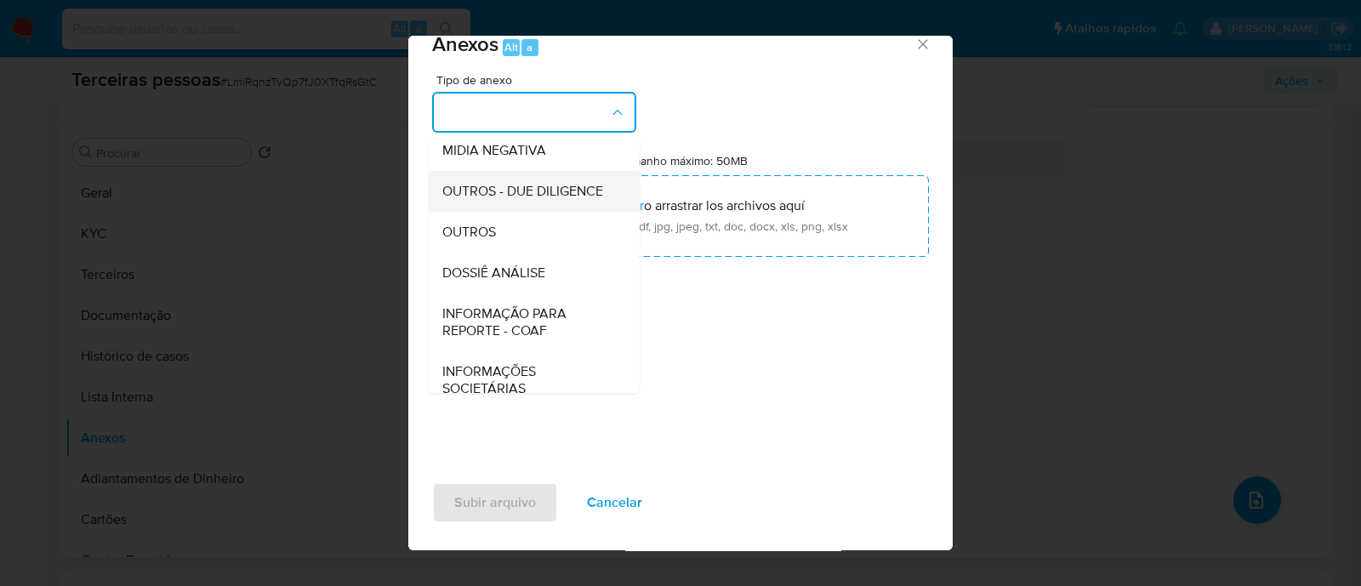
click at [540, 200] on span "OUTROS - DUE DILIGENCE" at bounding box center [522, 191] width 161 height 17
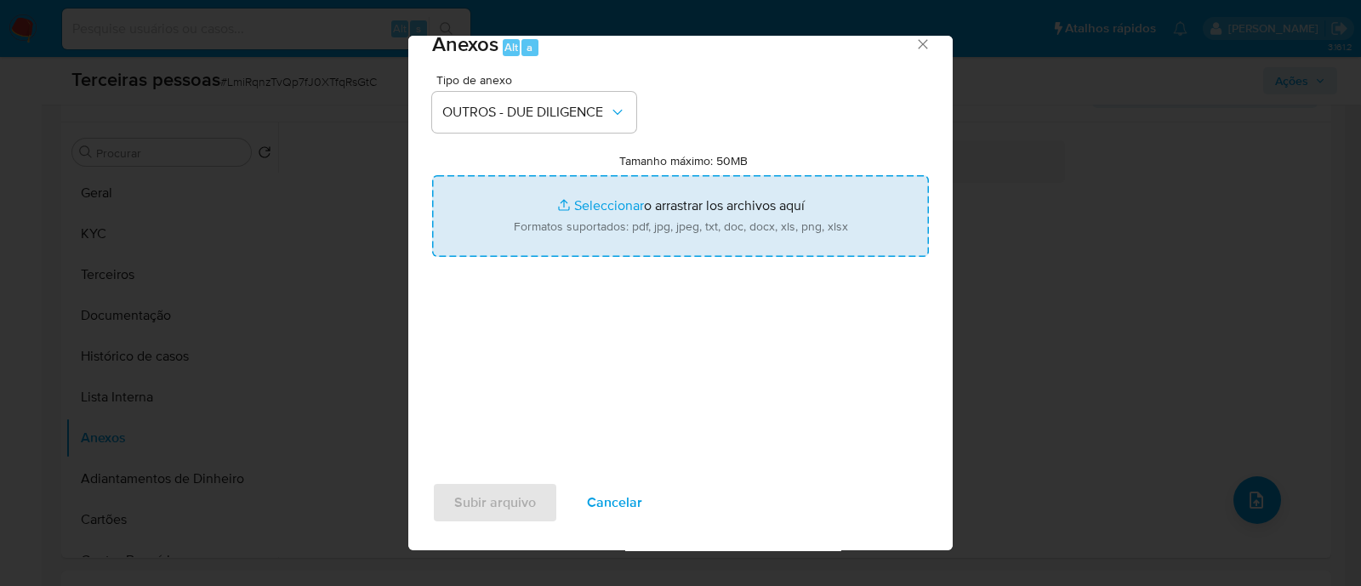
click at [540, 228] on input "Tamanho máximo: 50MB Seleccionar archivos" at bounding box center [680, 216] width 497 height 82
type input "C:\fakepath\Matriz de Risco - BRW ESPORTES LTDA.pdf"
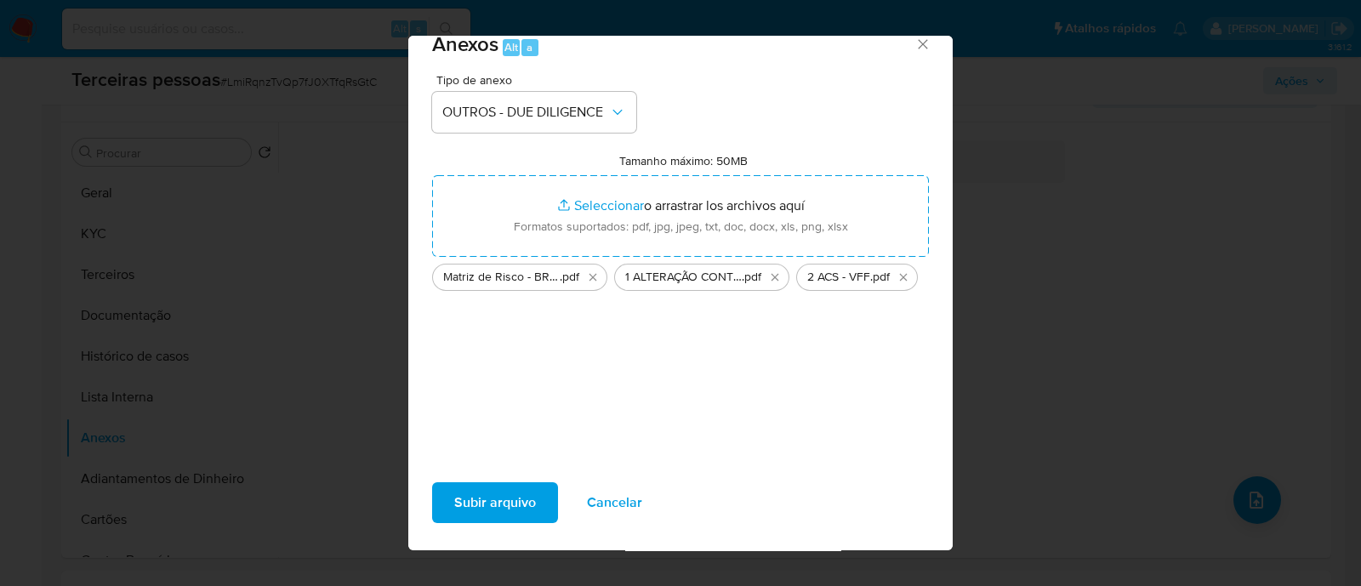
click at [532, 503] on span "Subir arquivo" at bounding box center [495, 502] width 82 height 37
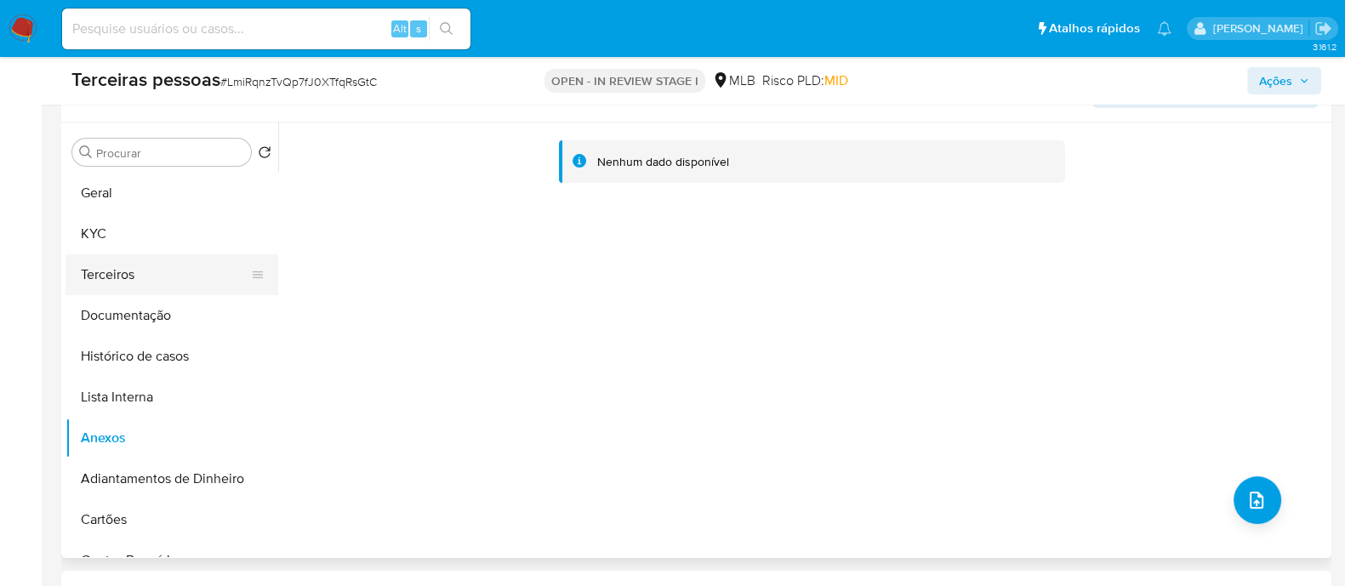
click at [102, 277] on button "Terceiros" at bounding box center [164, 274] width 199 height 41
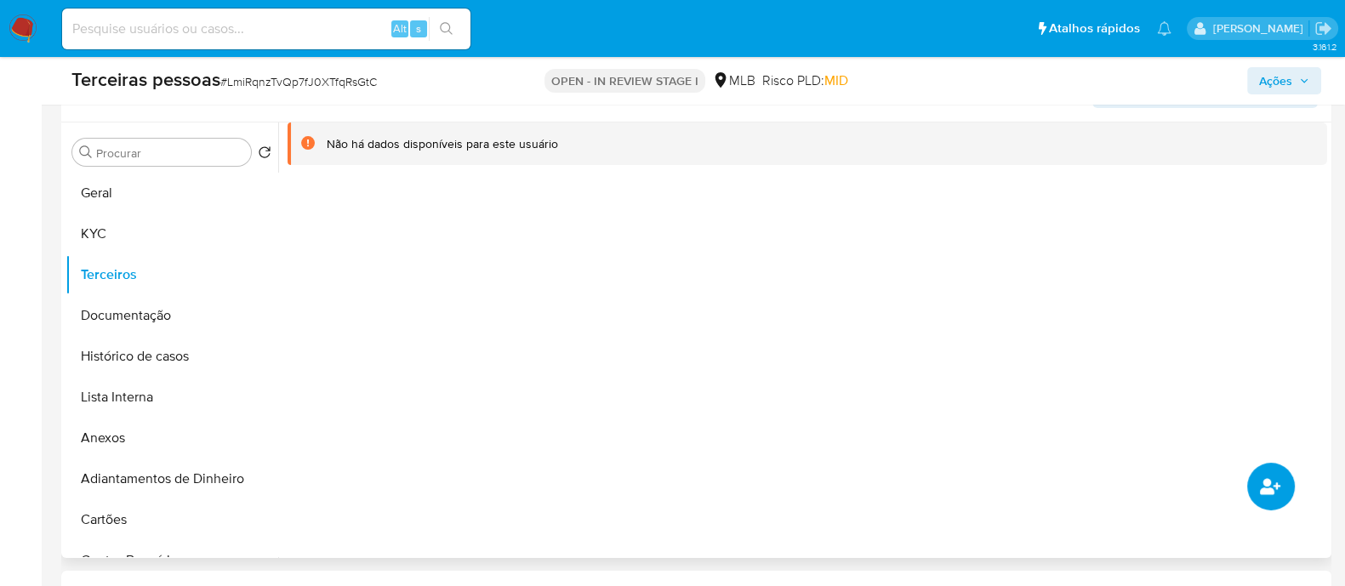
click at [1272, 483] on icon "common.add_complementary_information" at bounding box center [1270, 486] width 20 height 20
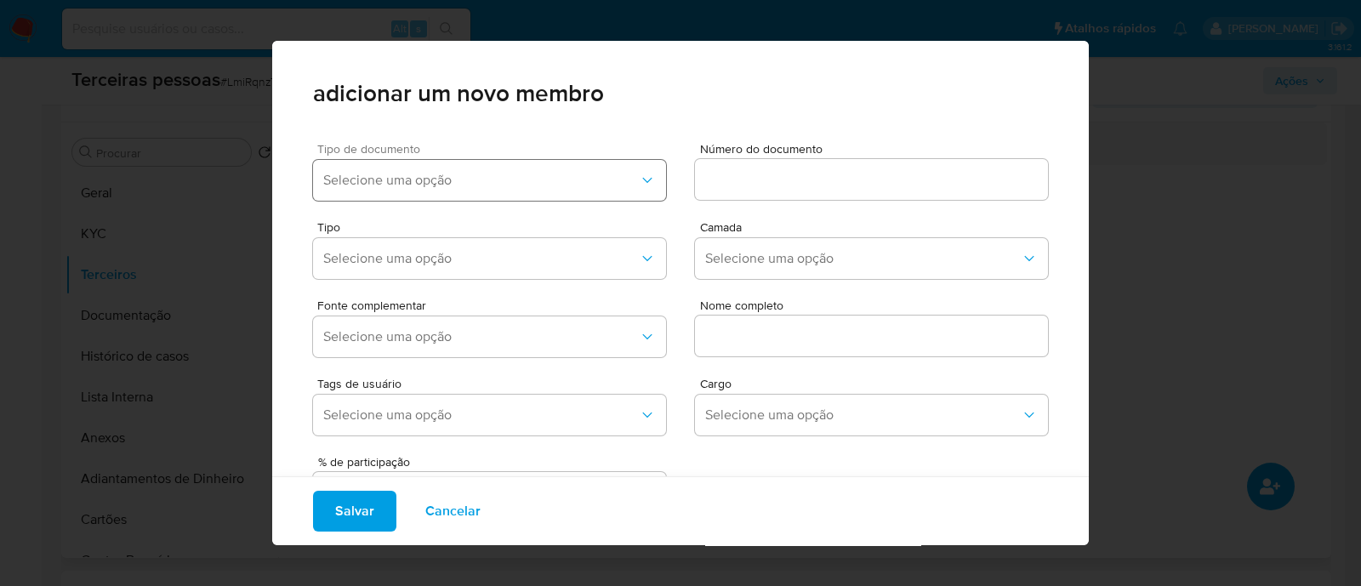
click at [538, 180] on span "Selecione uma opção" at bounding box center [481, 180] width 316 height 17
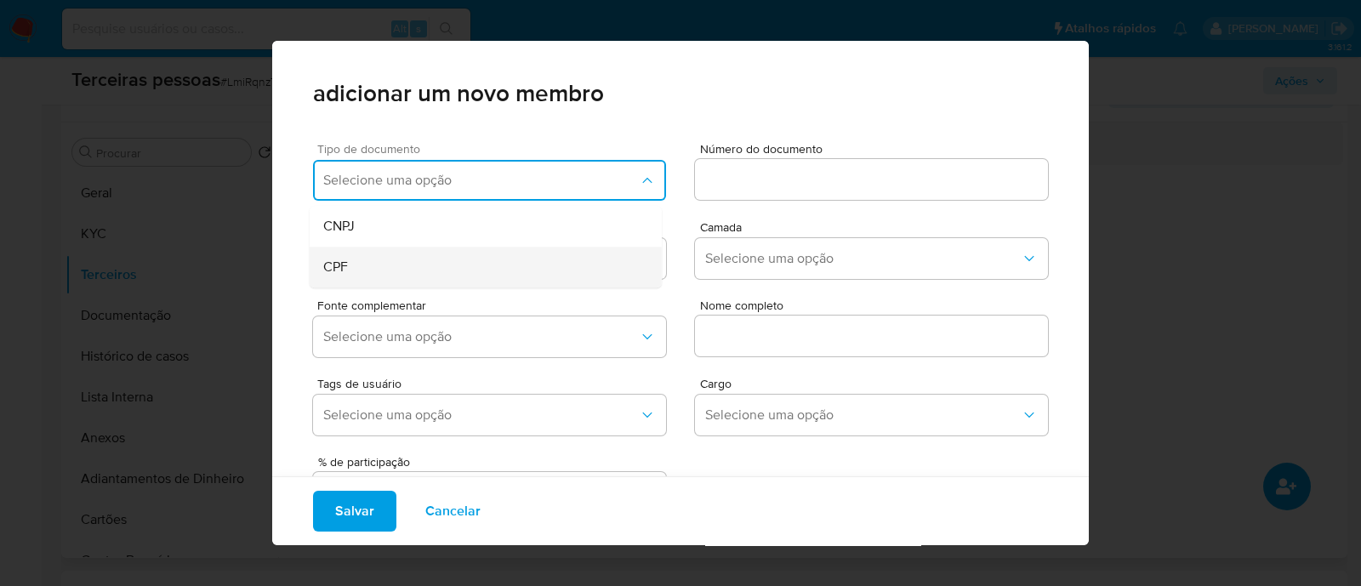
click at [452, 265] on div "CPF" at bounding box center [453, 267] width 260 height 41
click at [461, 183] on span "CPF" at bounding box center [481, 180] width 316 height 17
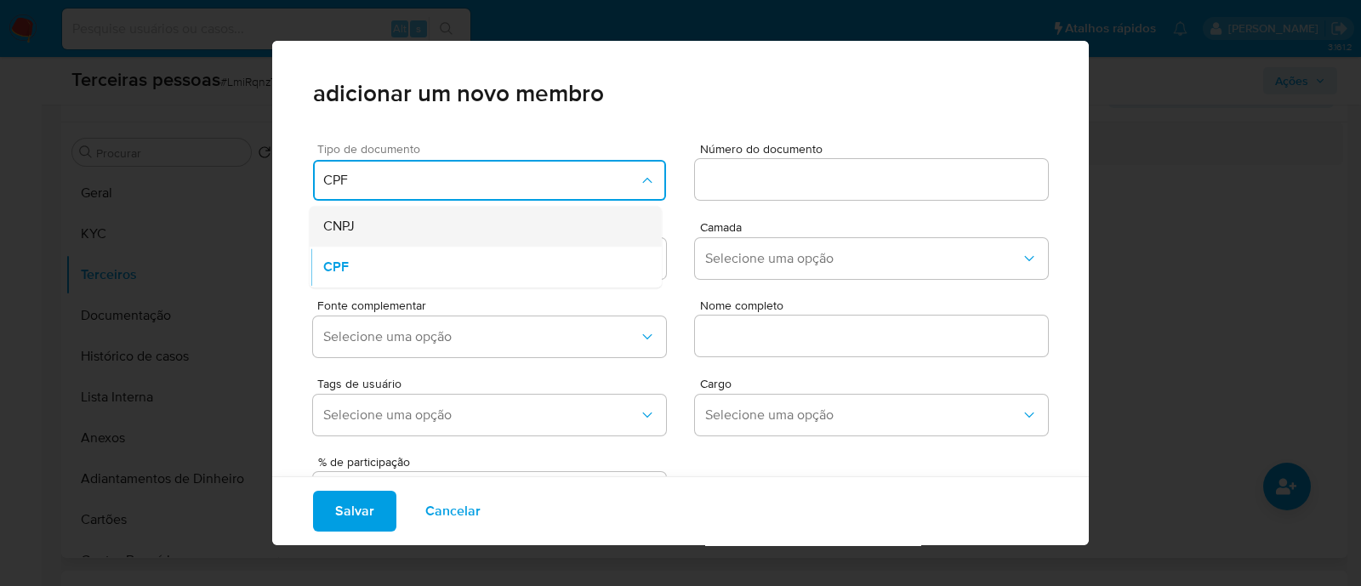
click at [391, 230] on div "CNPJ" at bounding box center [453, 226] width 260 height 41
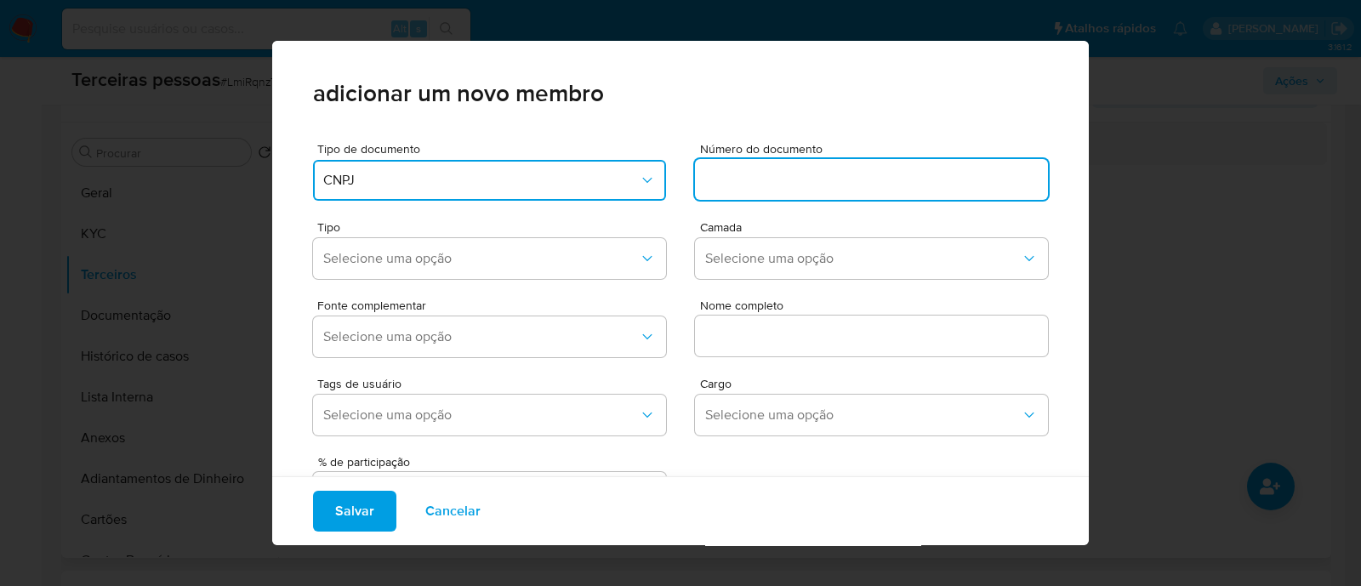
click at [879, 175] on input at bounding box center [871, 179] width 353 height 22
type input "48.668.729/0001-67"
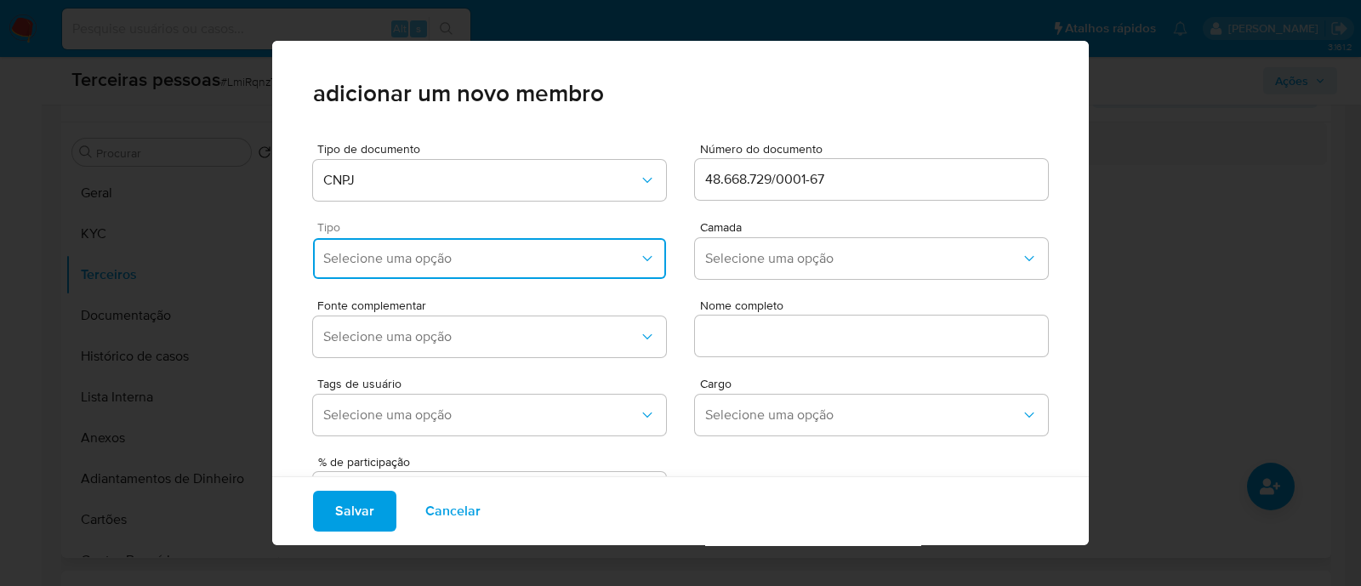
click at [412, 273] on button "Selecione uma opção" at bounding box center [489, 258] width 353 height 41
drag, startPoint x: 481, startPoint y: 462, endPoint x: 523, endPoint y: 453, distance: 43.4
click at [481, 463] on div "Accionistas" at bounding box center [453, 467] width 260 height 41
drag, startPoint x: 821, startPoint y: 226, endPoint x: 816, endPoint y: 248, distance: 22.5
click at [821, 227] on span "Camada" at bounding box center [876, 227] width 353 height 12
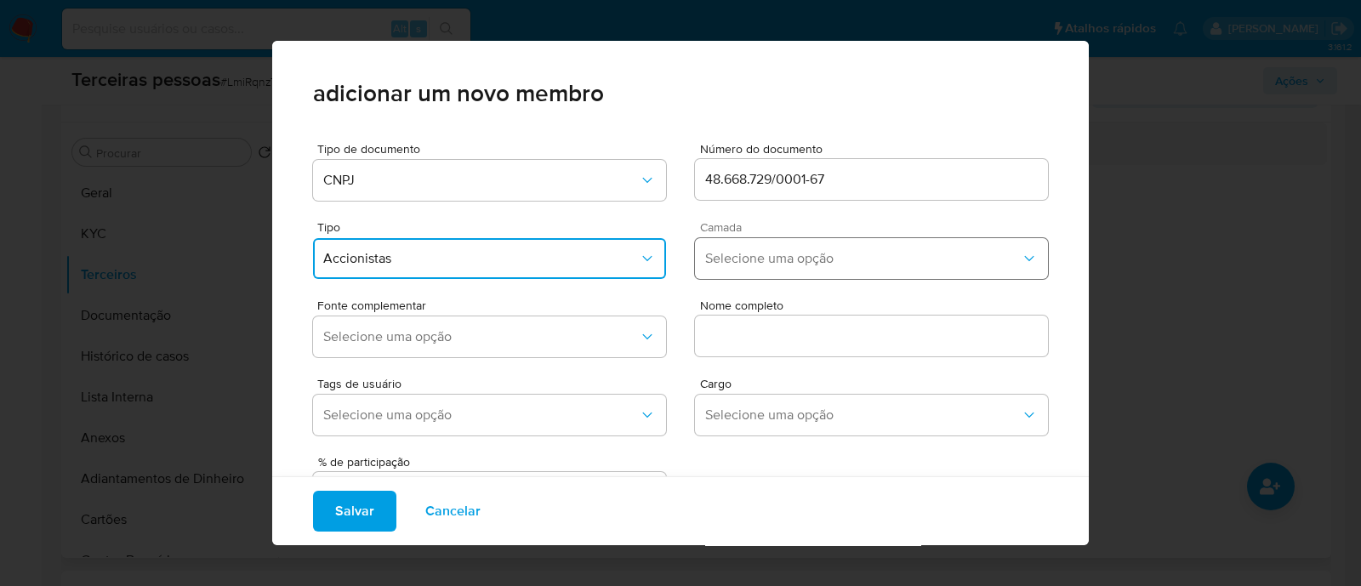
click at [812, 257] on span "Selecione uma opção" at bounding box center [863, 258] width 316 height 17
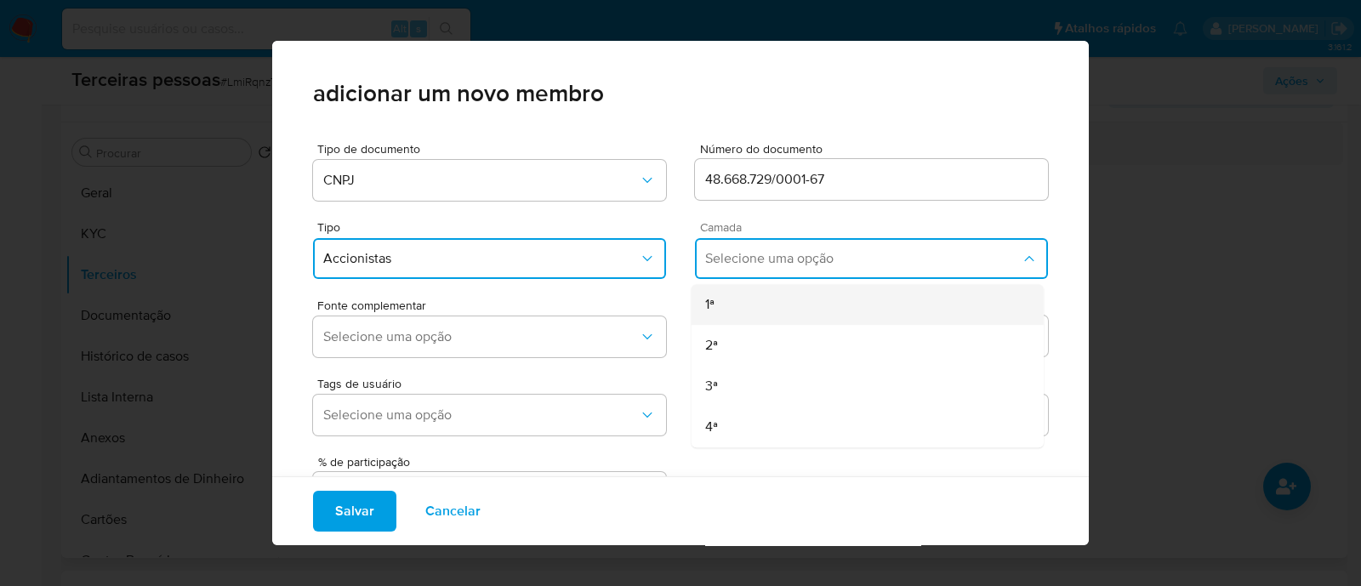
click at [771, 296] on div "1ª" at bounding box center [835, 304] width 260 height 41
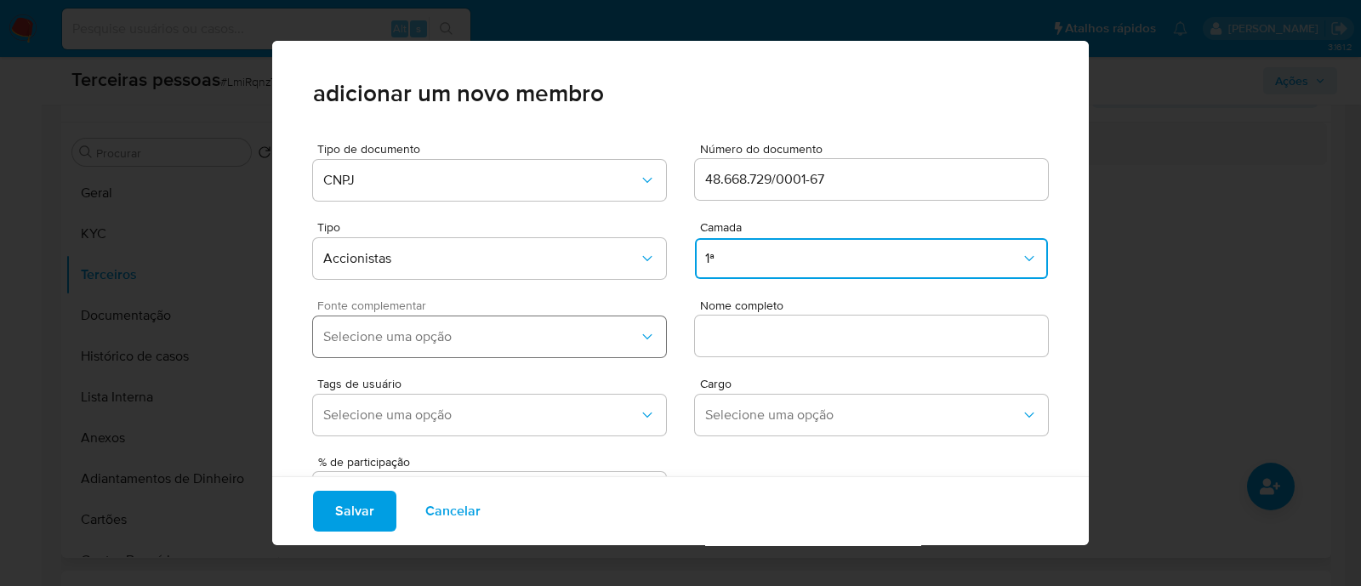
click at [400, 350] on button "Selecione uma opção" at bounding box center [489, 336] width 353 height 41
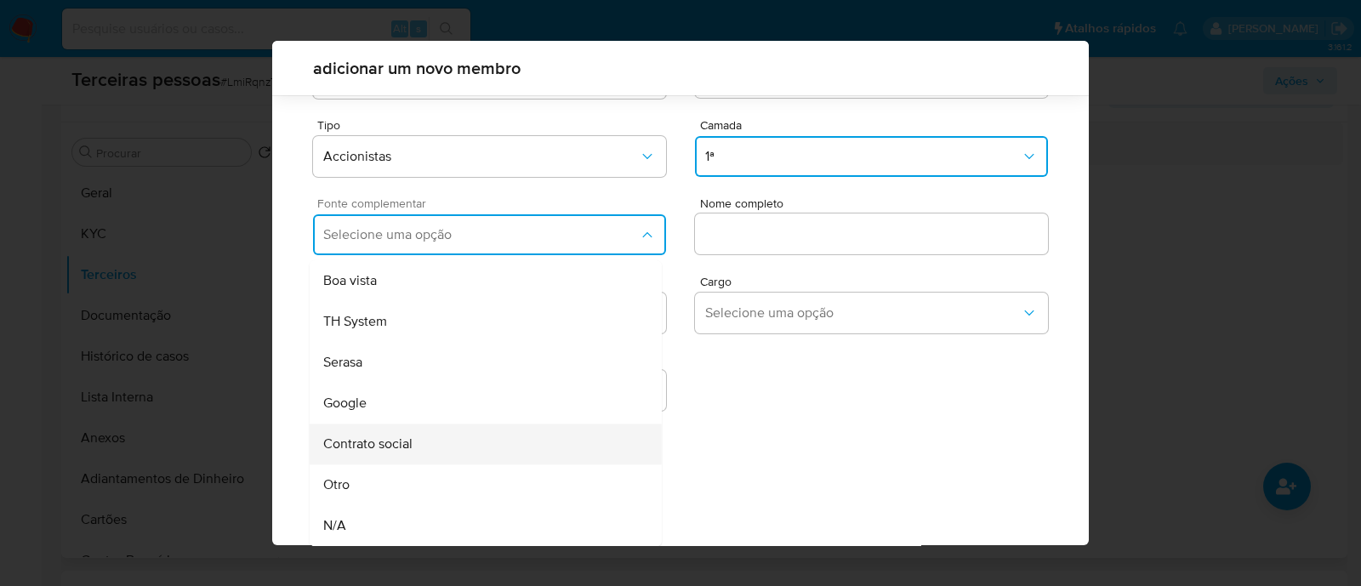
click at [430, 444] on div "Contrato social" at bounding box center [453, 444] width 260 height 41
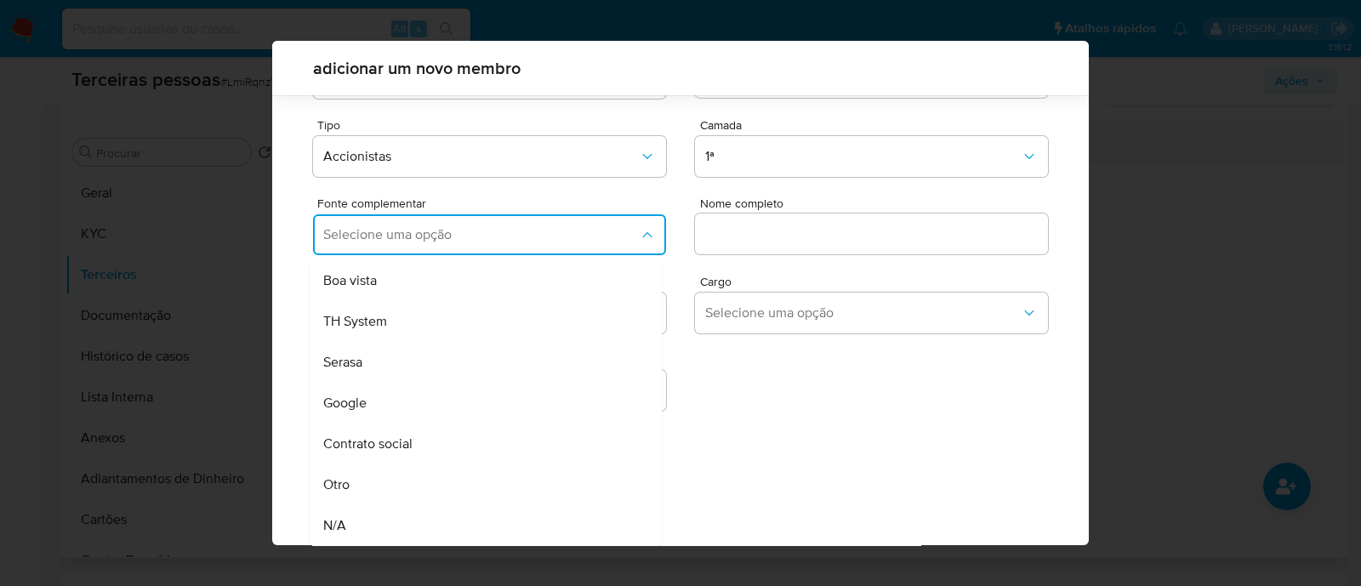
scroll to position [62, 0]
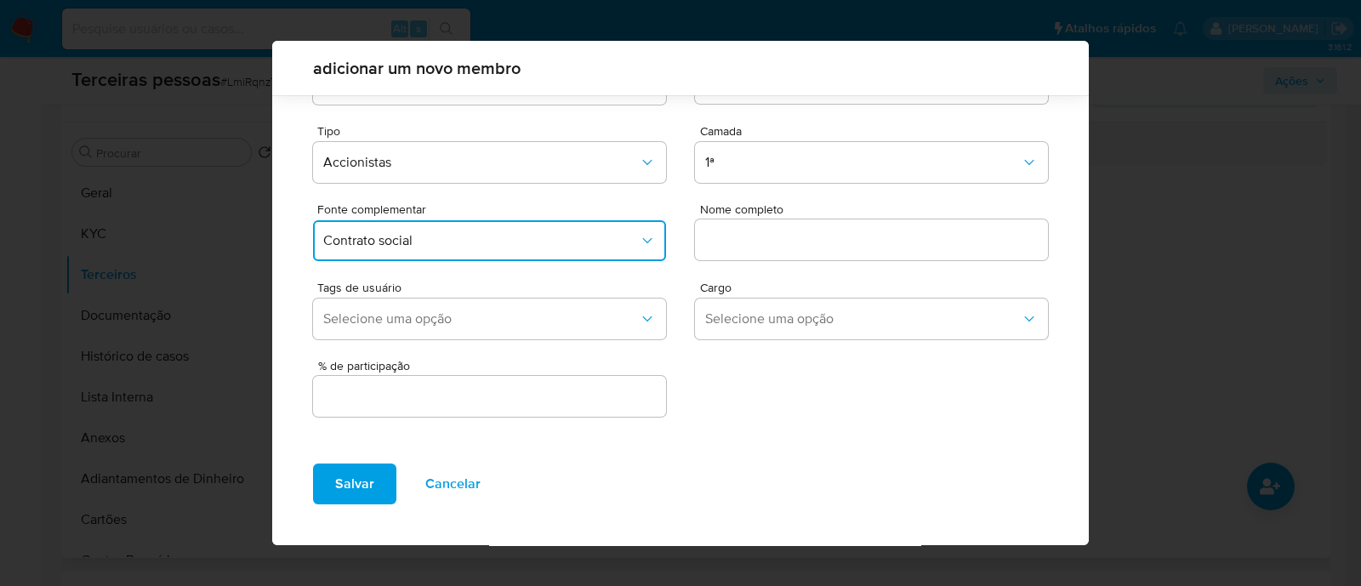
click at [778, 244] on input "text" at bounding box center [871, 240] width 353 height 22
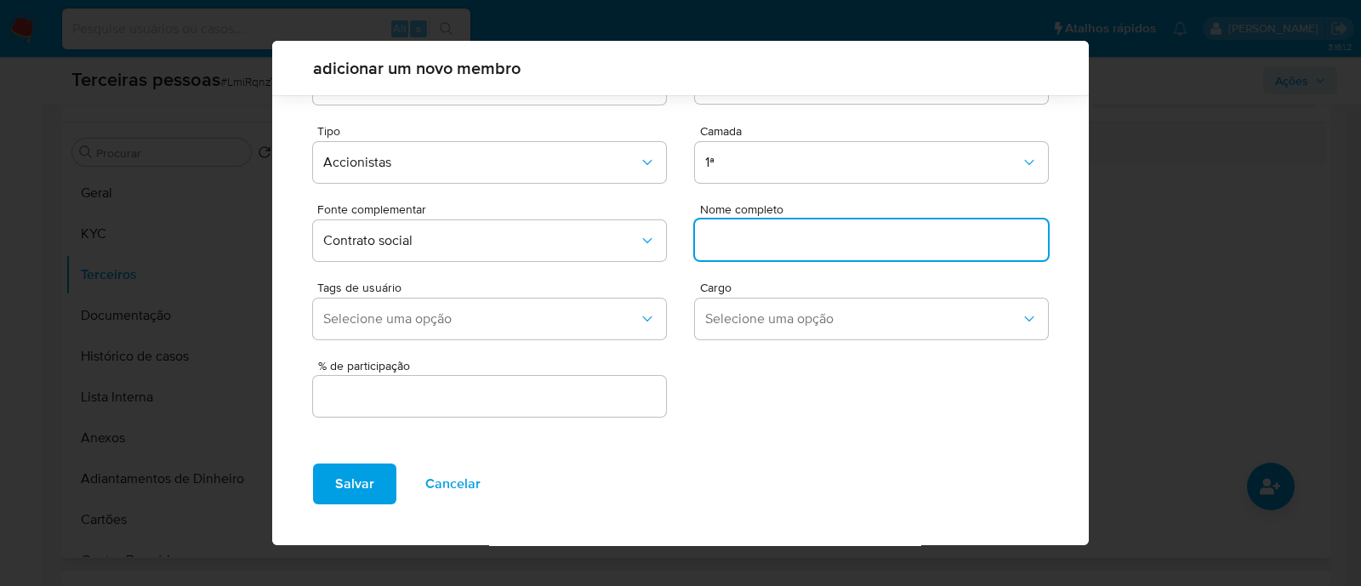
paste input "BGC PARTICIPAÇÕES SOCIETÁRIAS LTDA"
type input "BGC PARTICIPAÇÕES SOCIETÁRIAS LTDA"
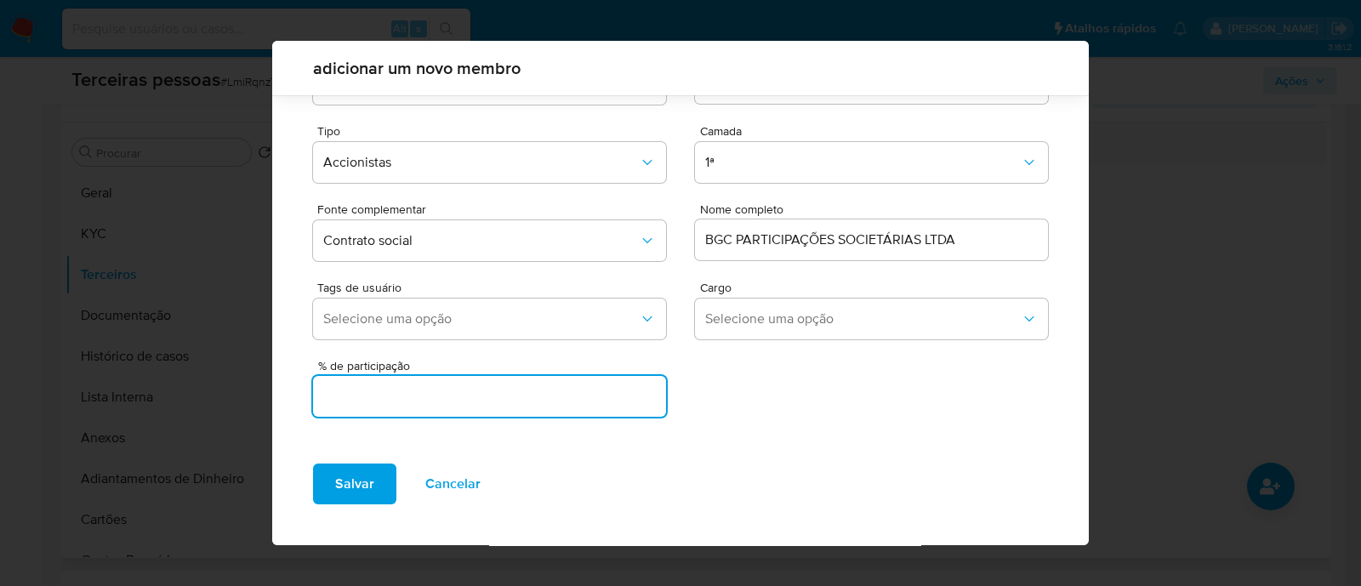
click at [499, 400] on input "text" at bounding box center [489, 396] width 353 height 22
type input "50"
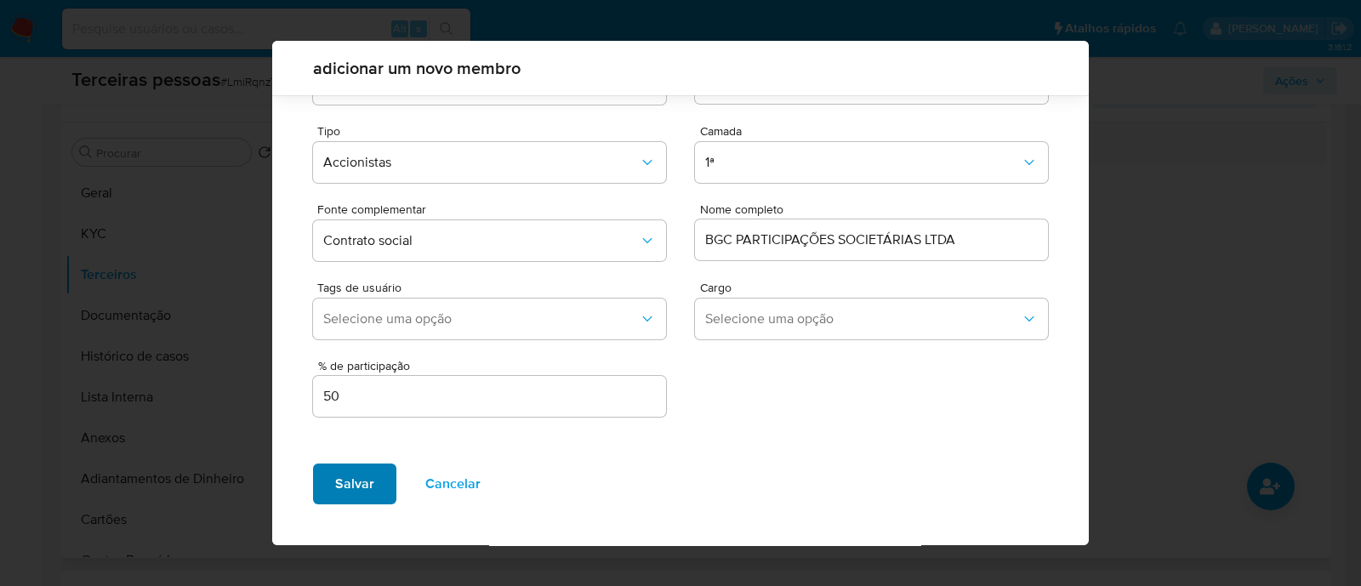
click at [361, 486] on span "Salvar" at bounding box center [354, 483] width 39 height 37
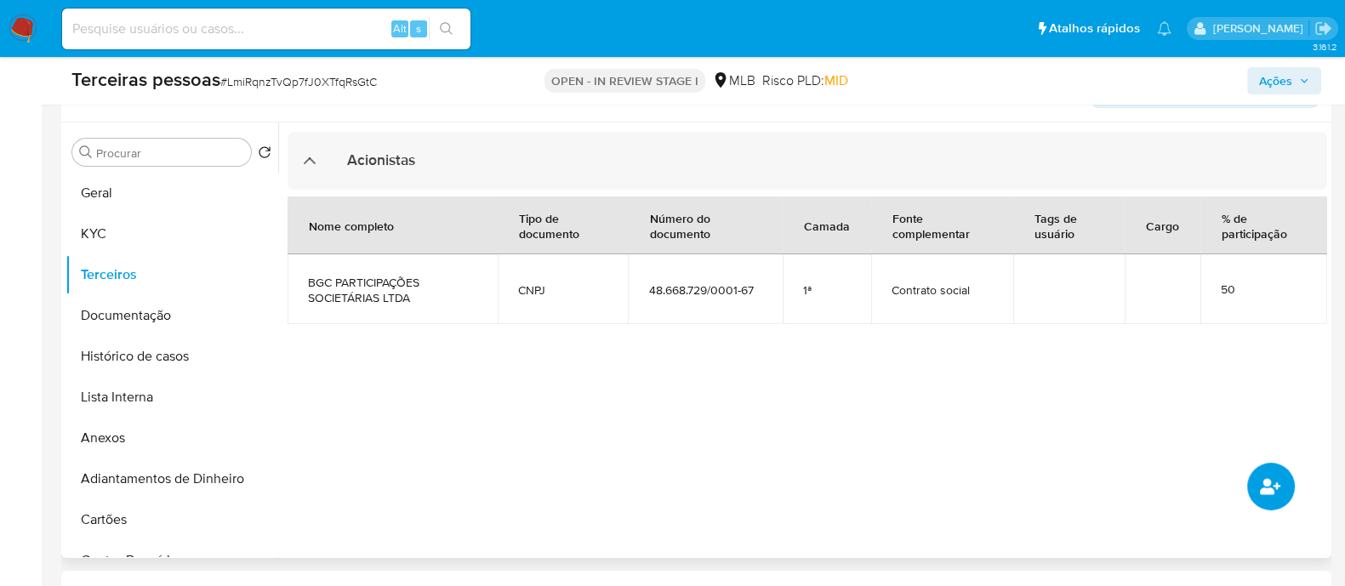
click at [1252, 480] on button "common.add_complementary_information" at bounding box center [1271, 487] width 48 height 48
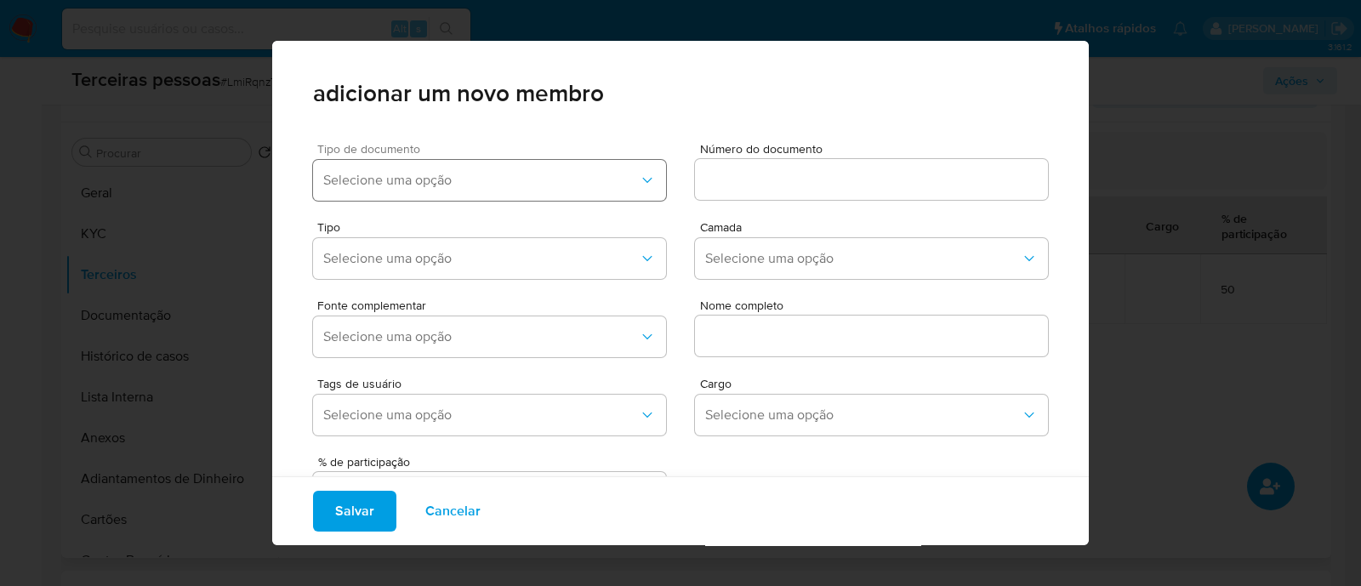
click at [404, 190] on button "Selecione uma opção" at bounding box center [489, 180] width 353 height 41
click at [370, 257] on div "CPF" at bounding box center [453, 267] width 260 height 41
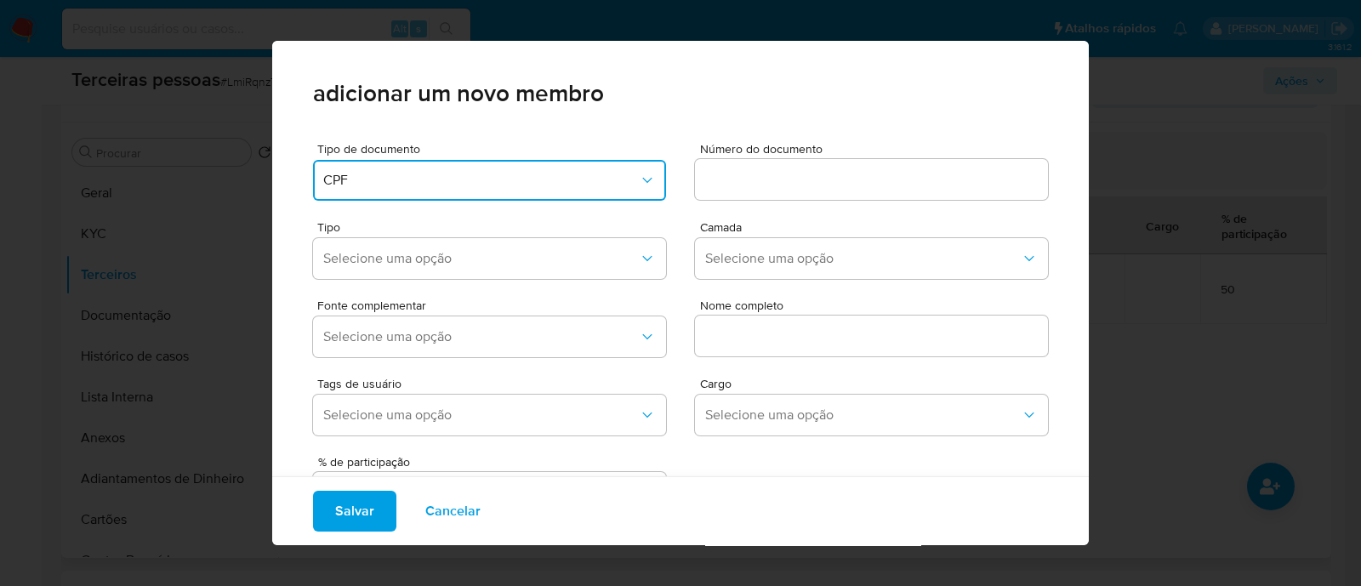
click at [778, 168] on input at bounding box center [871, 179] width 353 height 22
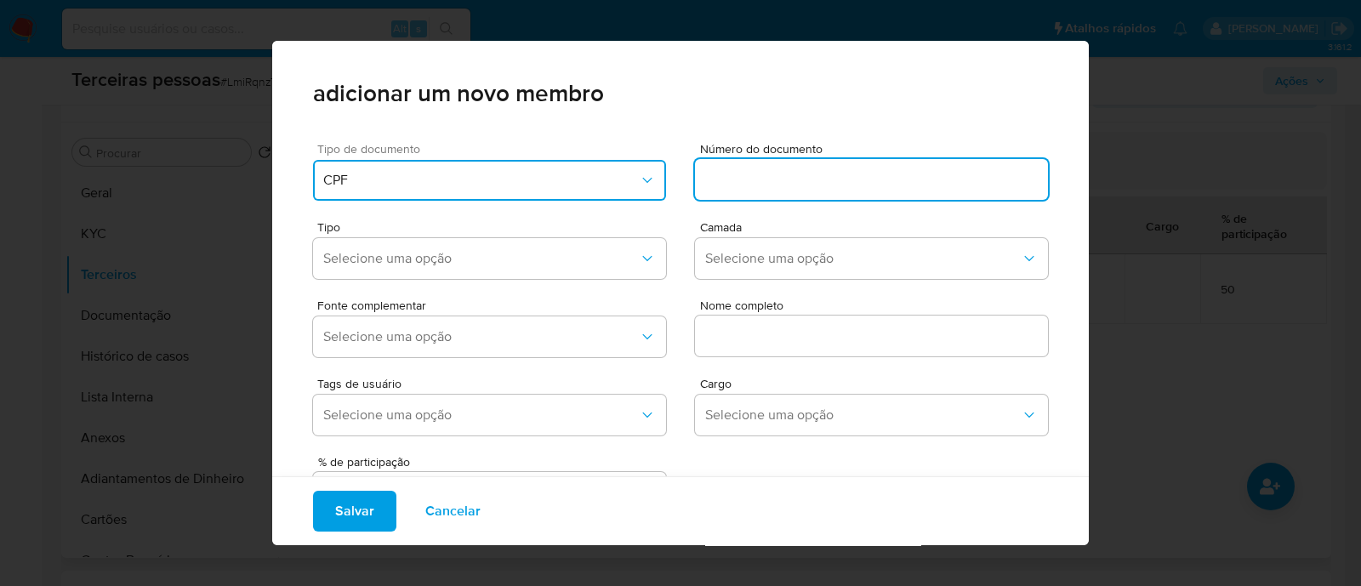
click at [527, 185] on span "CPF" at bounding box center [481, 180] width 316 height 17
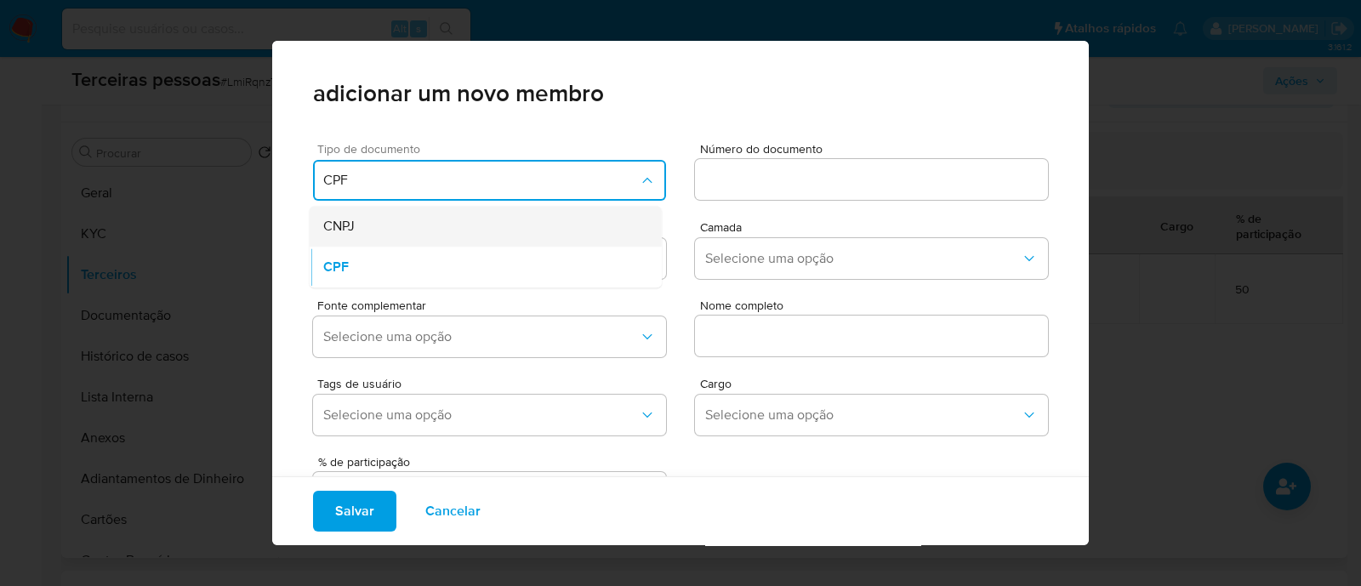
click at [421, 228] on div "CNPJ" at bounding box center [453, 226] width 260 height 41
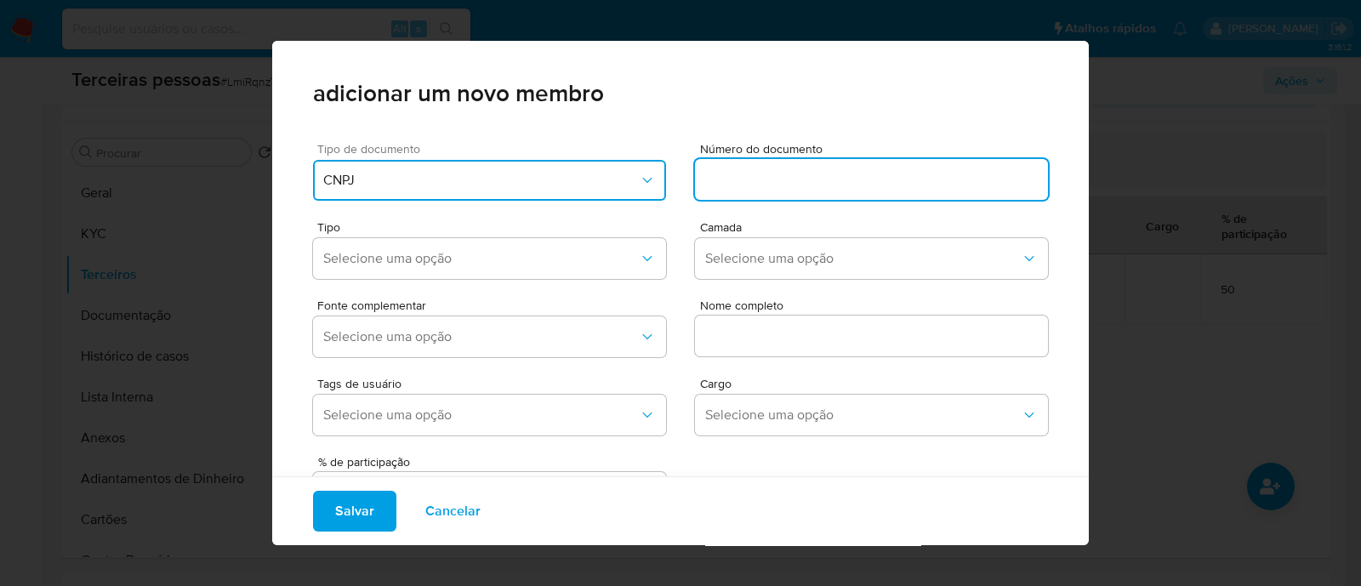
click at [726, 184] on input at bounding box center [871, 179] width 353 height 22
type input "43.189.744/0001-09"
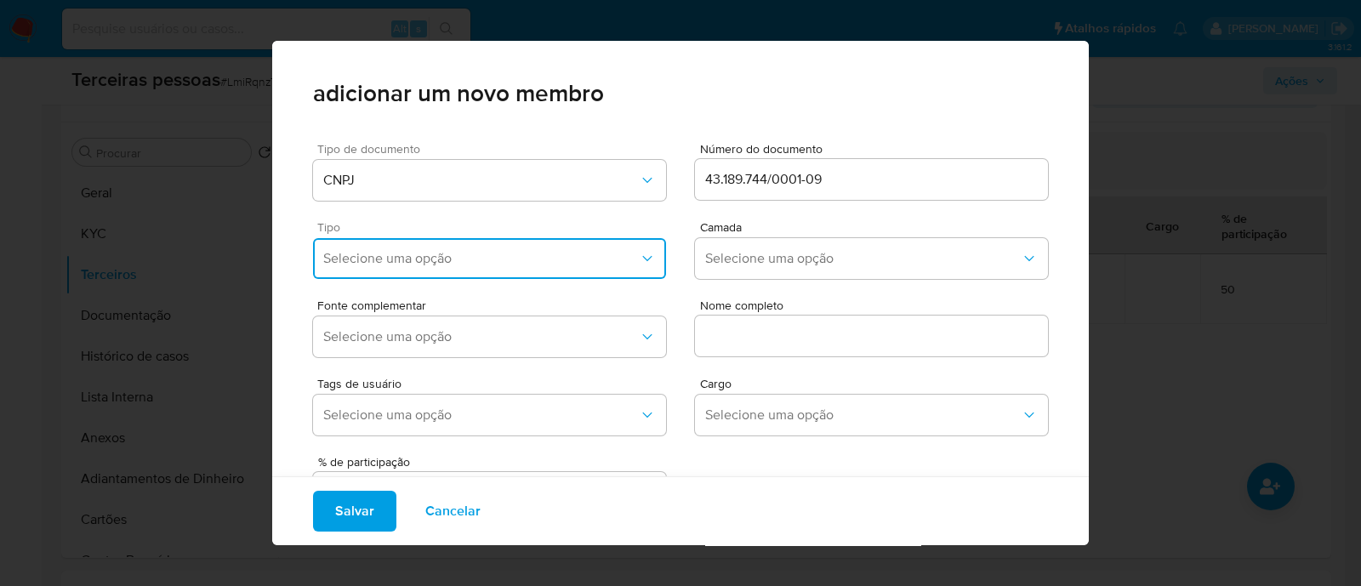
click at [526, 275] on button "Selecione uma opção" at bounding box center [489, 258] width 353 height 41
click at [442, 474] on div "Accionistas" at bounding box center [453, 467] width 260 height 41
click at [742, 253] on span "Selecione uma opção" at bounding box center [863, 258] width 316 height 17
click at [744, 291] on div "1ª" at bounding box center [835, 304] width 260 height 41
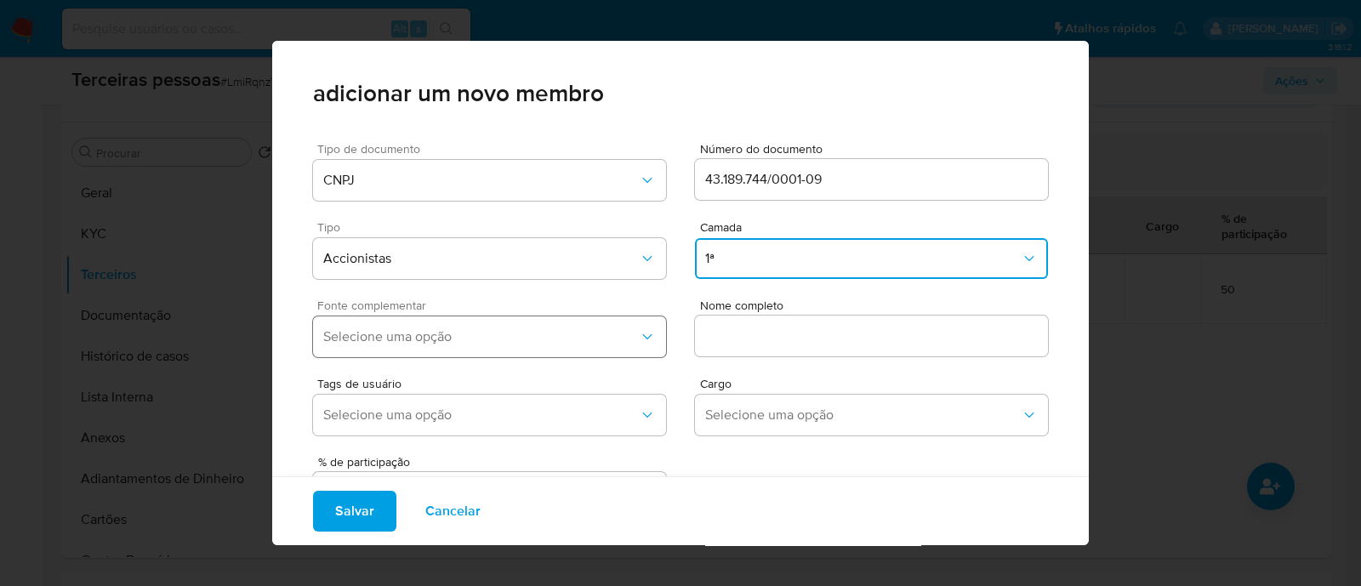
click at [579, 355] on button "Selecione uma opção" at bounding box center [489, 336] width 353 height 41
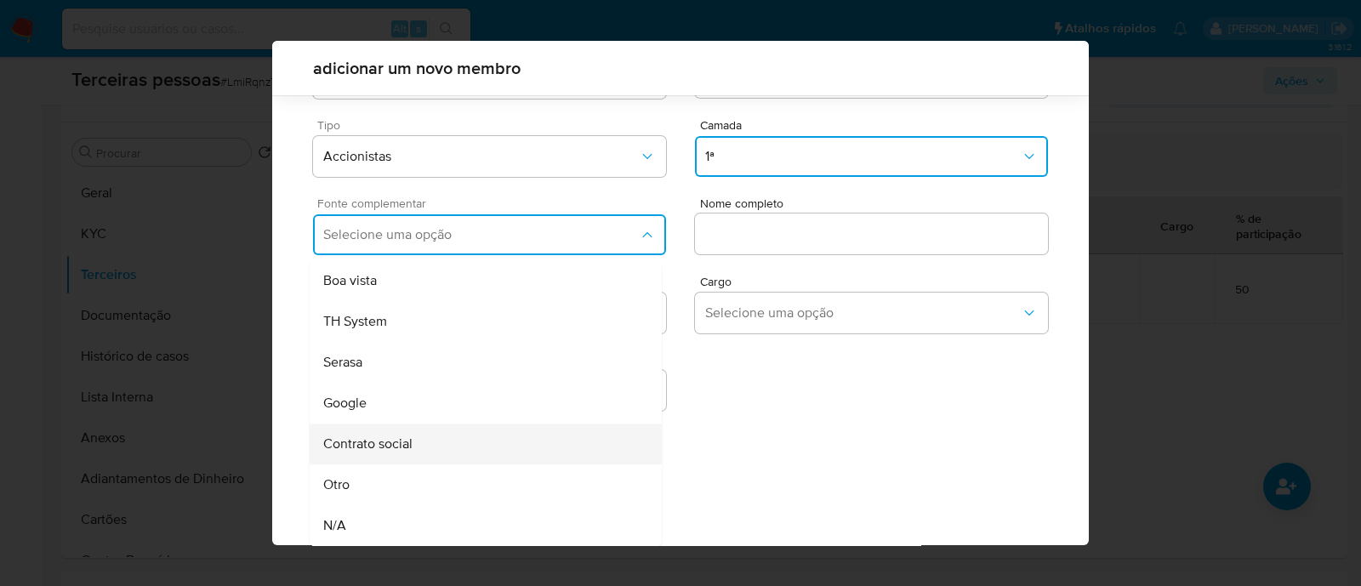
click at [463, 450] on div "Contrato social" at bounding box center [453, 444] width 260 height 41
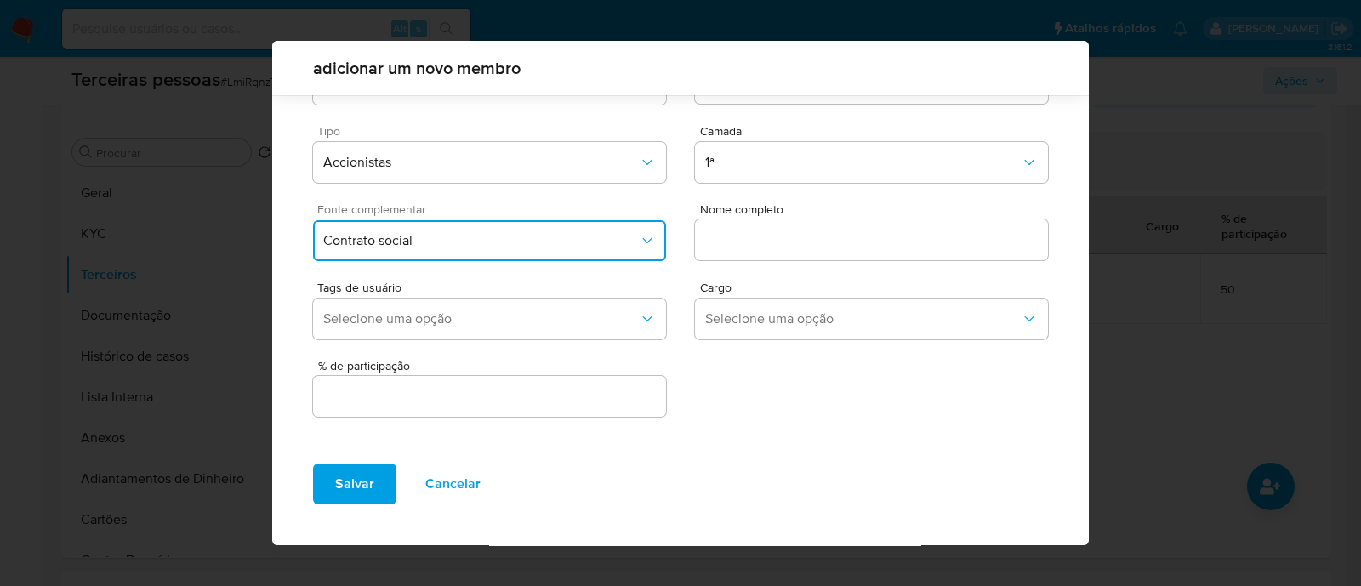
click at [798, 240] on input "text" at bounding box center [871, 240] width 353 height 22
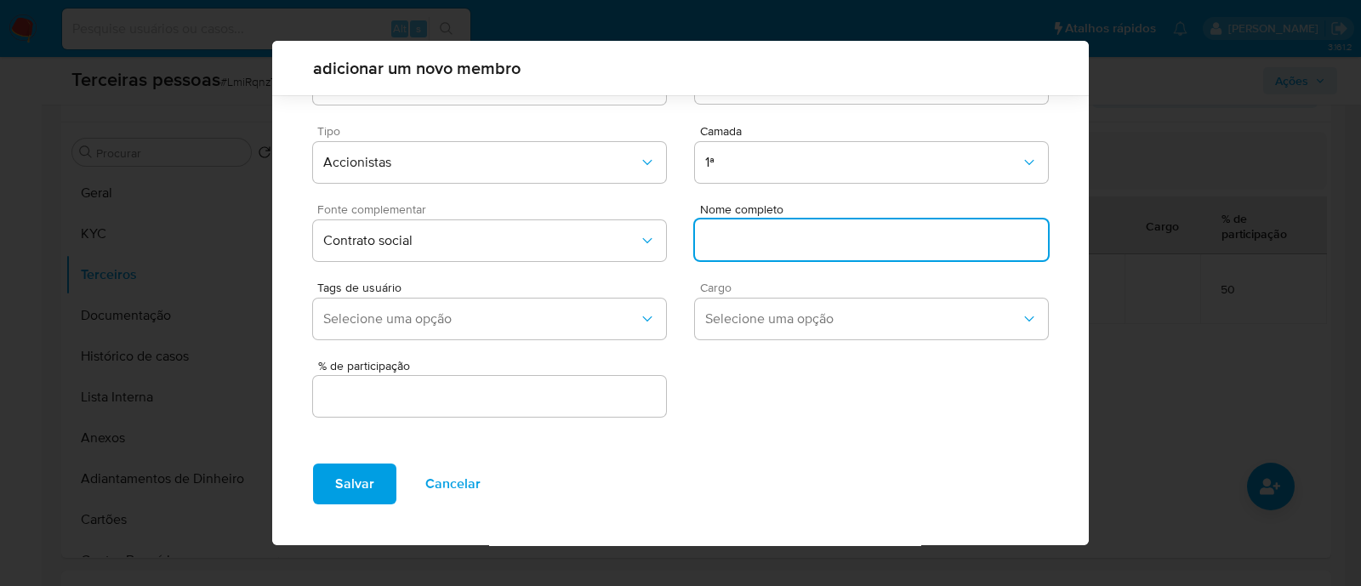
paste input "VFF PARTICIPAÇÕES LTDA"
type input "VFF PARTICIPAÇÕES LTDA"
click at [576, 401] on input "text" at bounding box center [489, 396] width 353 height 22
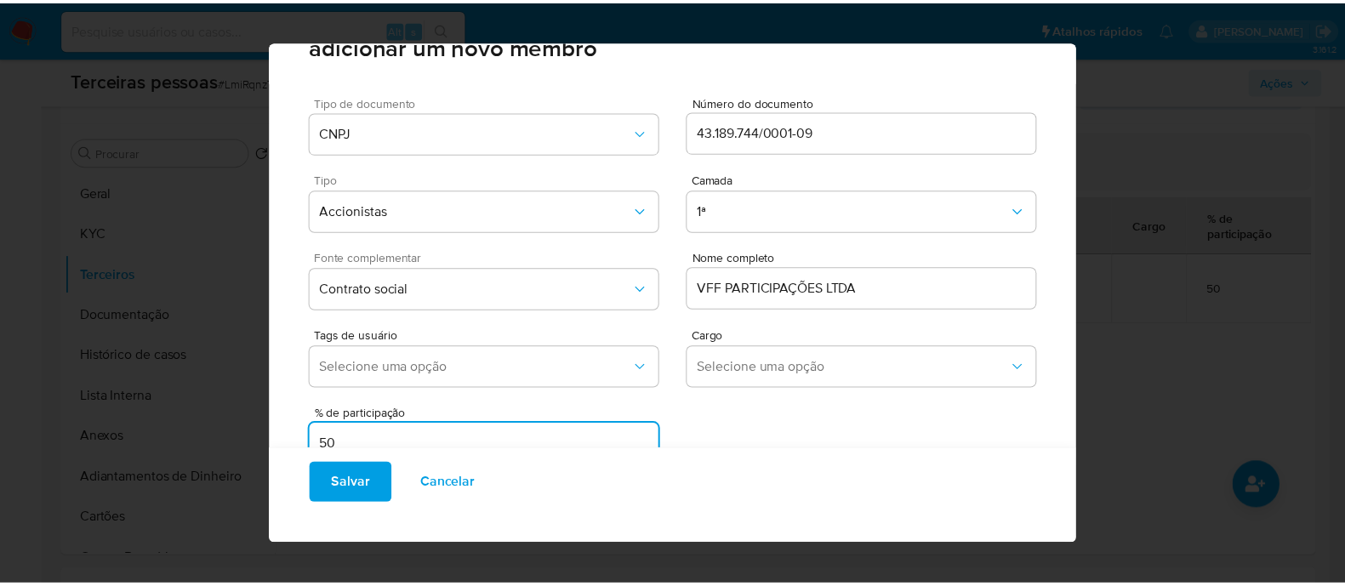
scroll to position [70, 0]
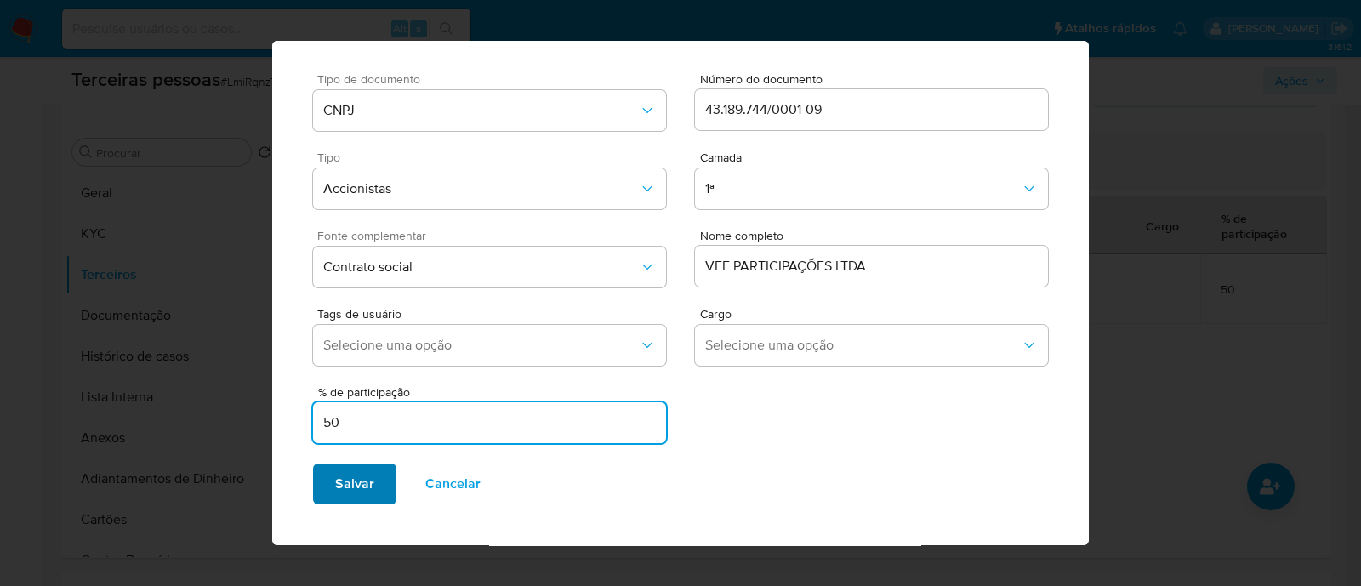
type input "50"
click at [370, 485] on span "Salvar" at bounding box center [354, 483] width 39 height 37
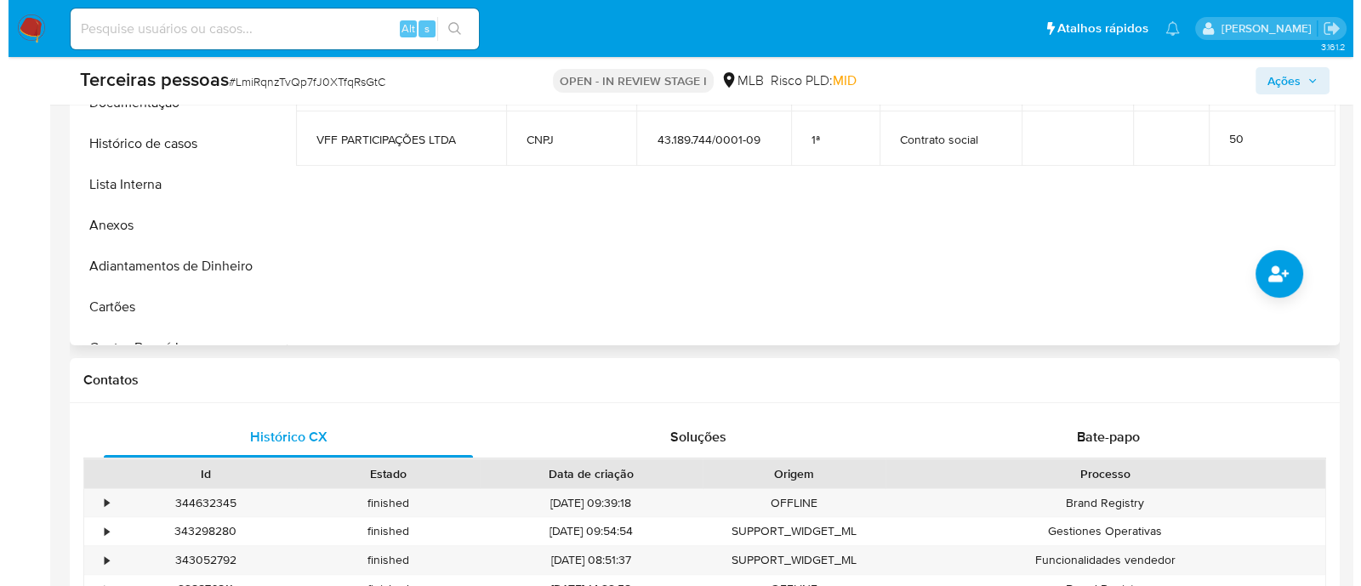
scroll to position [424, 0]
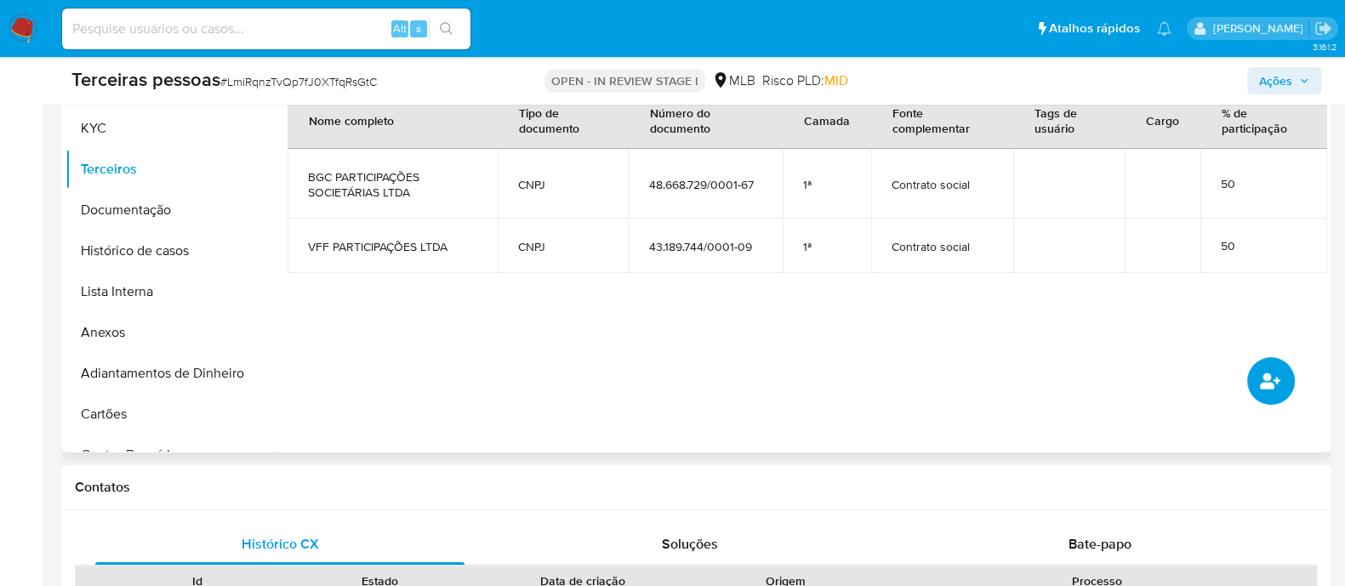
click at [1266, 378] on icon "common.add_complementary_information" at bounding box center [1270, 381] width 20 height 16
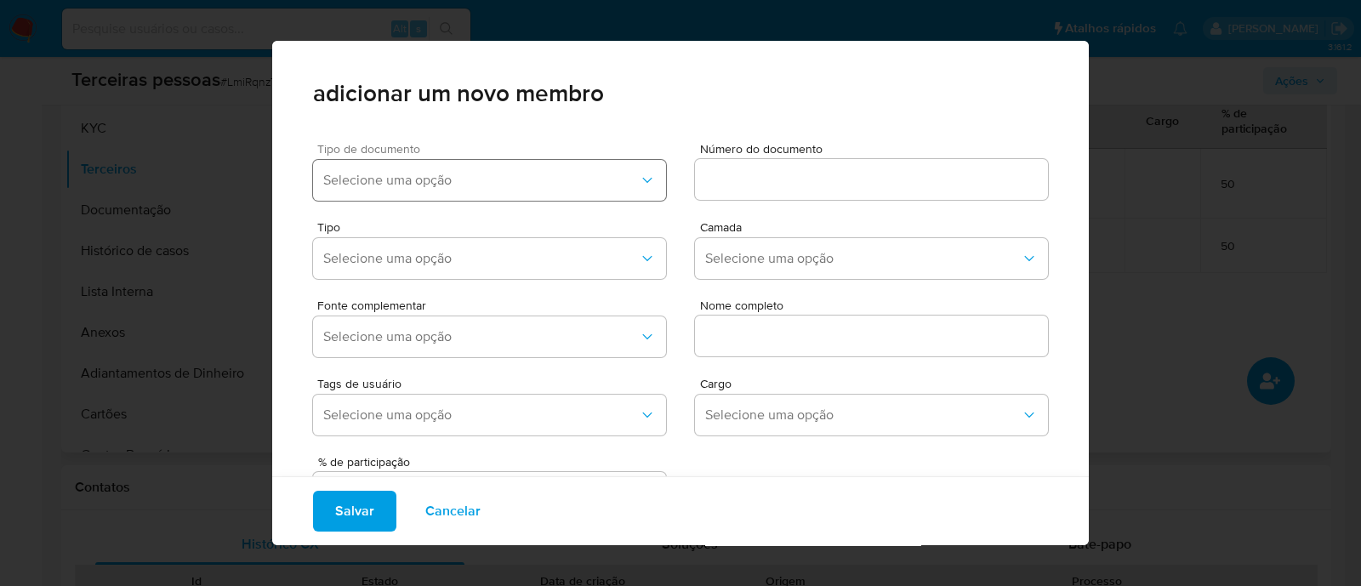
click at [416, 184] on span "Selecione uma opção" at bounding box center [481, 180] width 316 height 17
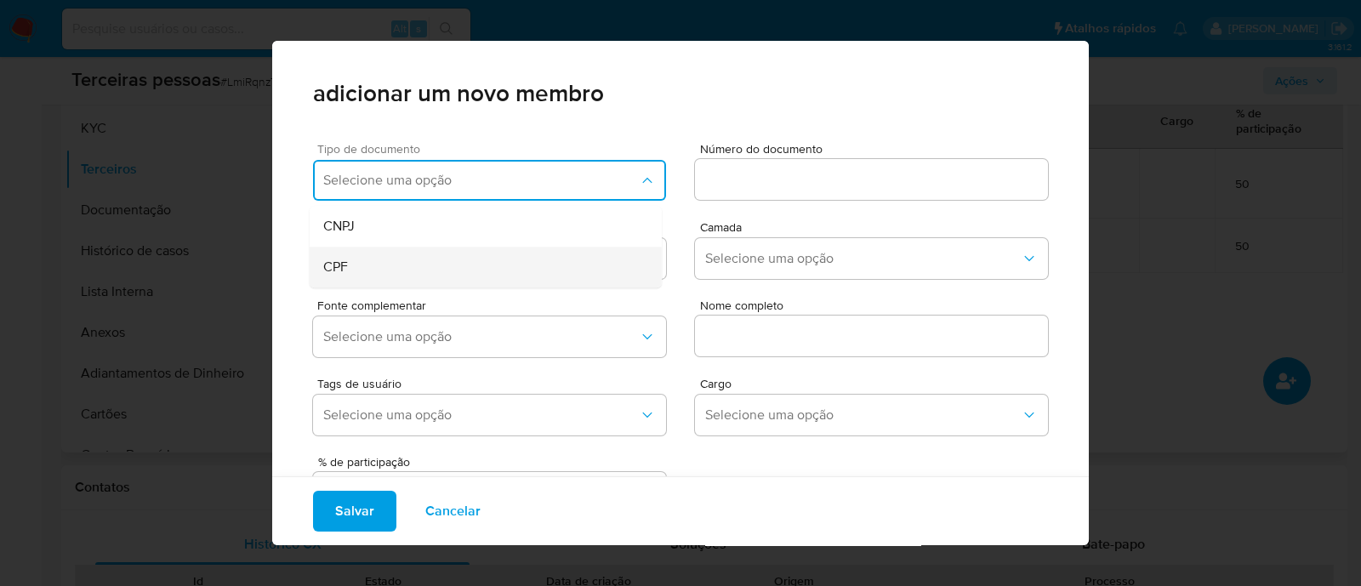
click at [390, 270] on div "CPF" at bounding box center [453, 267] width 260 height 41
click at [829, 144] on span "Número do documento" at bounding box center [876, 149] width 353 height 13
click at [829, 168] on input at bounding box center [871, 179] width 353 height 22
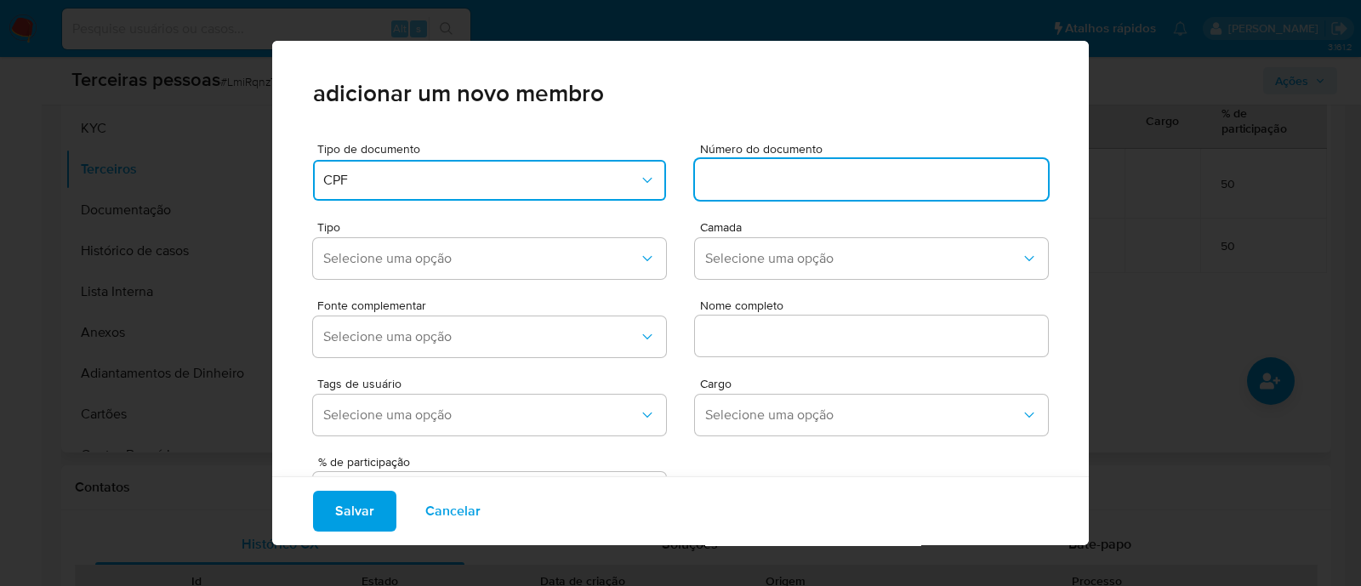
click at [811, 175] on input at bounding box center [871, 179] width 353 height 22
type input "034.773.949-09"
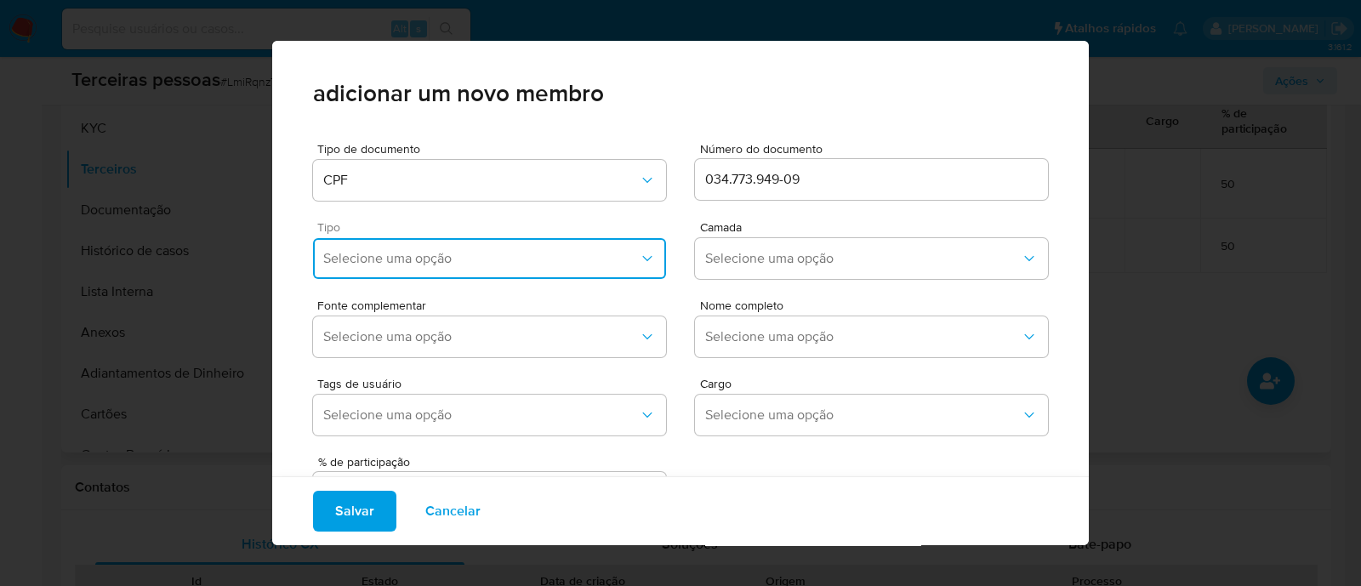
click at [523, 274] on button "Selecione uma opção" at bounding box center [489, 258] width 353 height 41
click at [501, 465] on div "Accionistas" at bounding box center [453, 467] width 260 height 41
click at [751, 259] on span "Selecione uma opção" at bounding box center [863, 258] width 316 height 17
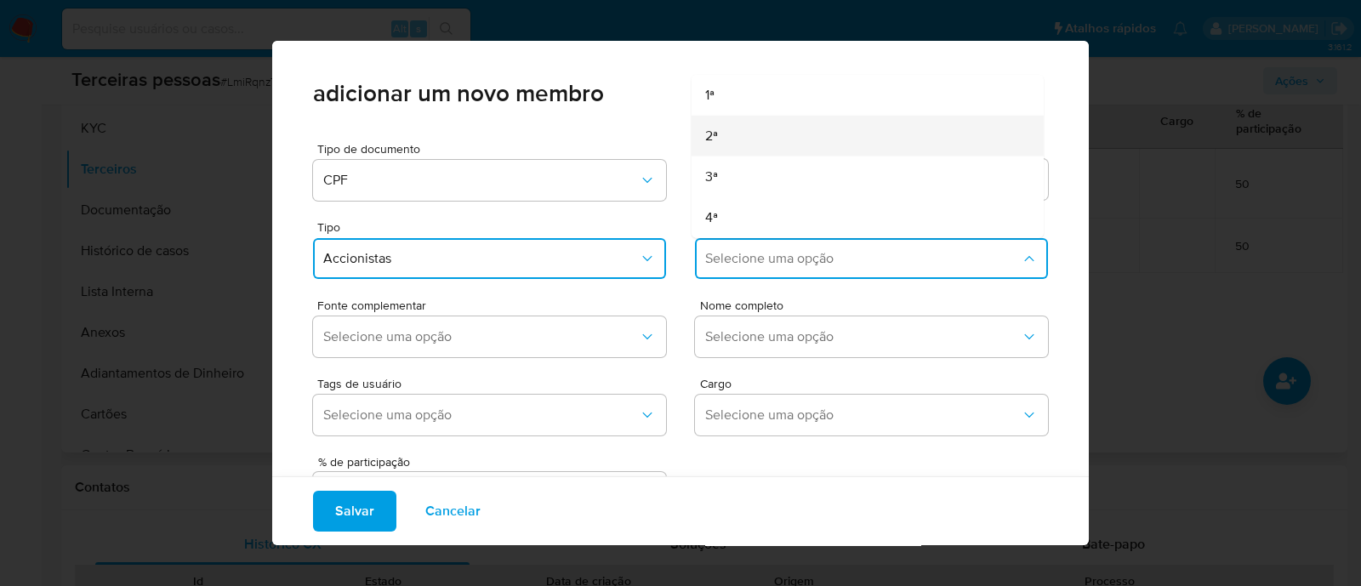
click at [730, 138] on div "2ª" at bounding box center [835, 136] width 260 height 41
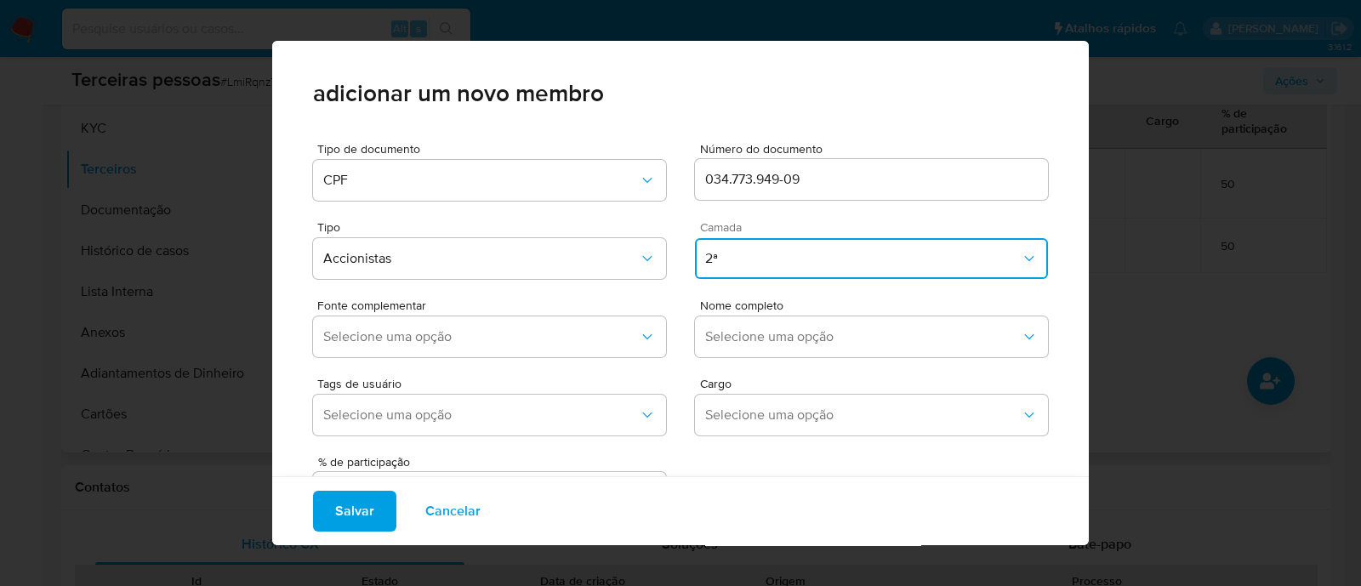
click at [546, 372] on div "Tags de usuário Selecione uma opção Cargo Selecione uma opção" at bounding box center [680, 403] width 735 height 78
click at [549, 345] on button "Selecione uma opção" at bounding box center [489, 336] width 353 height 41
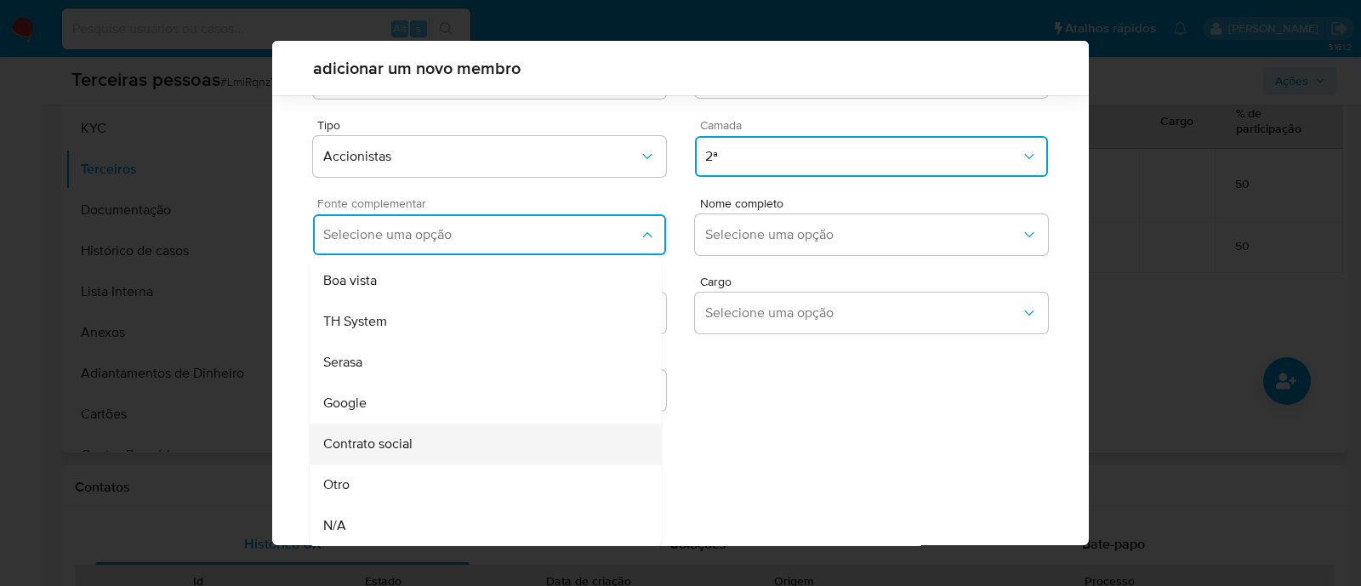
click at [493, 432] on div "Contrato social" at bounding box center [453, 444] width 260 height 41
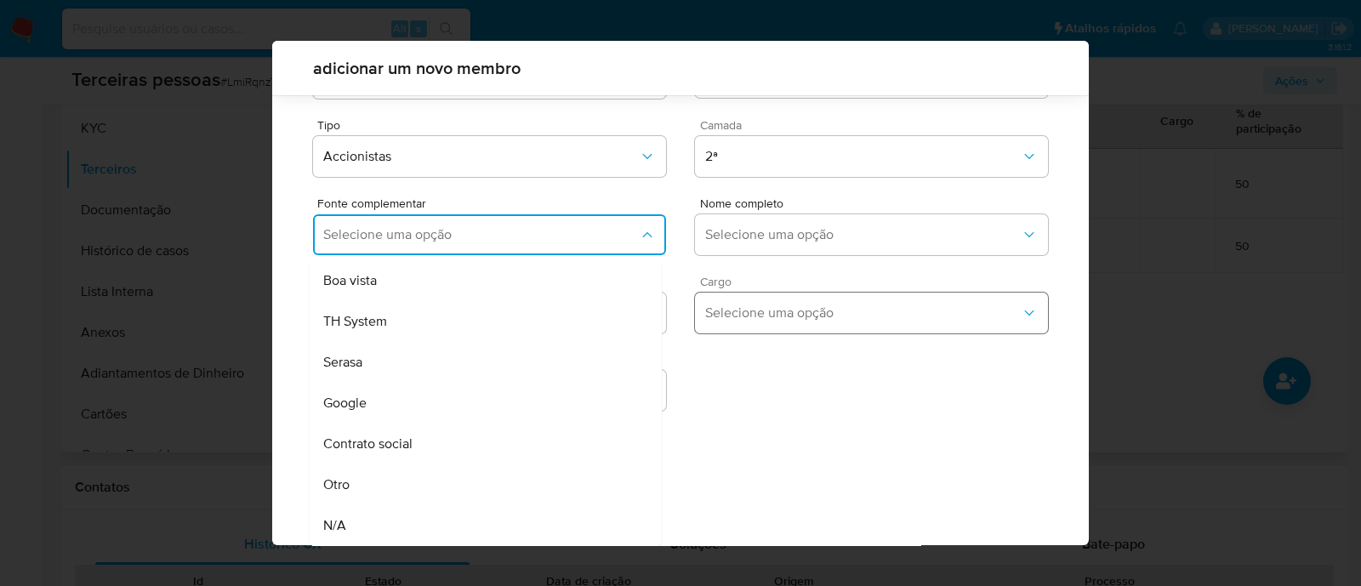
scroll to position [62, 0]
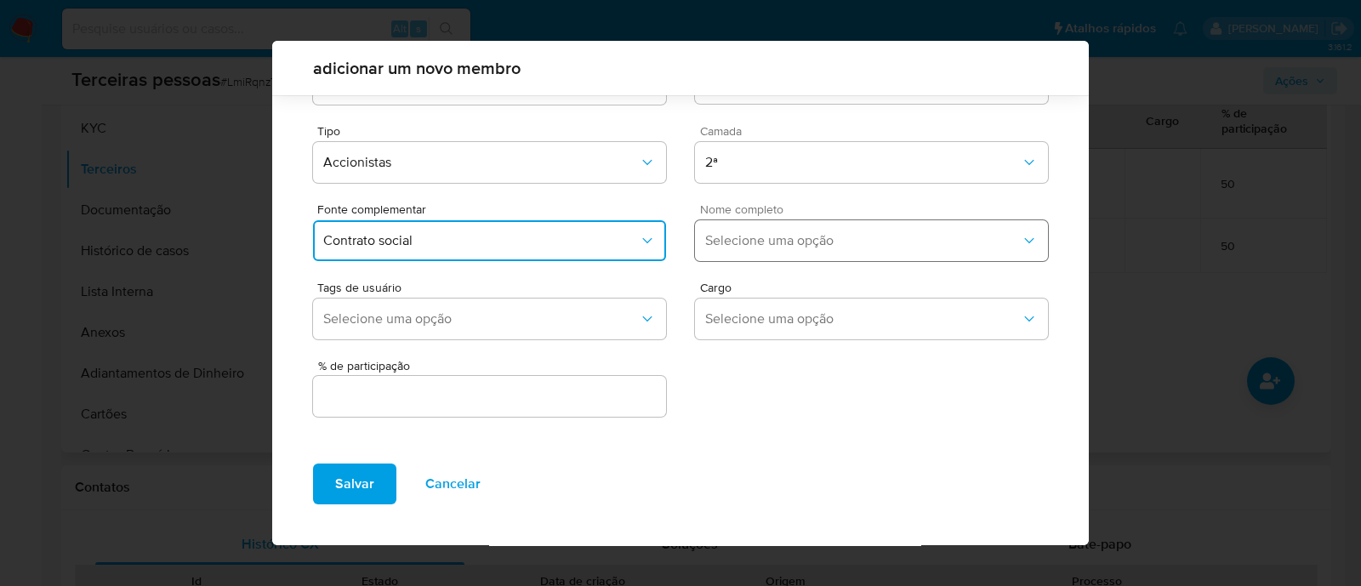
click at [810, 232] on span "Selecione uma opção" at bounding box center [863, 240] width 316 height 17
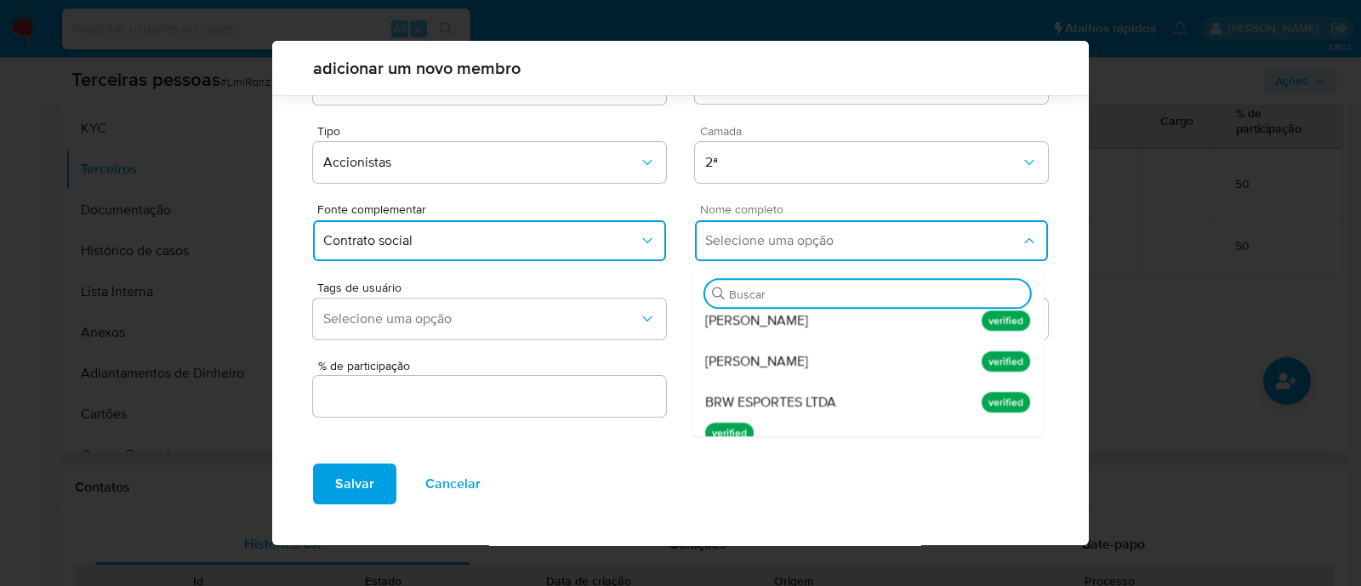
scroll to position [299, 0]
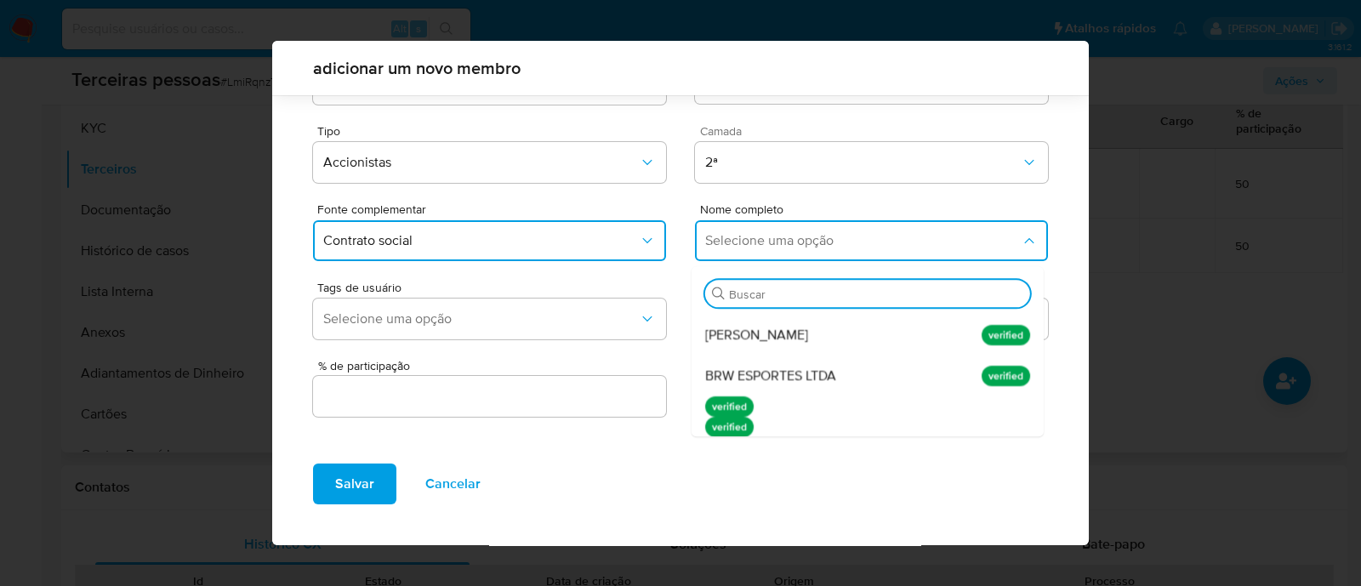
drag, startPoint x: 810, startPoint y: 331, endPoint x: 811, endPoint y: 340, distance: 9.4
click at [808, 331] on span "Ronaldo Barbosa Lopes Ferreira" at bounding box center [756, 335] width 103 height 17
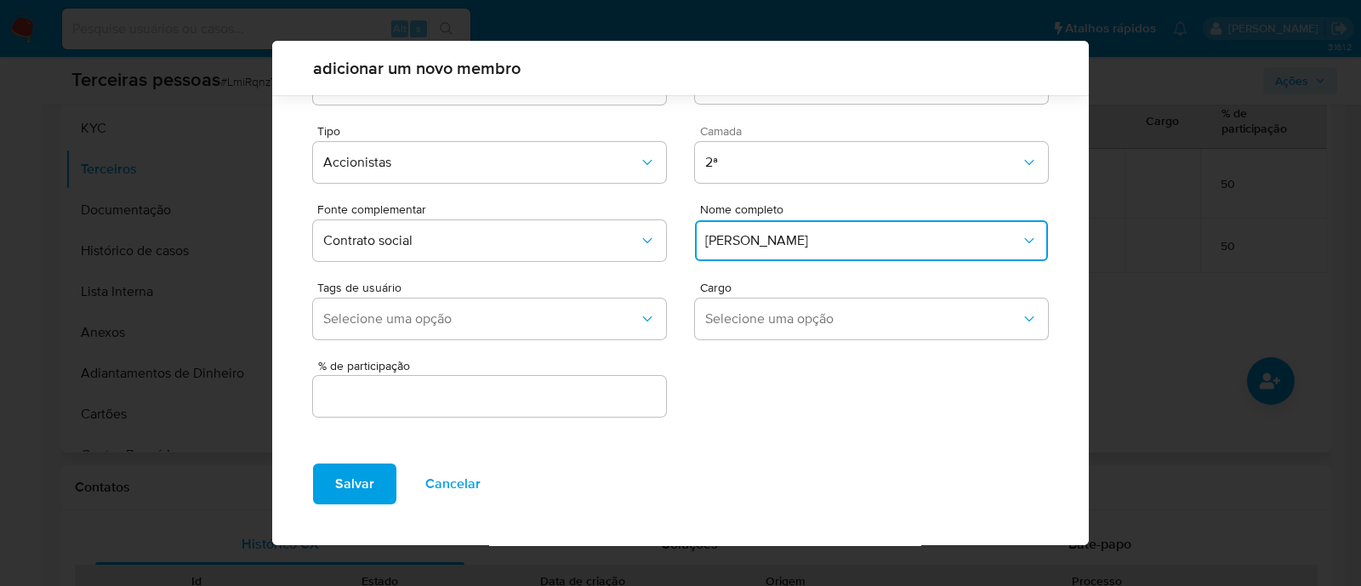
click at [548, 407] on div at bounding box center [489, 396] width 353 height 41
click at [555, 400] on input "text" at bounding box center [489, 396] width 353 height 22
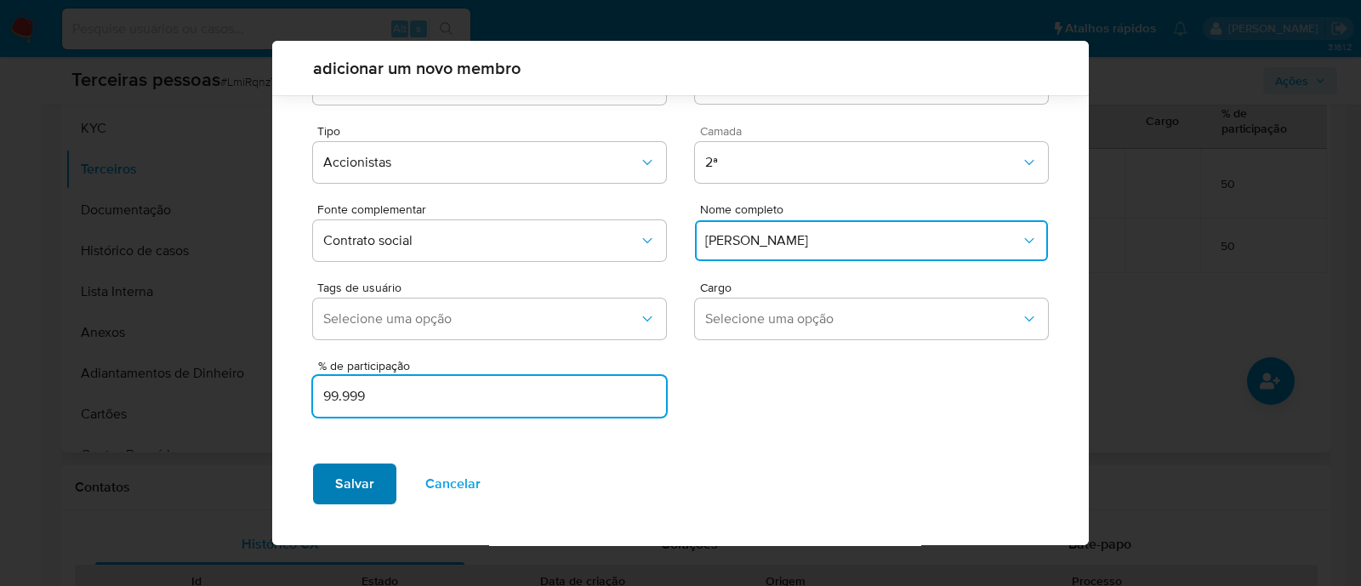
type input "99.999"
click at [346, 486] on span "Salvar" at bounding box center [354, 483] width 39 height 37
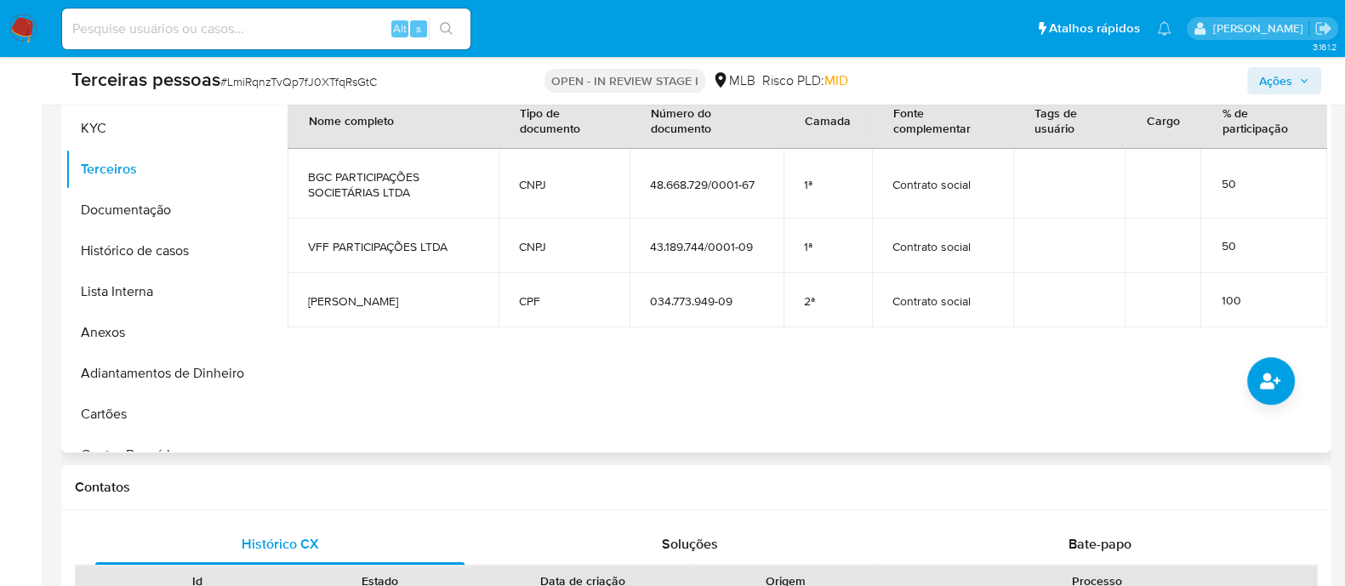
click at [1248, 365] on div at bounding box center [802, 234] width 1049 height 435
click at [1259, 366] on button "common.add_complementary_information" at bounding box center [1271, 381] width 48 height 48
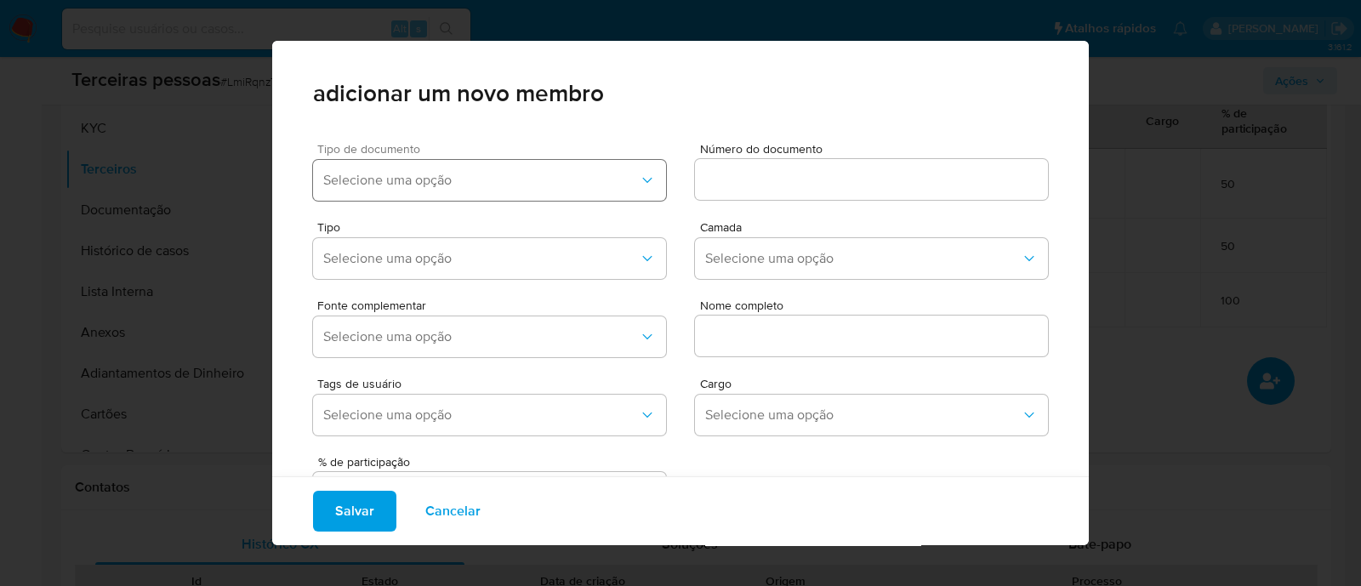
click at [488, 186] on span "Selecione uma opção" at bounding box center [481, 180] width 316 height 17
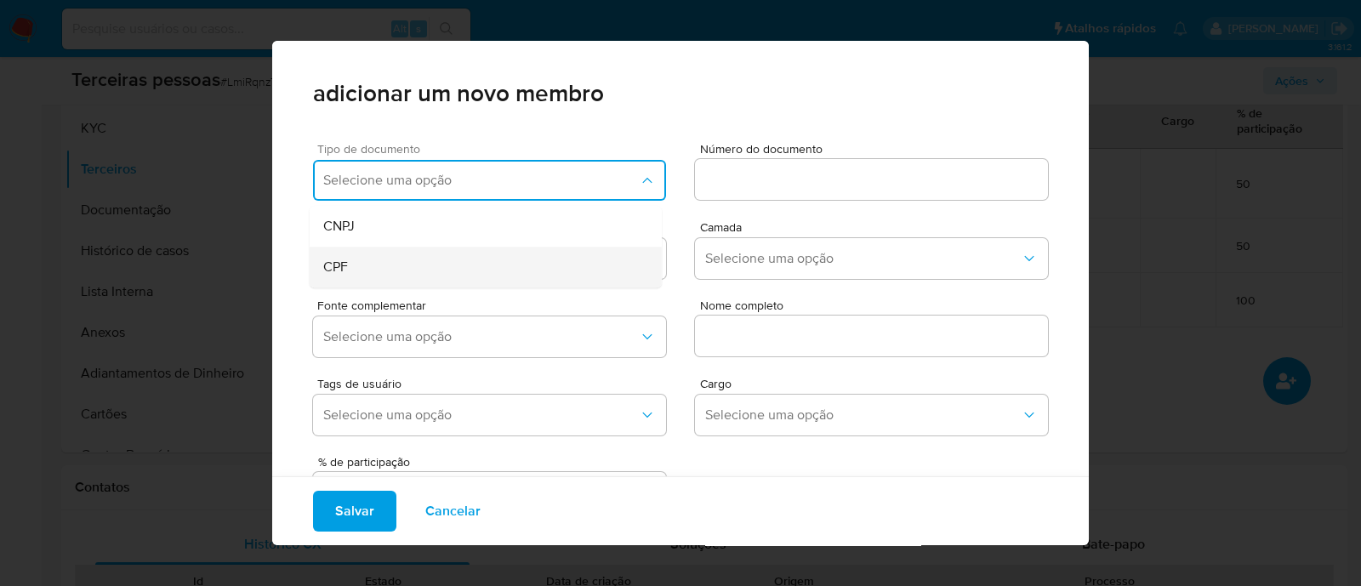
click at [398, 268] on div "CPF" at bounding box center [453, 267] width 260 height 41
click at [810, 174] on input at bounding box center [871, 179] width 353 height 22
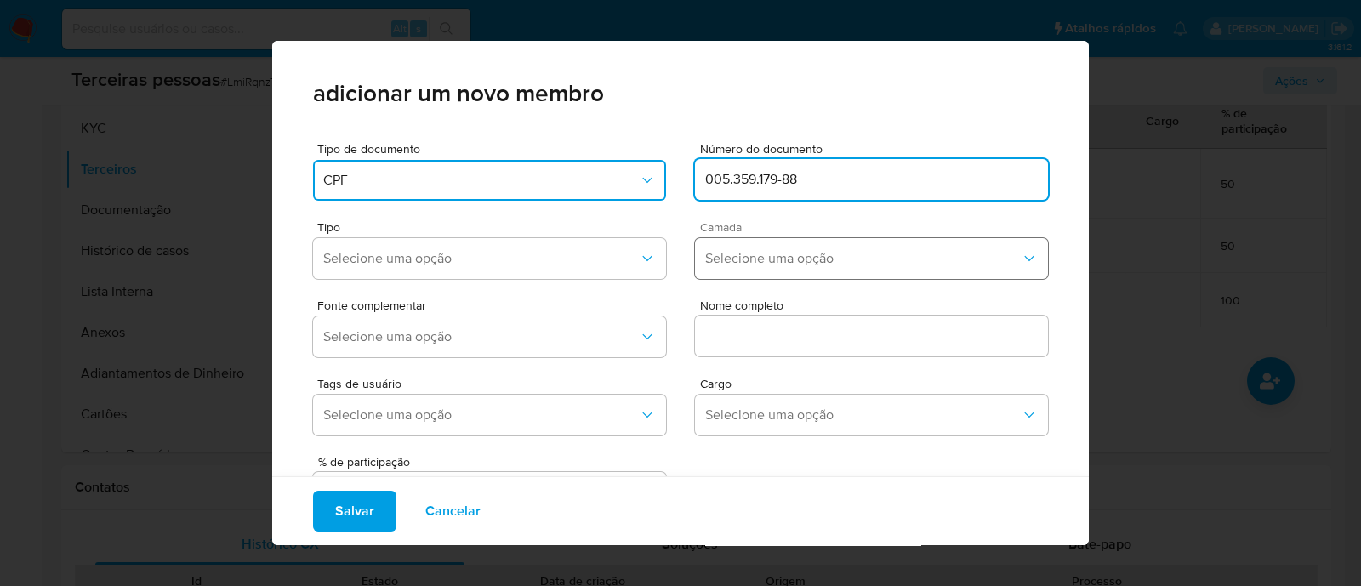
type input "005.359.179-88"
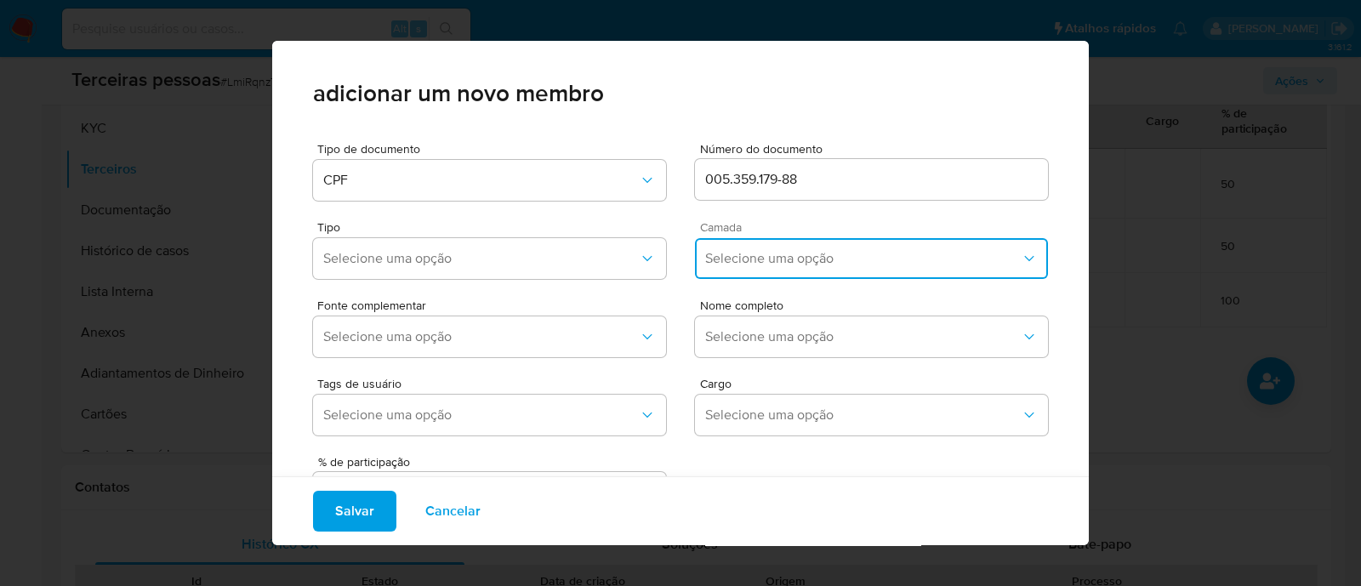
click at [744, 247] on button "Selecione uma opção" at bounding box center [871, 258] width 353 height 41
click at [724, 137] on div "2ª" at bounding box center [835, 136] width 260 height 41
click at [468, 238] on button "Selecione uma opção" at bounding box center [489, 258] width 353 height 41
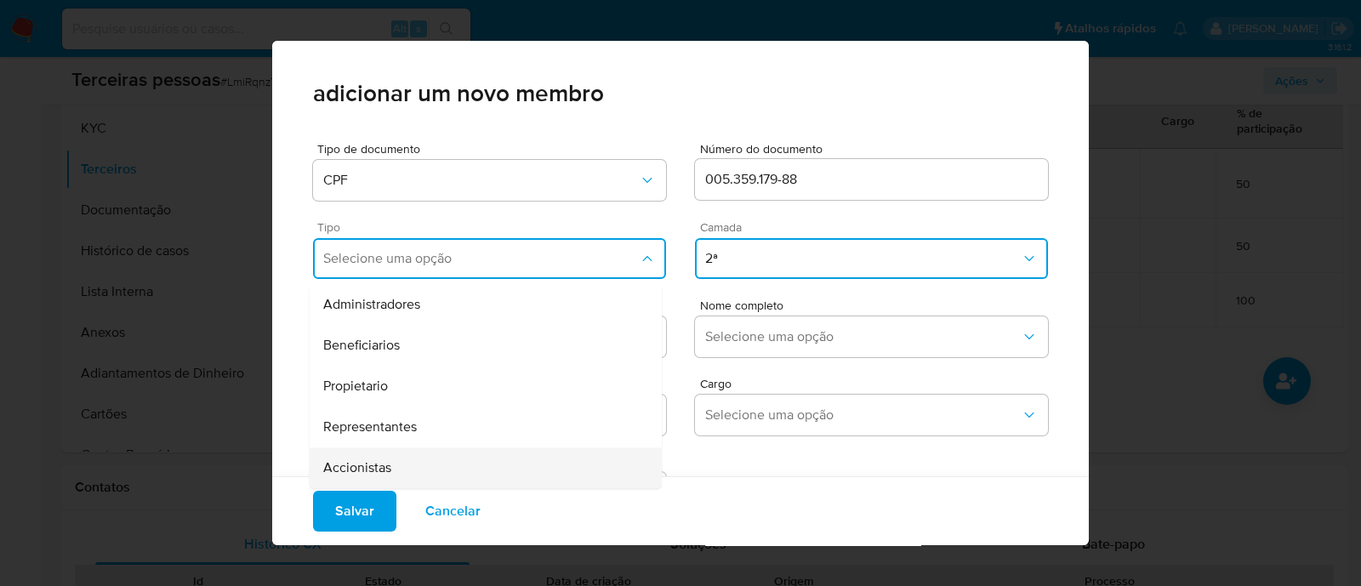
click at [418, 455] on div "Accionistas" at bounding box center [453, 467] width 260 height 41
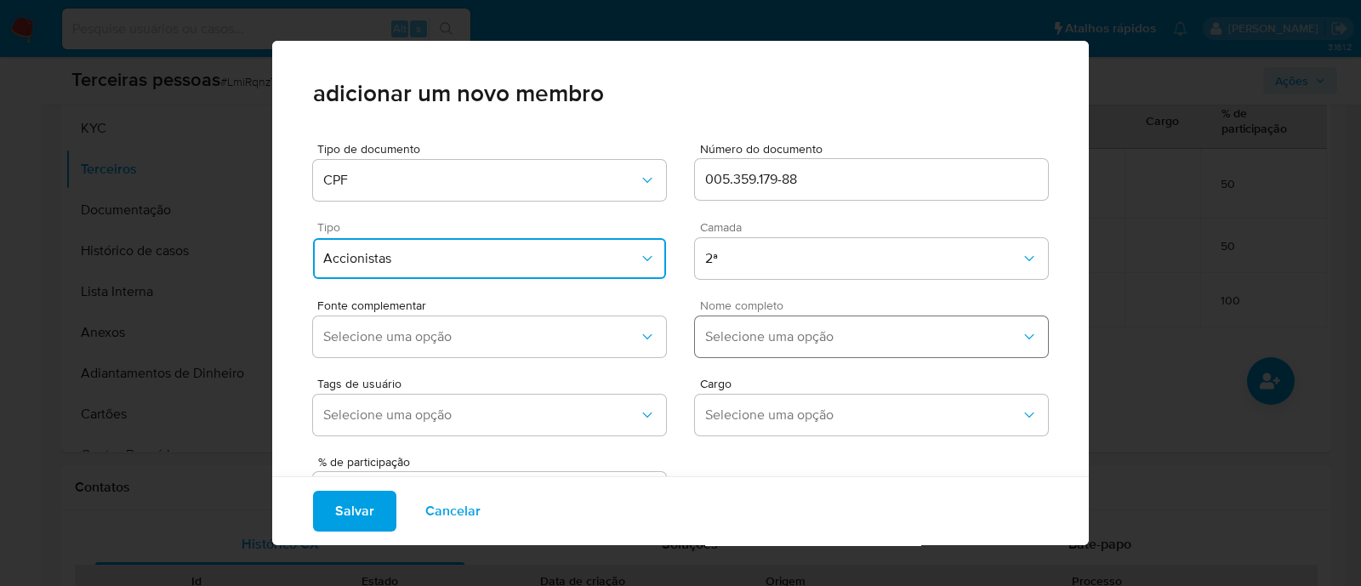
click at [754, 333] on span "Selecione uma opção" at bounding box center [863, 336] width 316 height 17
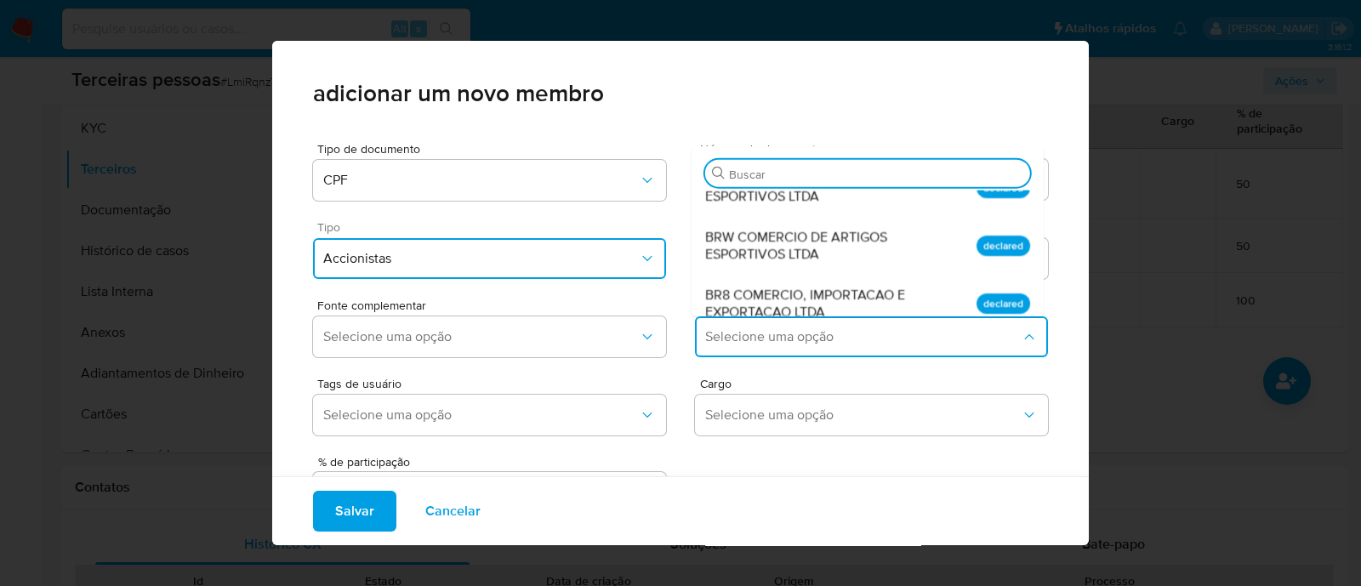
scroll to position [105, 0]
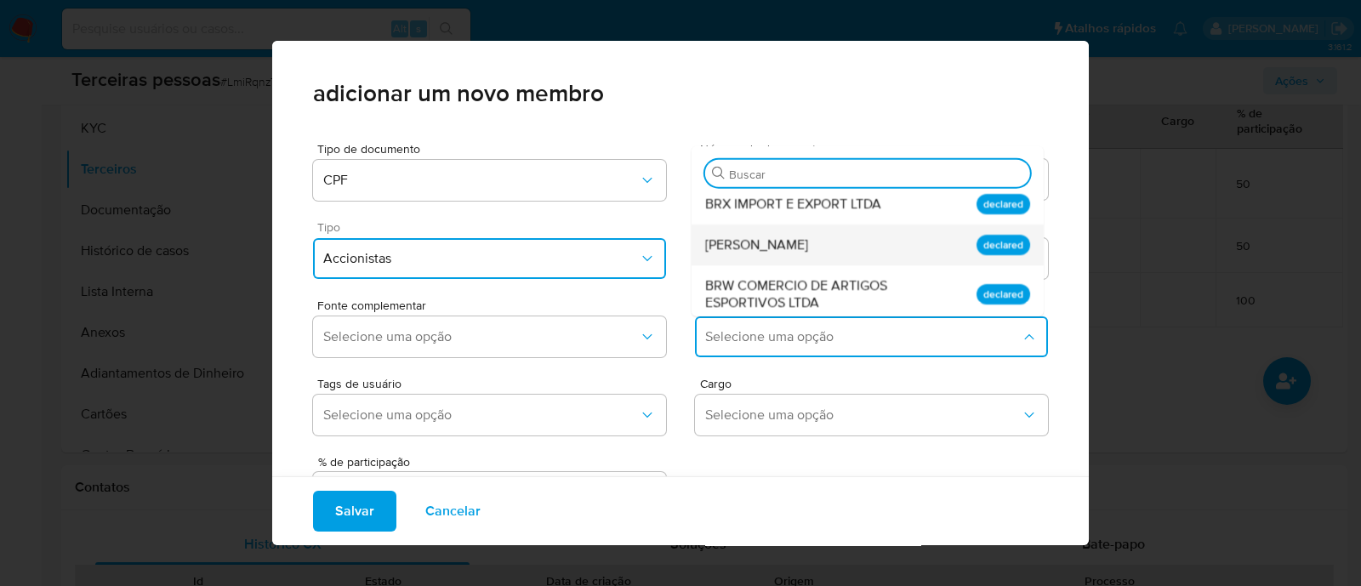
click at [897, 240] on div "Bernardo Grein Cavalcanti" at bounding box center [835, 245] width 260 height 41
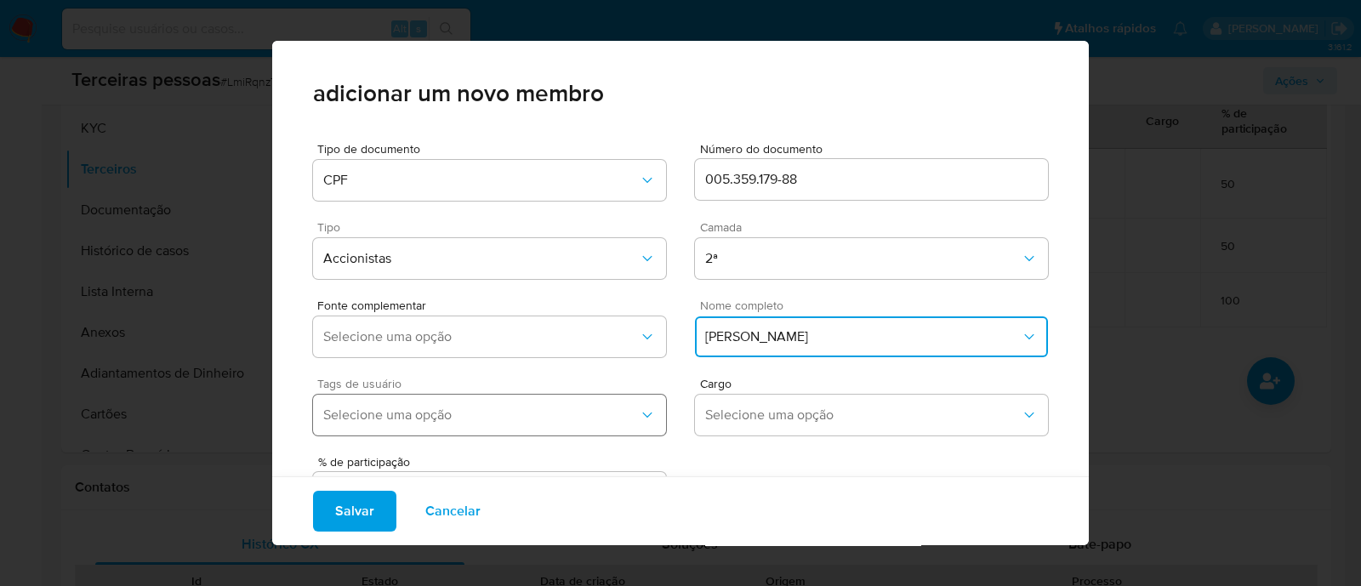
click at [527, 431] on button "Selecione uma opção" at bounding box center [489, 415] width 353 height 41
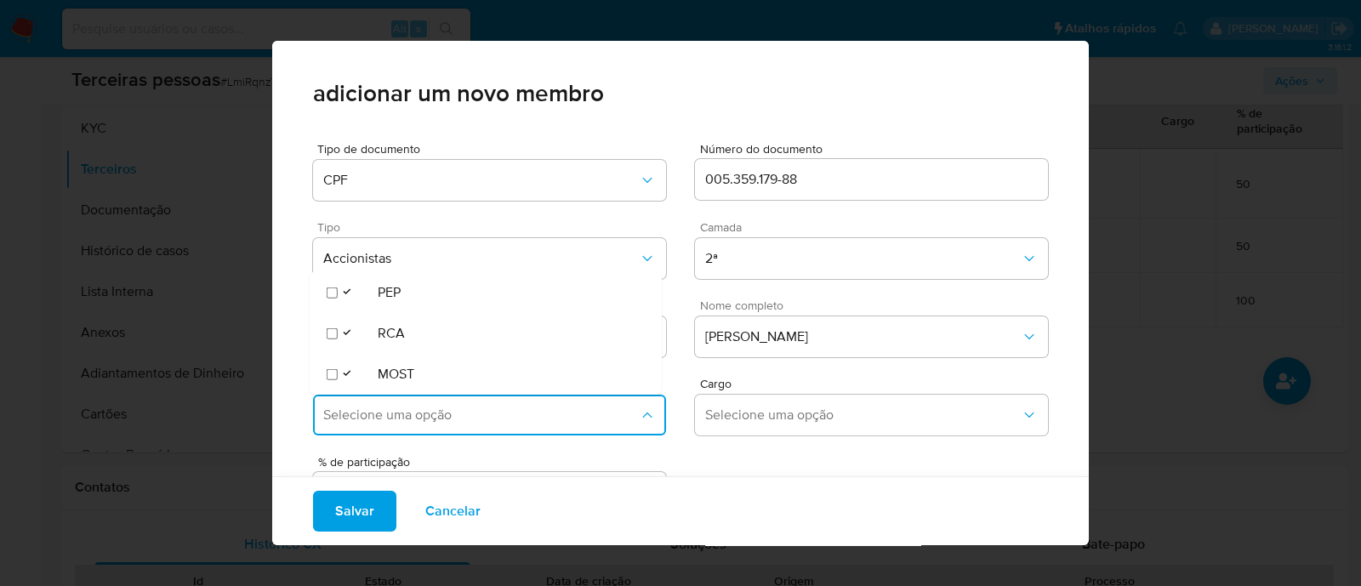
click at [747, 469] on div "% de participação" at bounding box center [680, 479] width 735 height 74
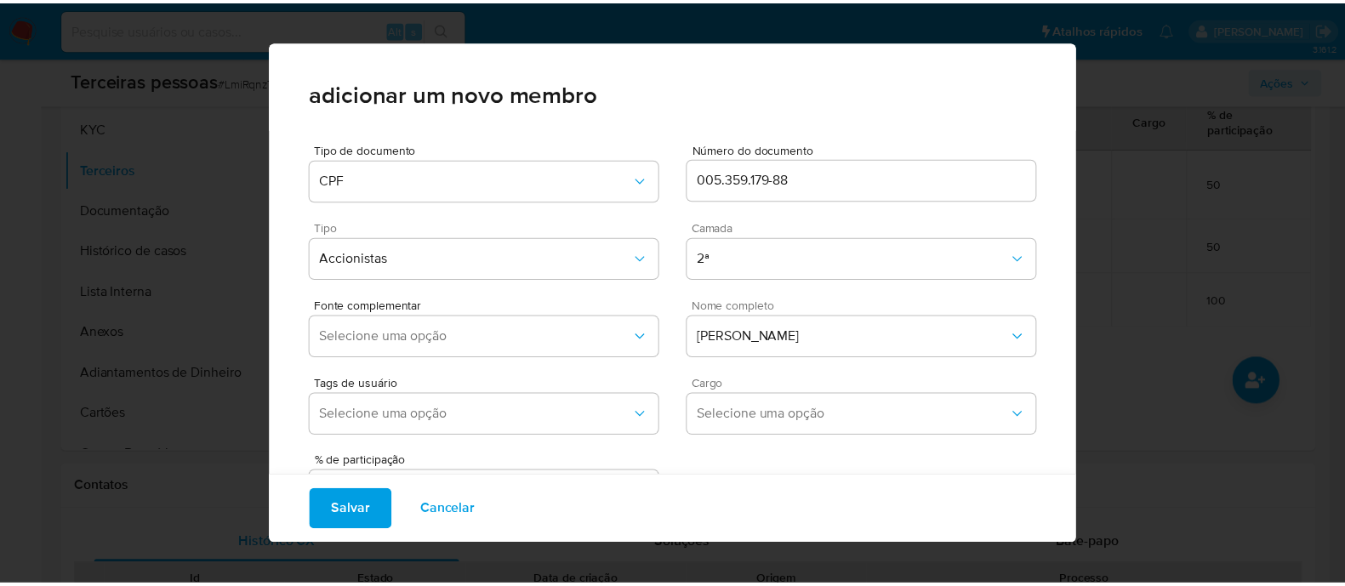
scroll to position [70, 0]
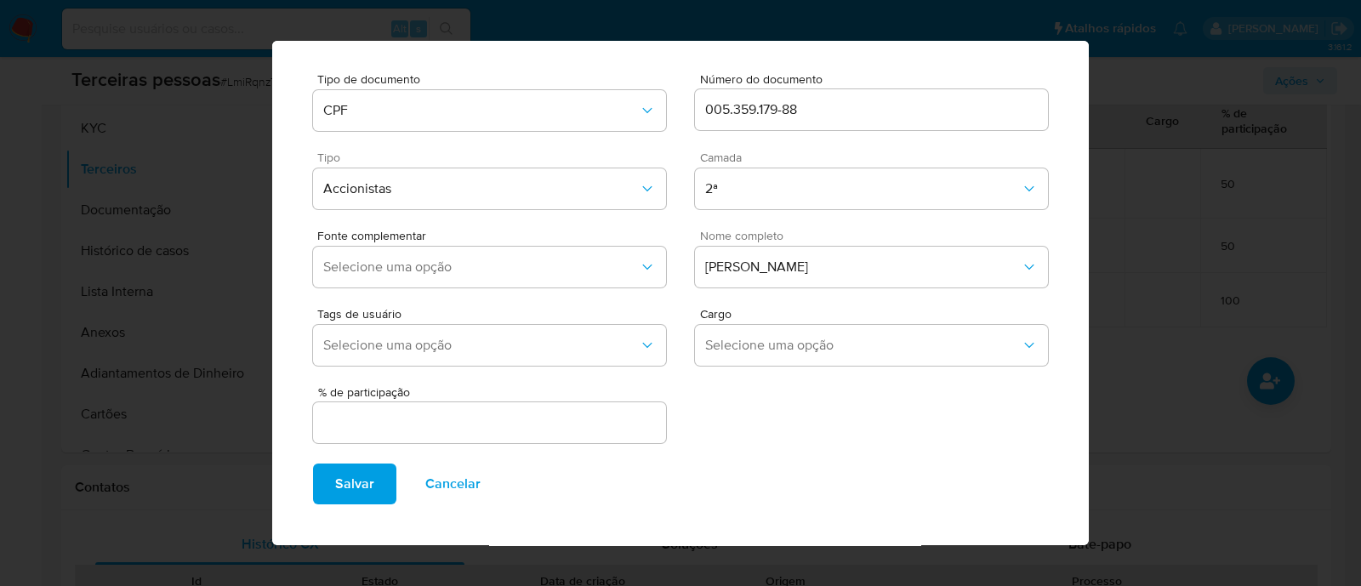
click at [510, 426] on input "text" at bounding box center [489, 423] width 353 height 22
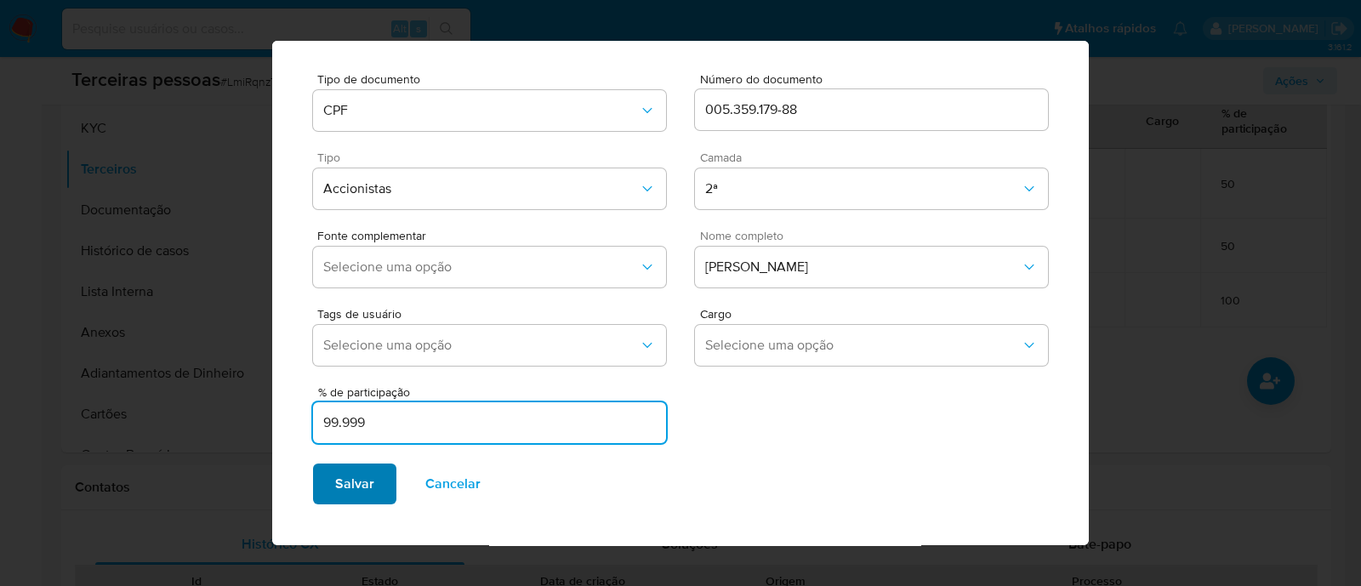
type input "99.999"
click at [381, 499] on button "Salvar" at bounding box center [354, 484] width 83 height 41
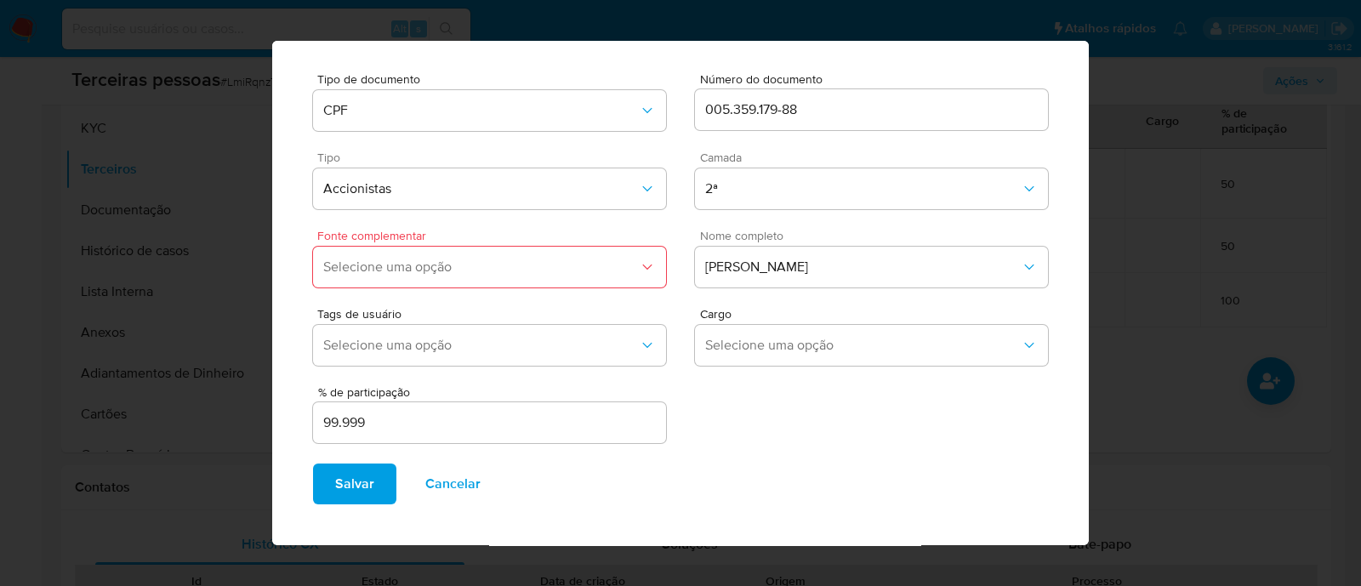
click at [411, 233] on span "Fonte complementar" at bounding box center [493, 236] width 353 height 12
drag, startPoint x: 414, startPoint y: 261, endPoint x: 410, endPoint y: 279, distance: 18.4
click at [411, 273] on span "Selecione uma opção" at bounding box center [481, 267] width 316 height 17
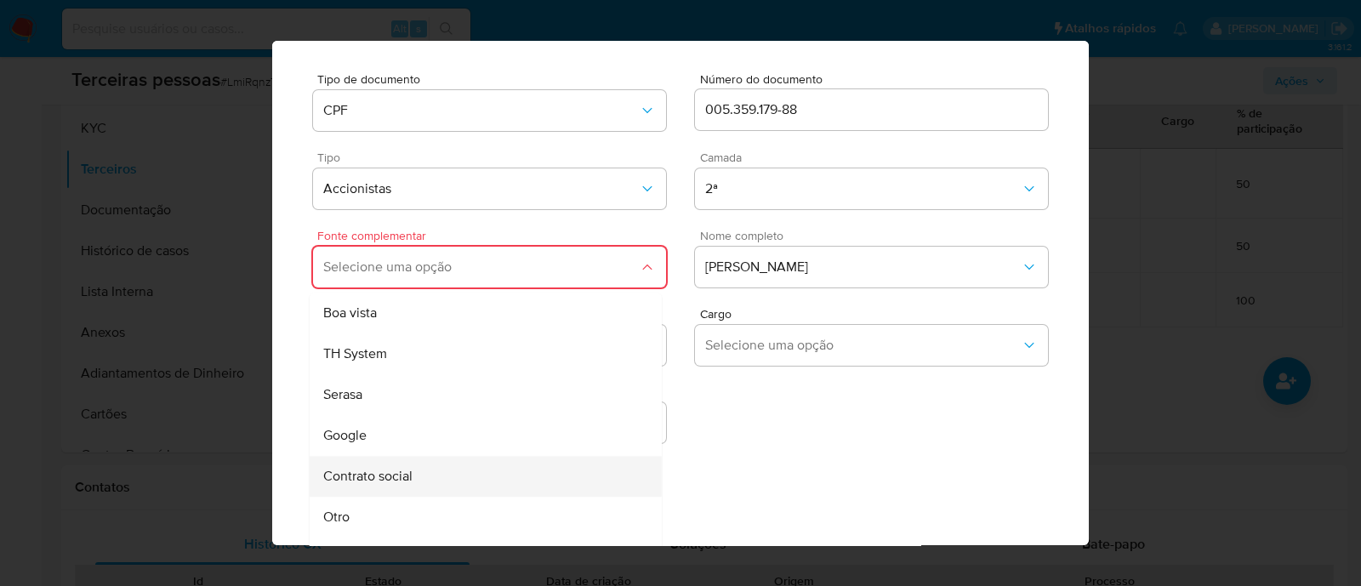
click at [374, 481] on span "Contrato social" at bounding box center [367, 476] width 89 height 17
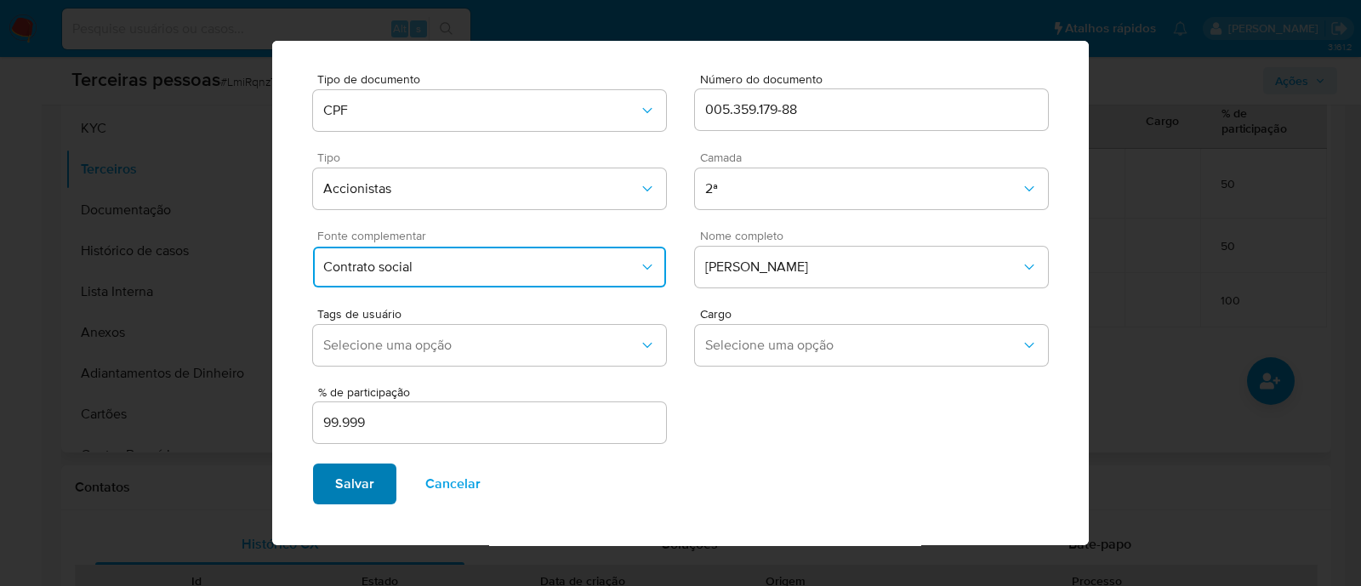
click at [356, 481] on span "Salvar" at bounding box center [354, 483] width 39 height 37
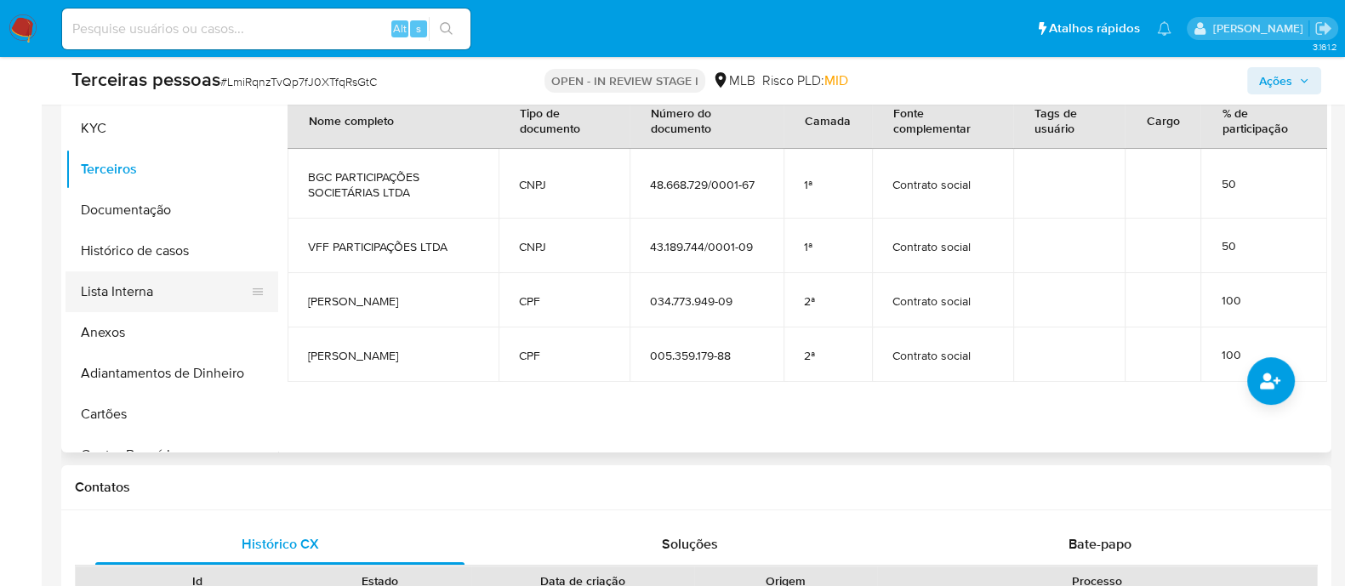
click at [139, 294] on button "Lista Interna" at bounding box center [164, 291] width 199 height 41
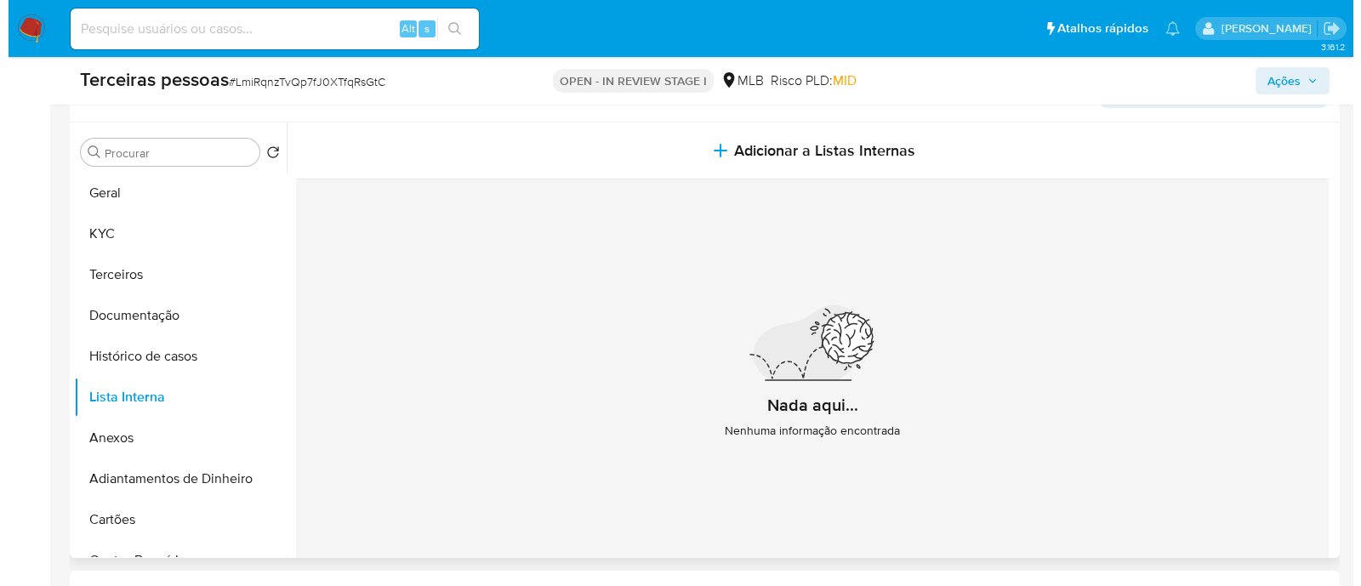
scroll to position [212, 0]
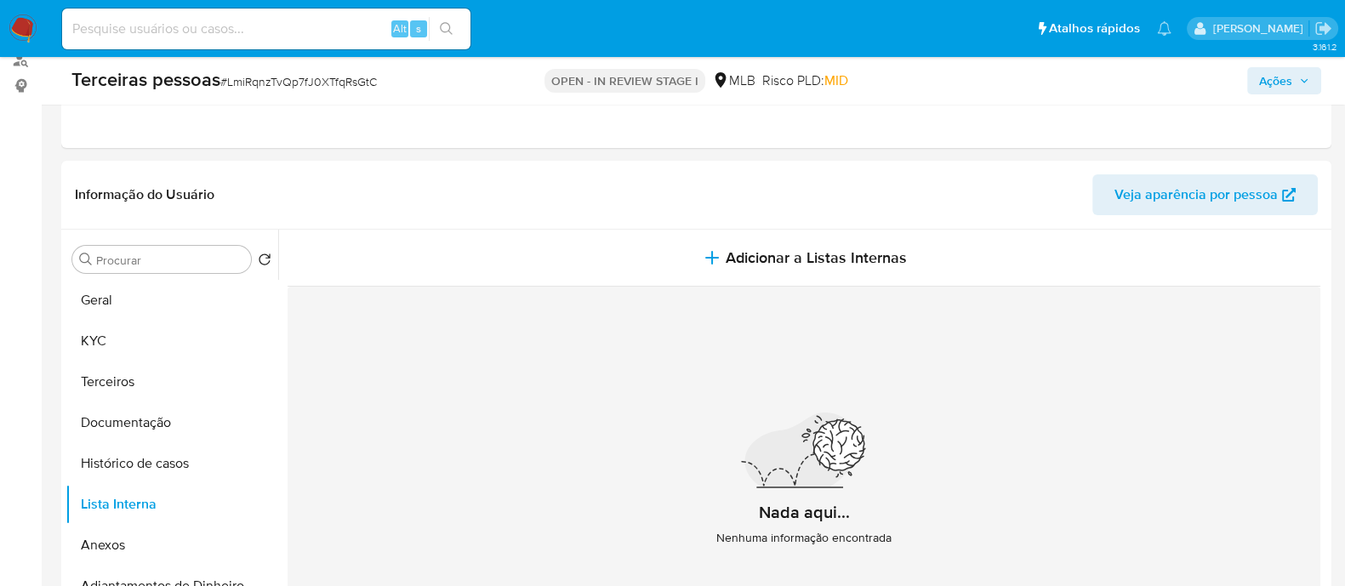
click at [750, 287] on div "Nada aqui... Nenhuma informação encontrada" at bounding box center [803, 487] width 1033 height 400
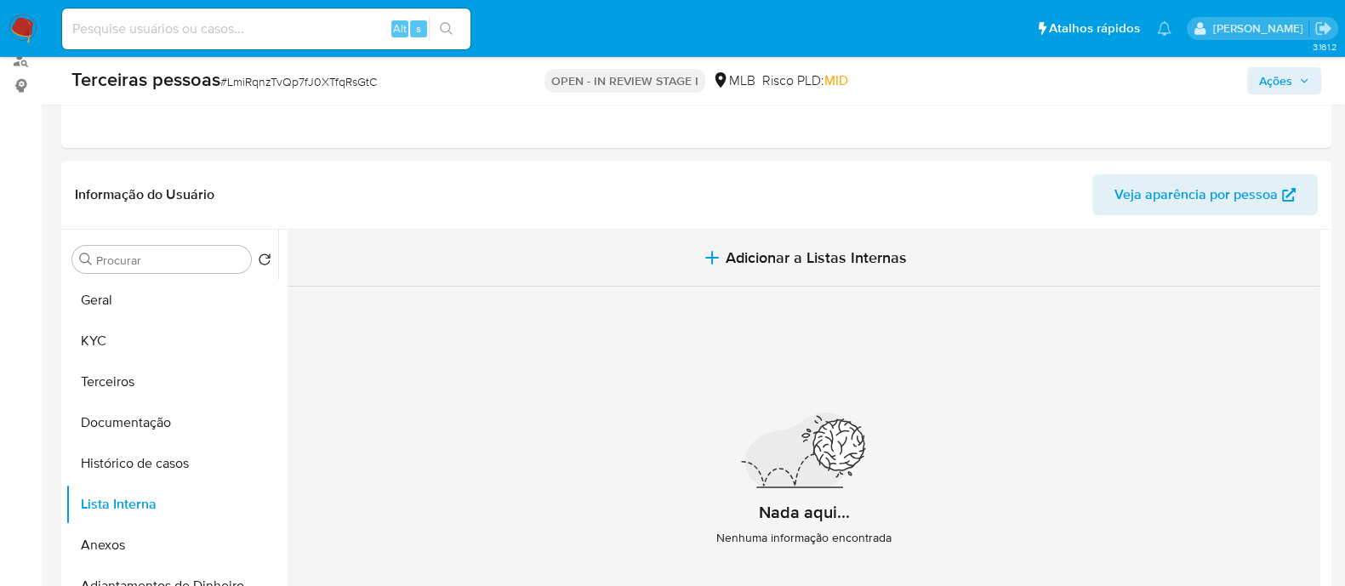
click at [819, 239] on button "Adicionar a Listas Internas" at bounding box center [803, 258] width 1033 height 57
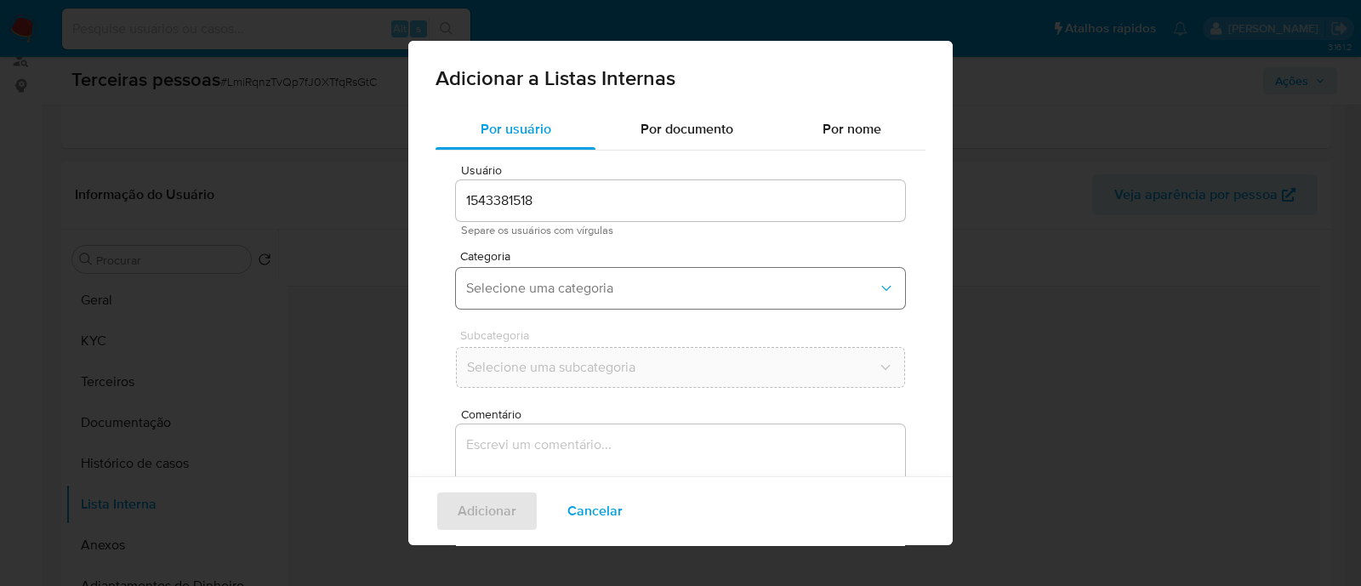
click at [714, 284] on span "Selecione uma categoria" at bounding box center [672, 288] width 412 height 17
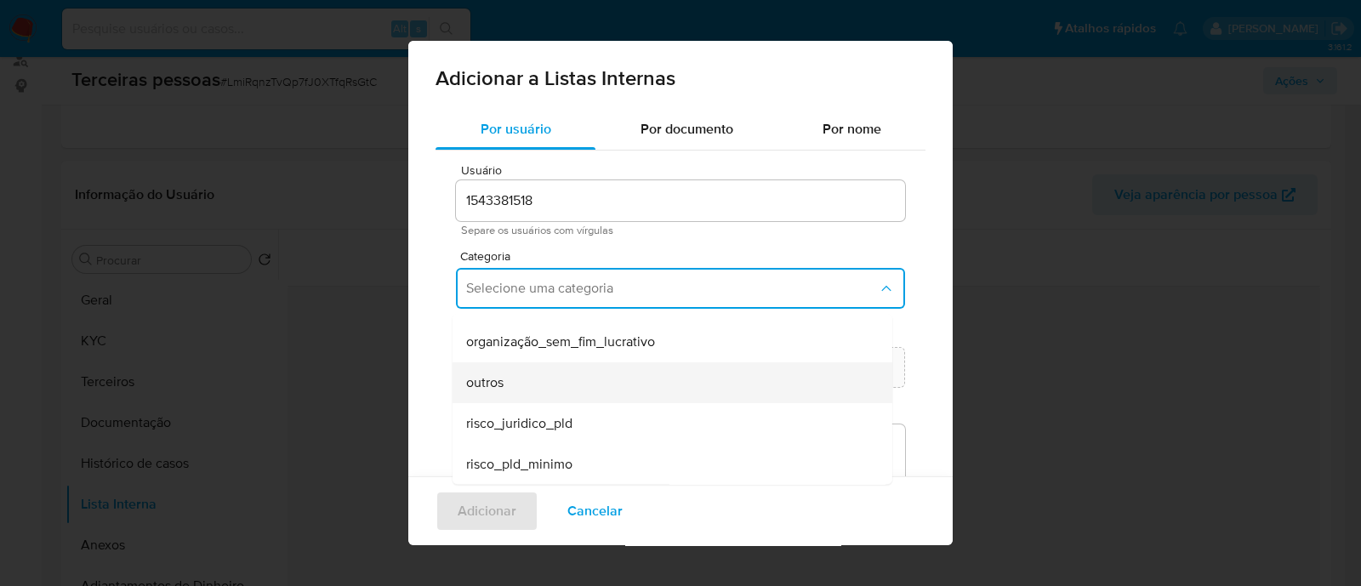
scroll to position [139, 0]
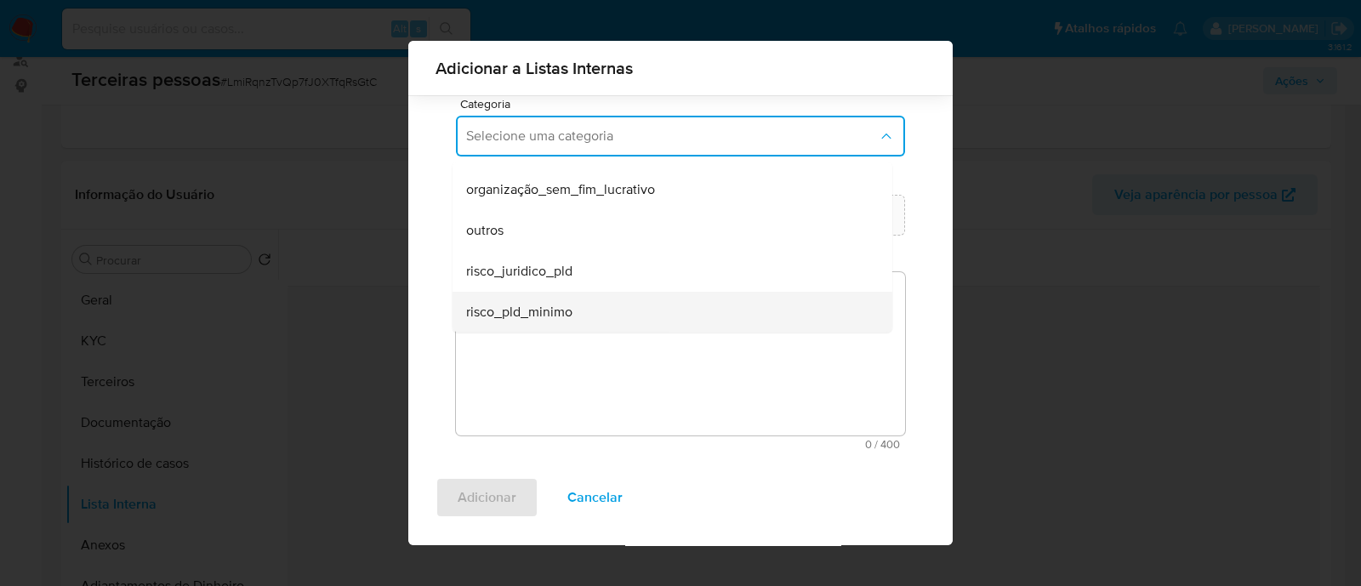
click at [591, 330] on div "risco_pld_minimo" at bounding box center [667, 312] width 402 height 41
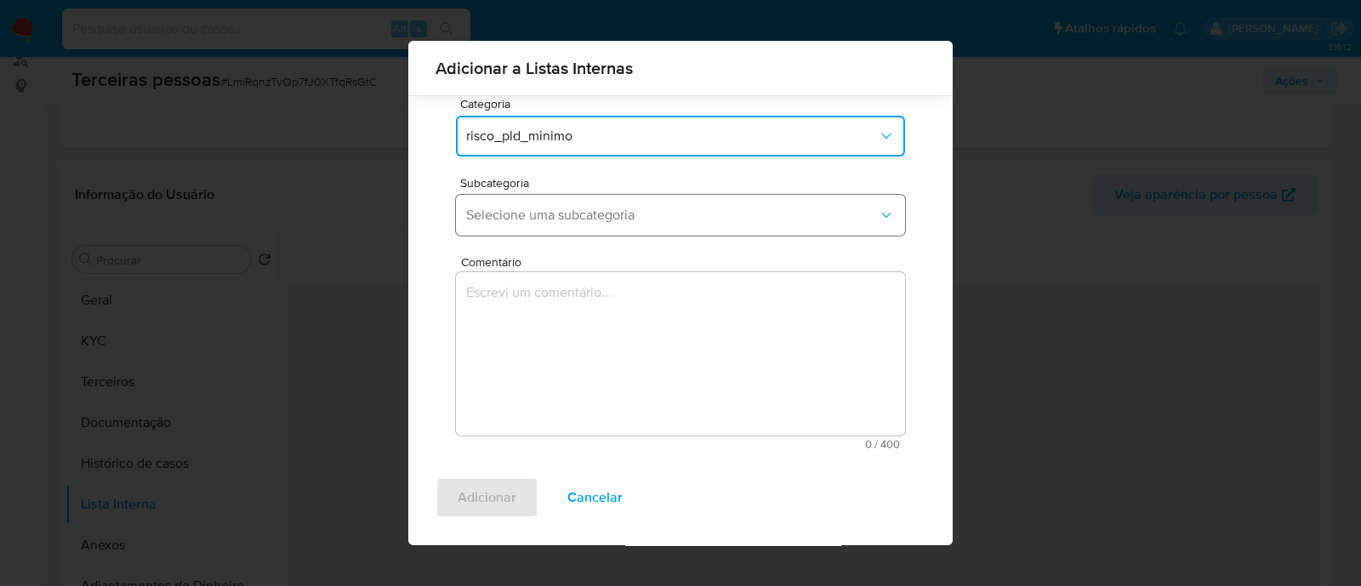
click at [592, 235] on button "Selecione uma subcategoria" at bounding box center [680, 215] width 449 height 41
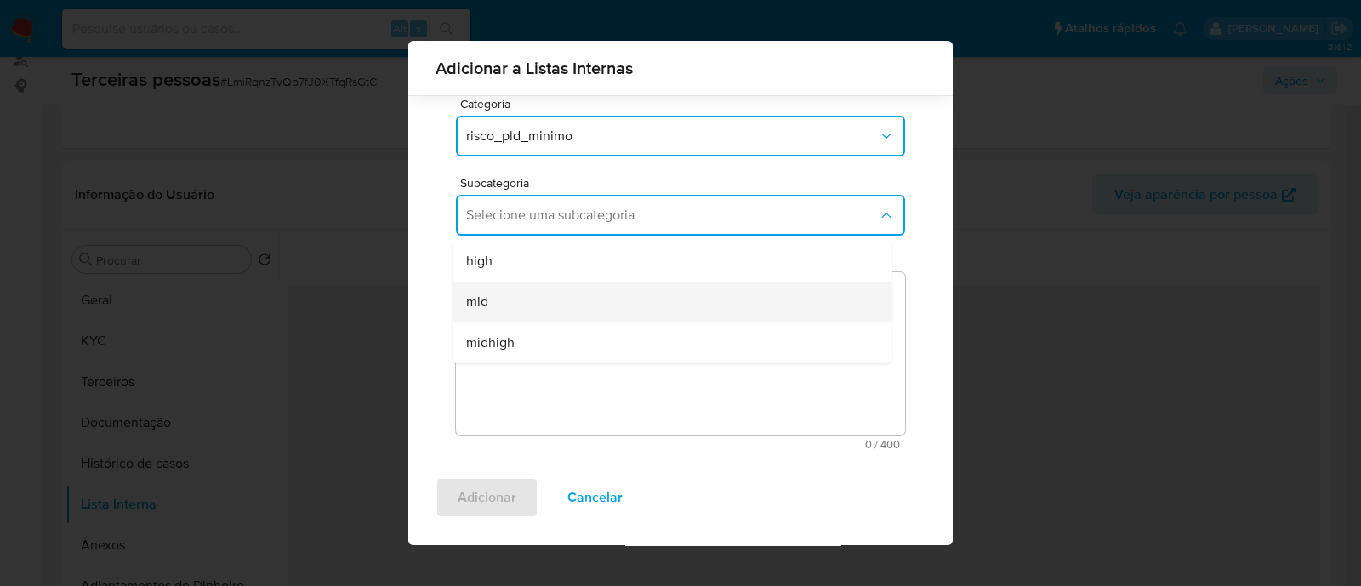
click at [551, 305] on div "mid" at bounding box center [667, 302] width 402 height 41
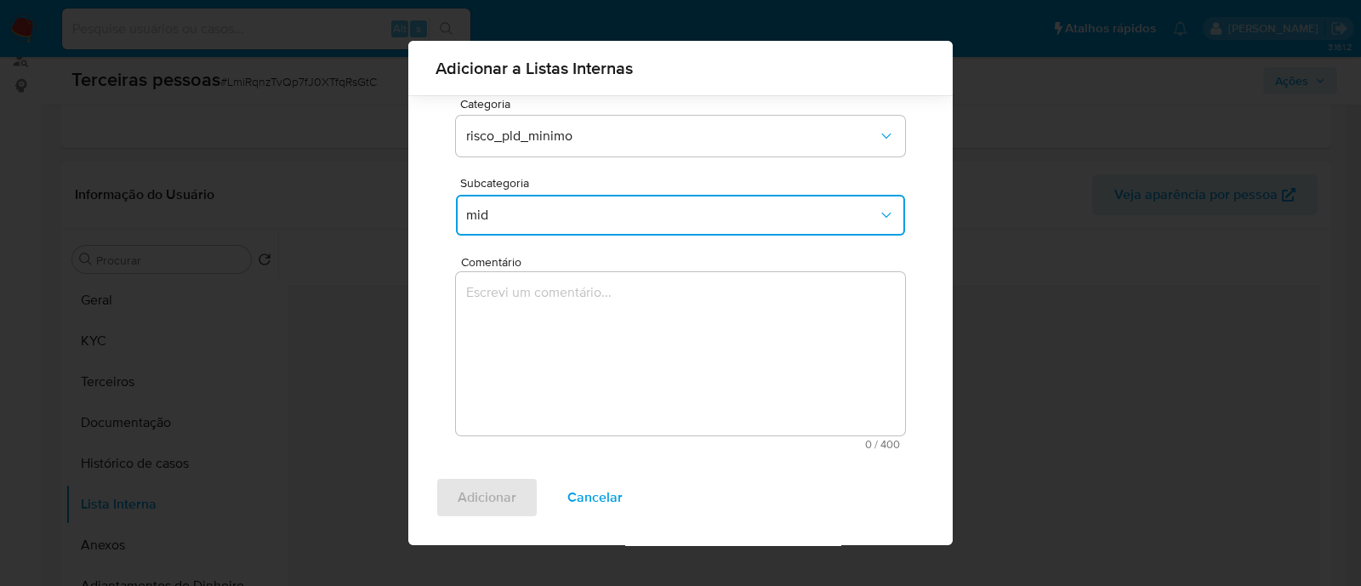
click at [665, 410] on textarea "Comentário" at bounding box center [680, 353] width 449 height 163
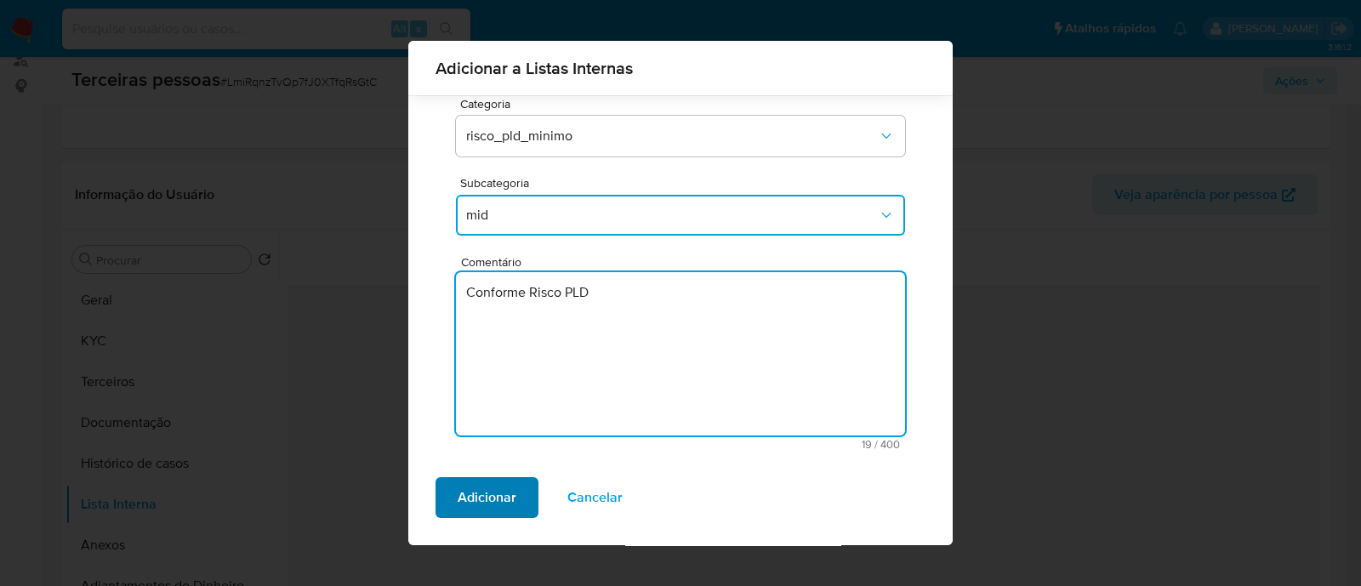
type textarea "Conforme Risco PLD"
click at [494, 512] on span "Adicionar" at bounding box center [487, 497] width 59 height 37
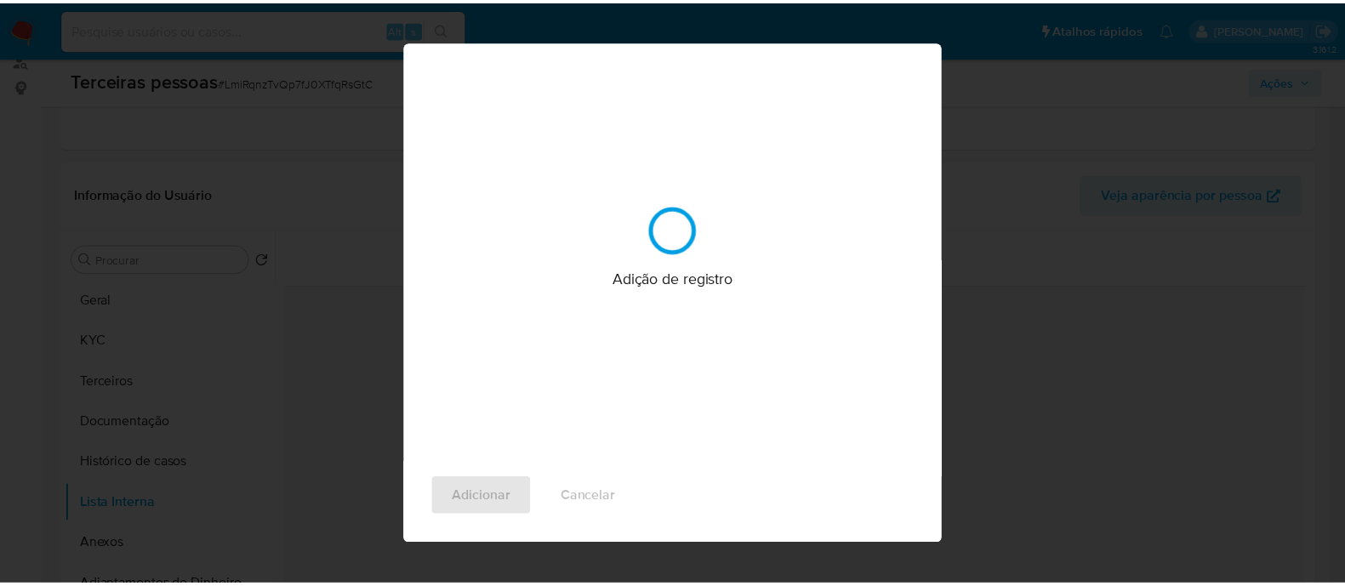
scroll to position [0, 0]
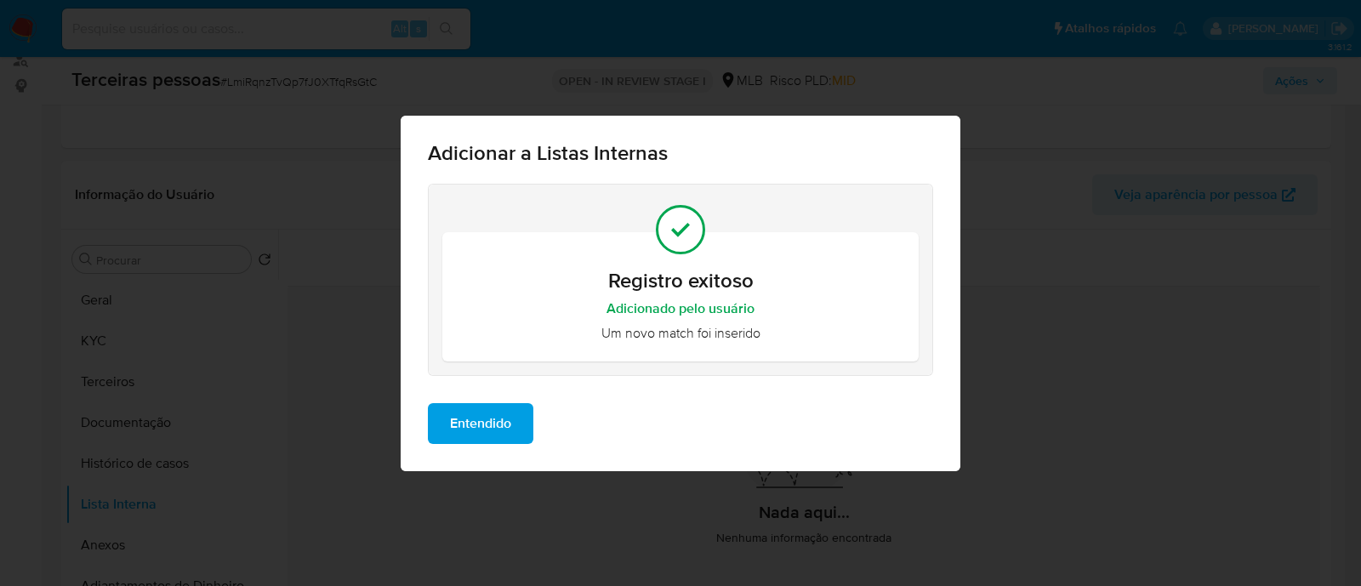
click at [472, 418] on span "Entendido" at bounding box center [480, 423] width 61 height 37
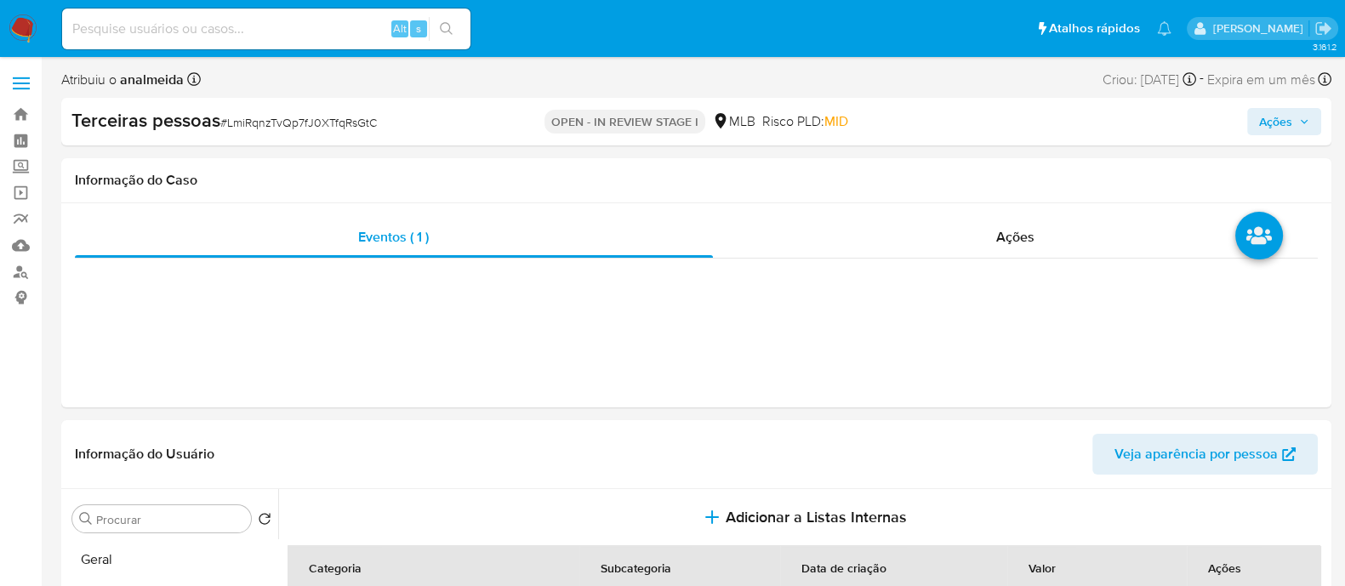
click at [1300, 130] on span "Ações" at bounding box center [1284, 122] width 50 height 24
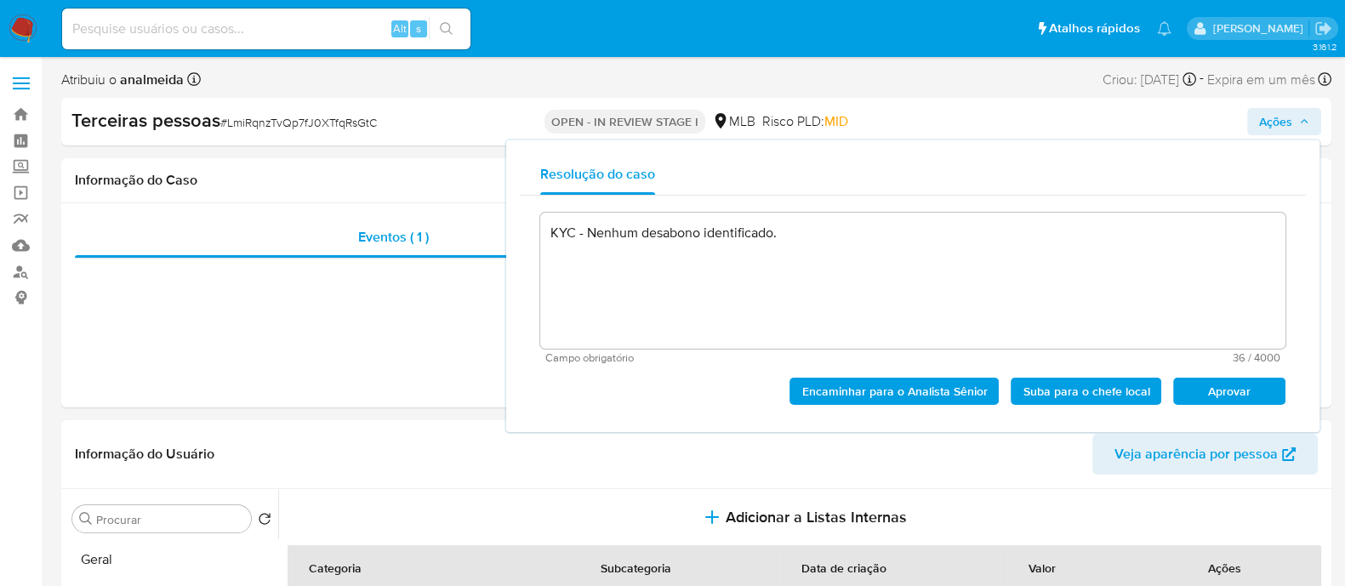
click at [1220, 397] on span "Aprovar" at bounding box center [1229, 391] width 88 height 24
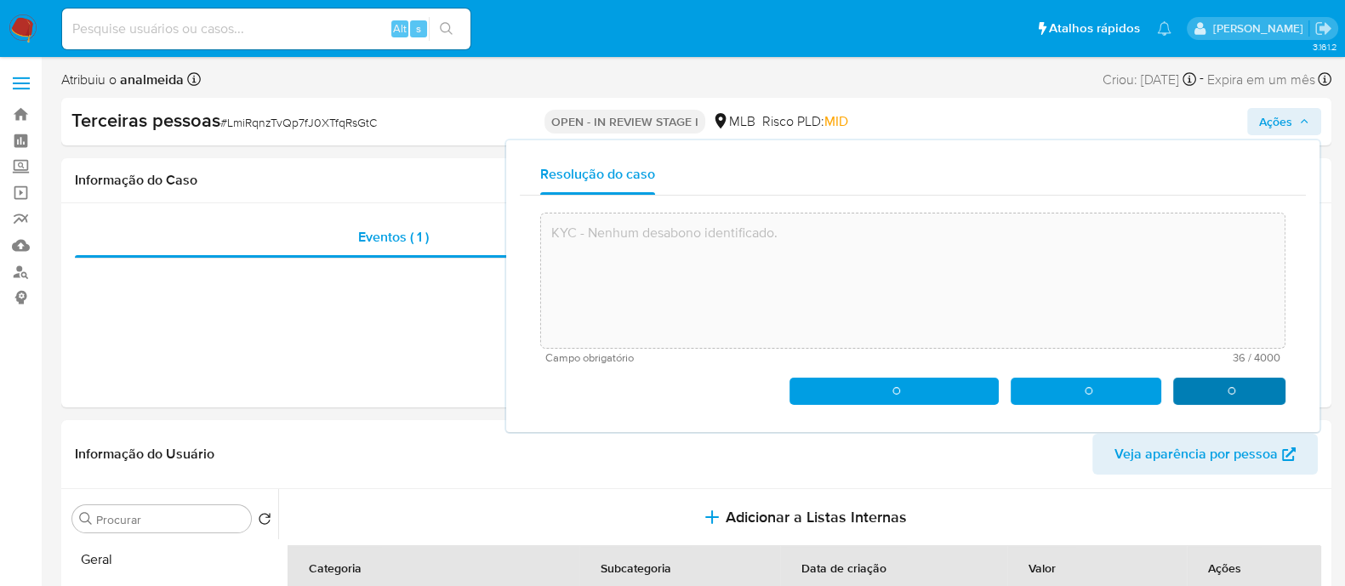
type textarea "KYC - Nenhum desabono identificado."
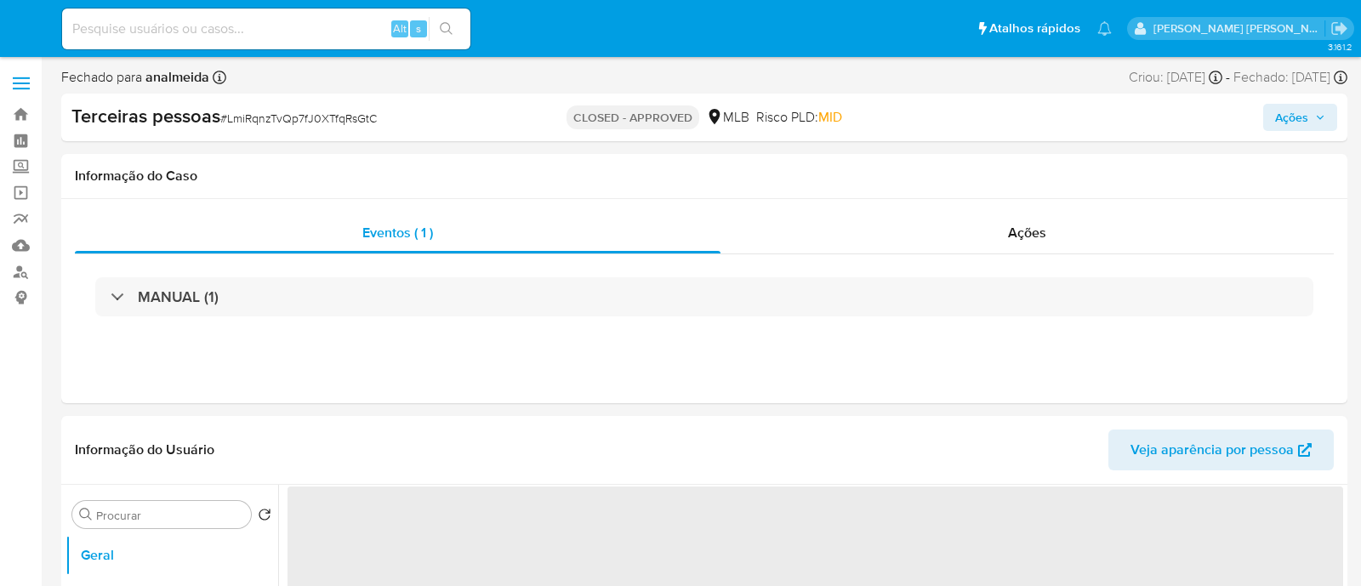
select select "10"
